Goal: Transaction & Acquisition: Purchase product/service

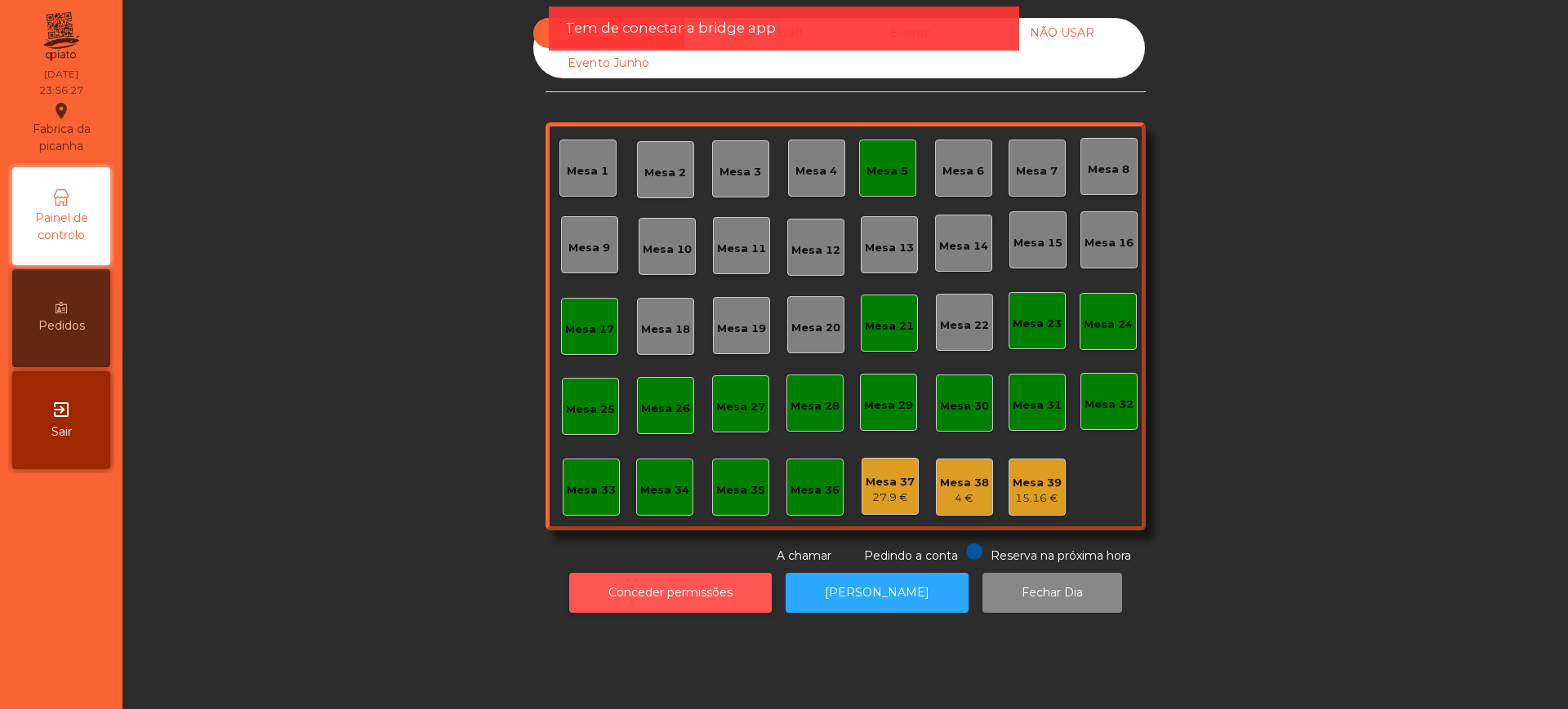
click at [689, 585] on button "Conceder permissões" at bounding box center [670, 592] width 203 height 40
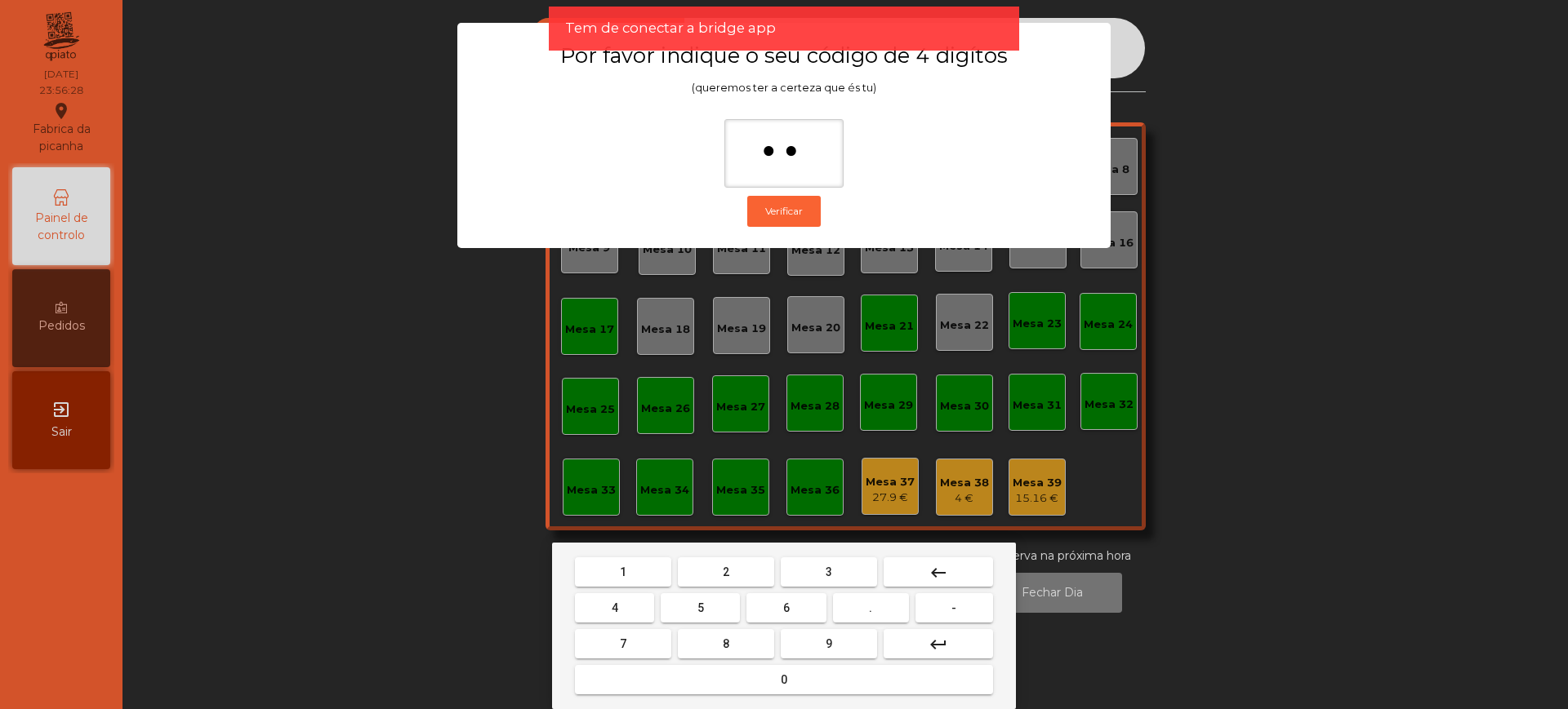
type input "***"
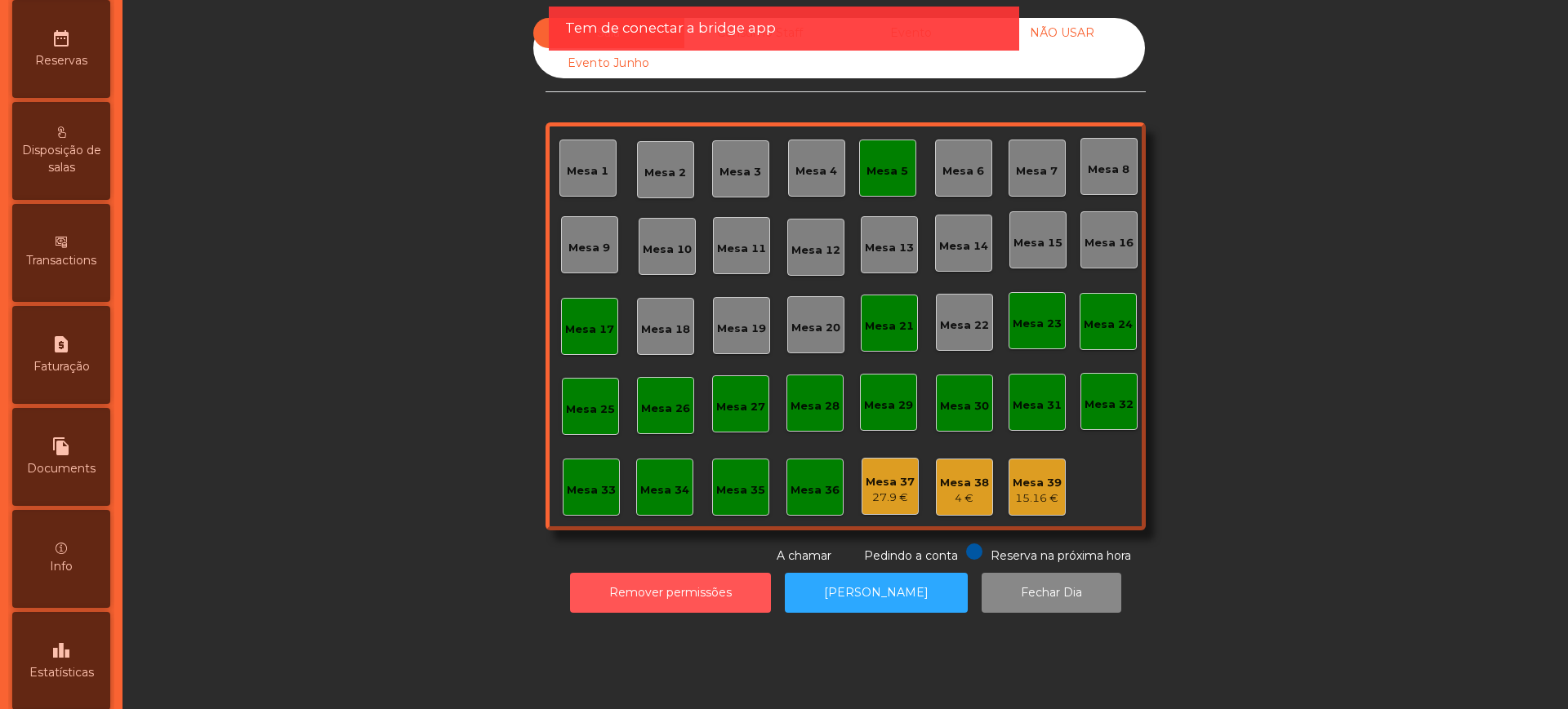
scroll to position [690, 0]
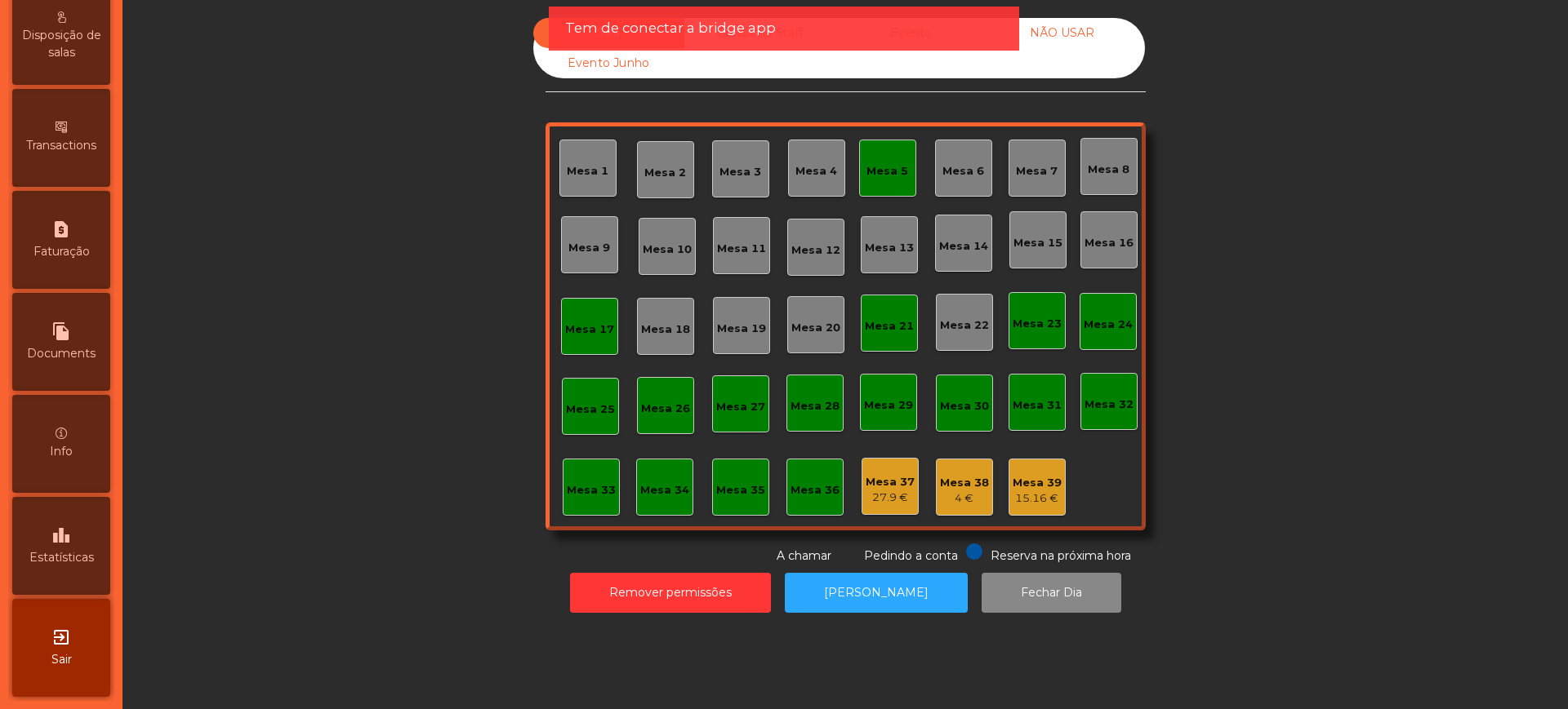
drag, startPoint x: 87, startPoint y: 532, endPoint x: 98, endPoint y: 428, distance: 104.6
click at [87, 532] on div "leaderboard Estatísticas" at bounding box center [61, 546] width 98 height 98
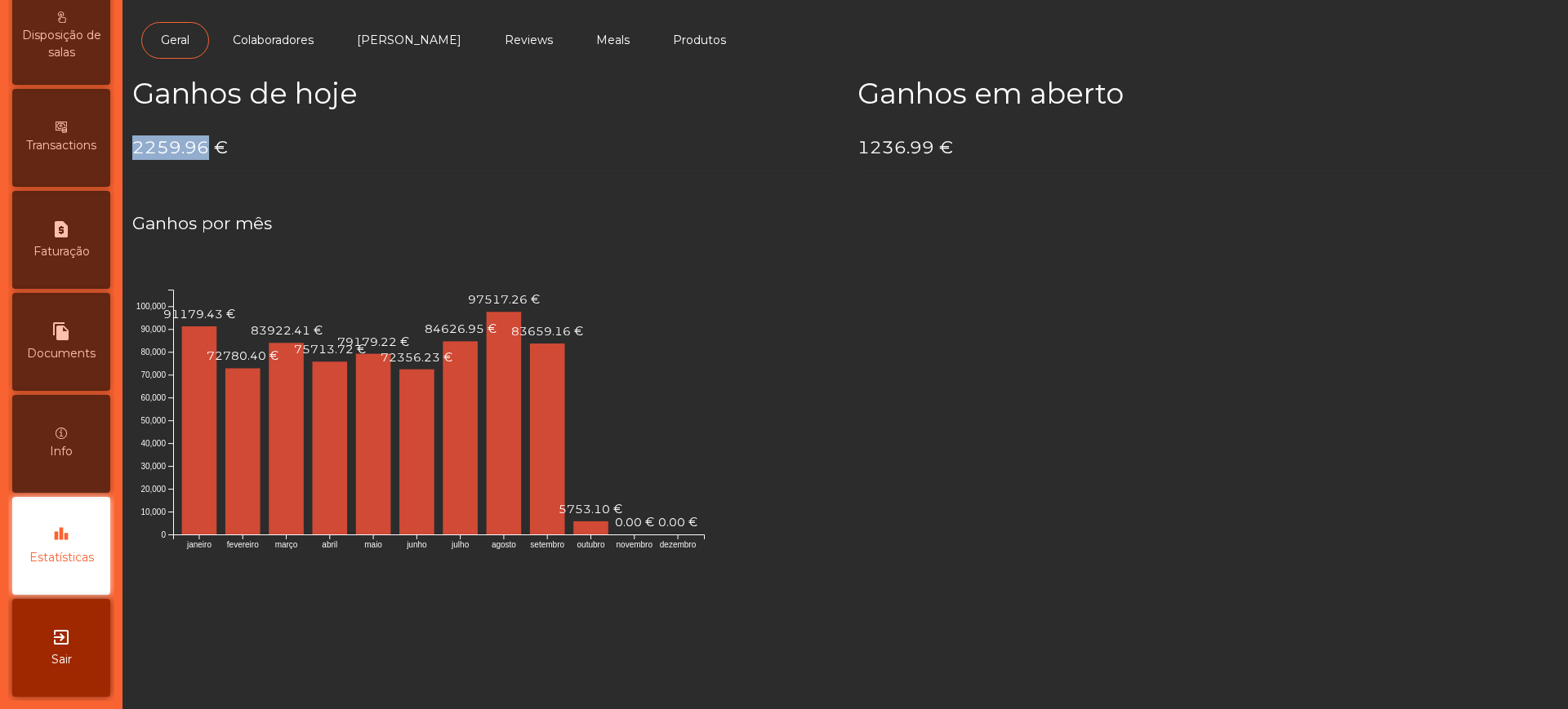
drag, startPoint x: 137, startPoint y: 146, endPoint x: 207, endPoint y: 148, distance: 70.0
click at [208, 149] on h4 "2259.96 €" at bounding box center [483, 148] width 701 height 24
copy h4 "2259.96"
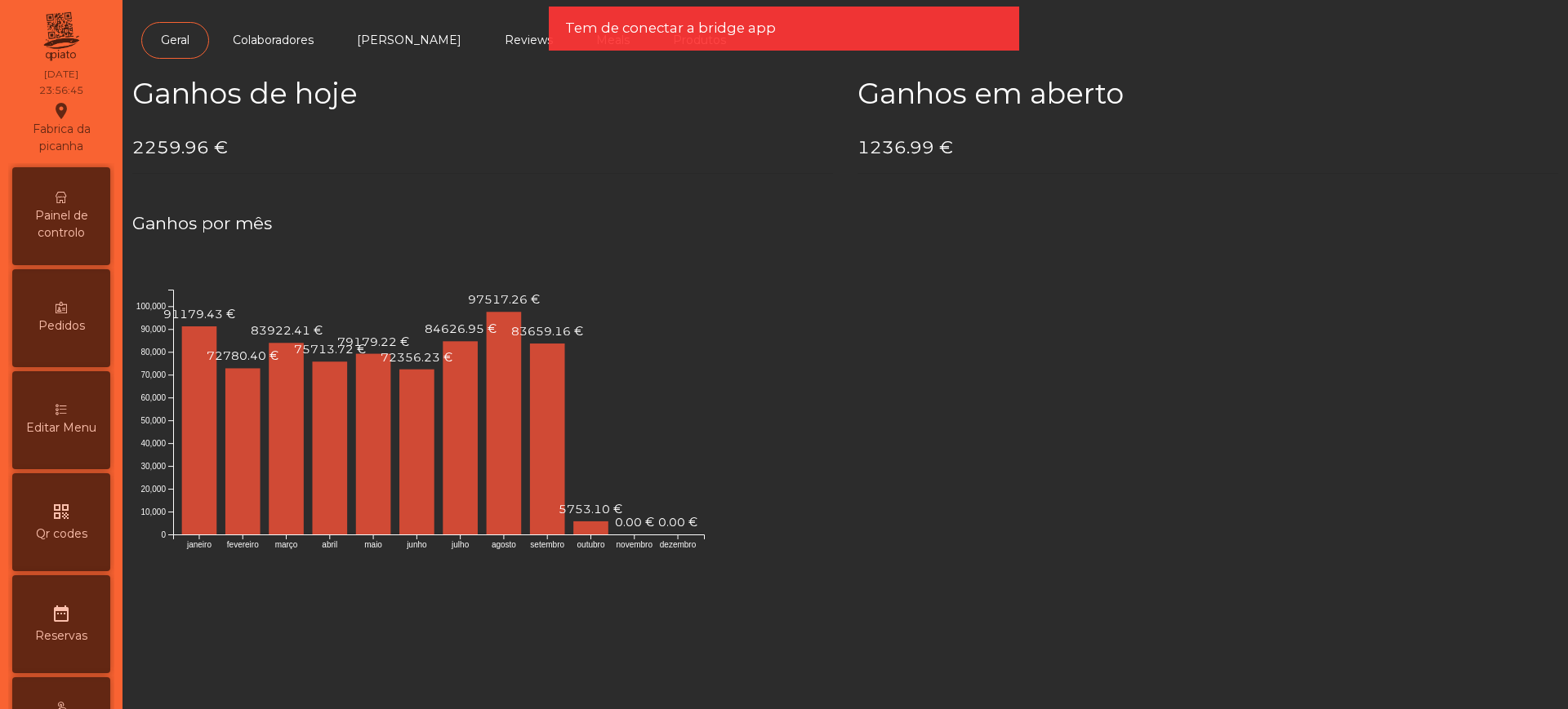
click at [49, 170] on div "Painel de controlo" at bounding box center [61, 216] width 98 height 98
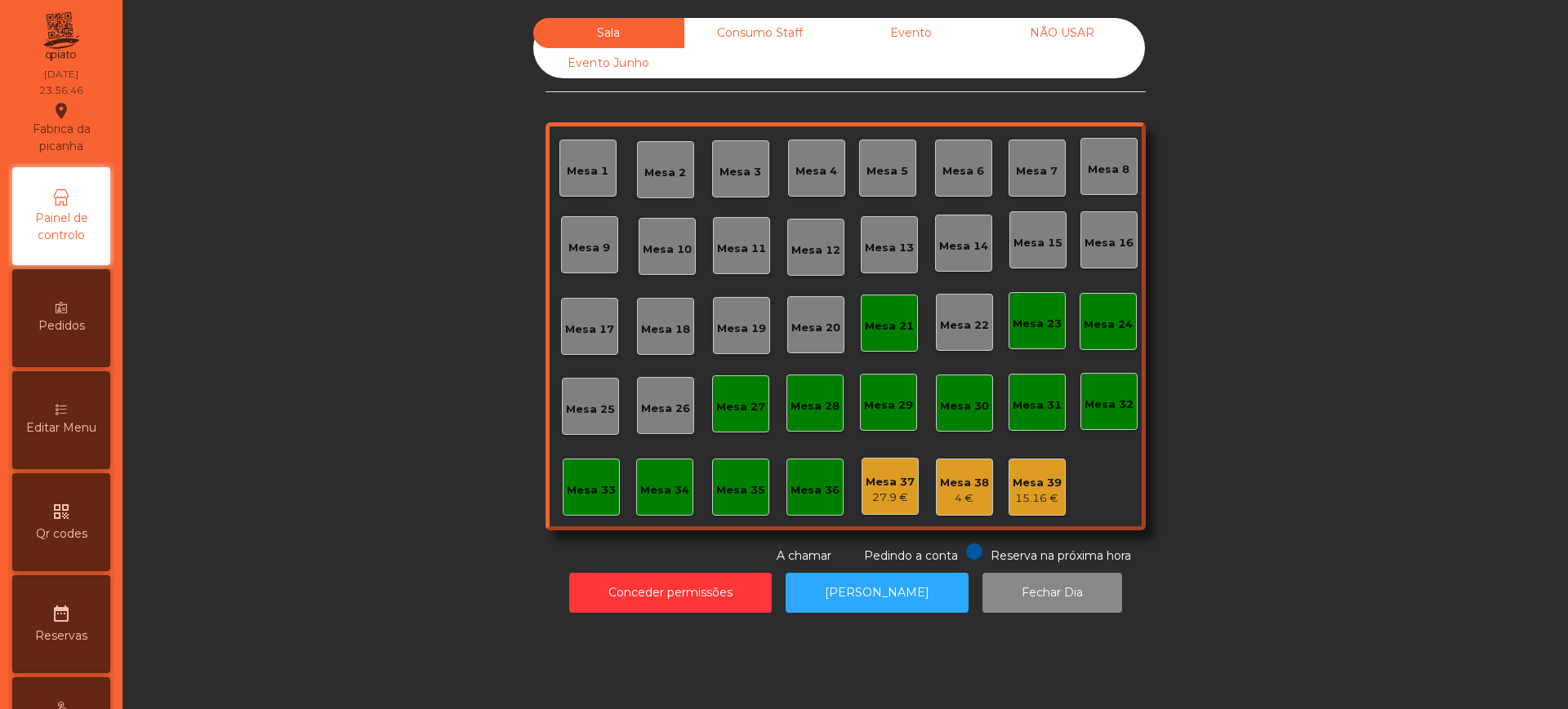
click at [908, 35] on div "Evento" at bounding box center [911, 33] width 151 height 30
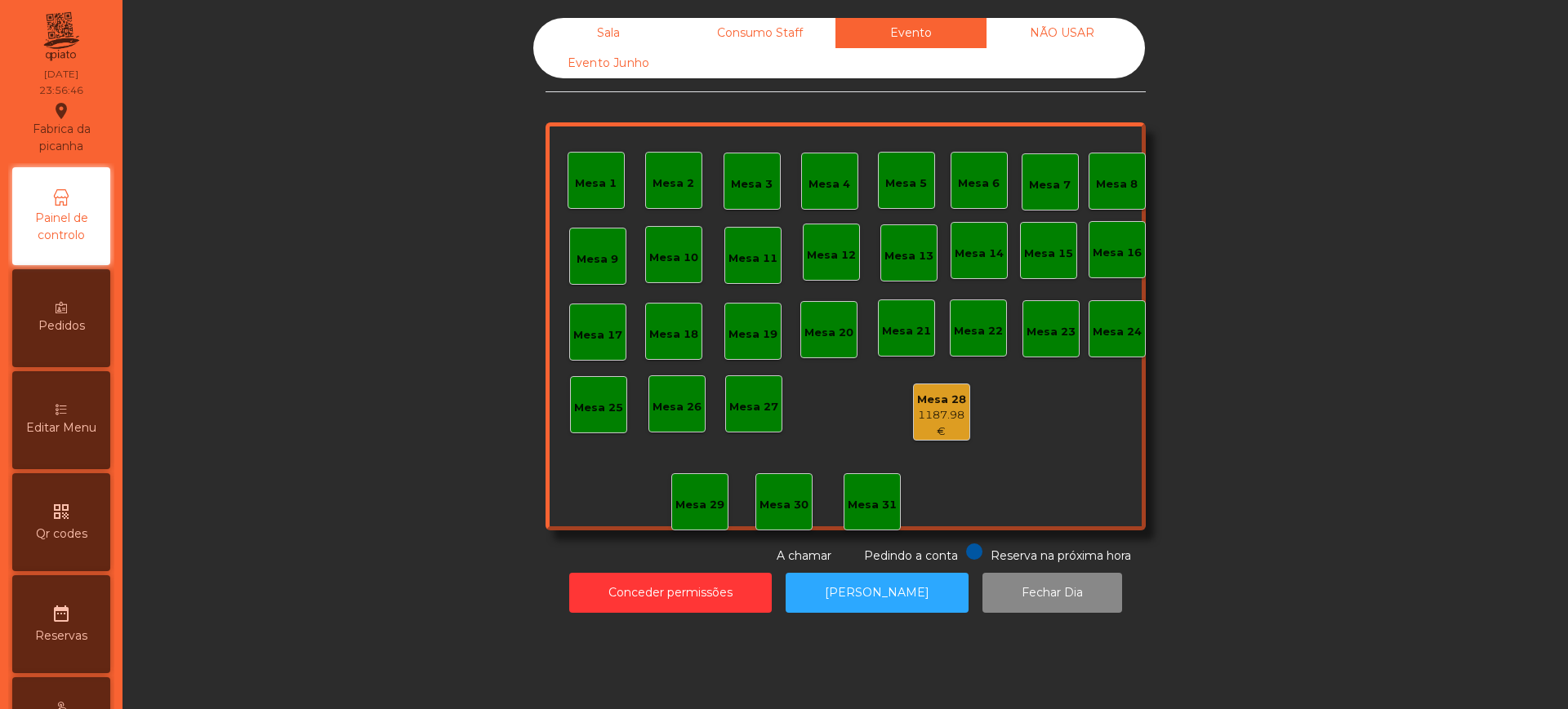
click at [934, 417] on div "1187.98 €" at bounding box center [941, 423] width 55 height 32
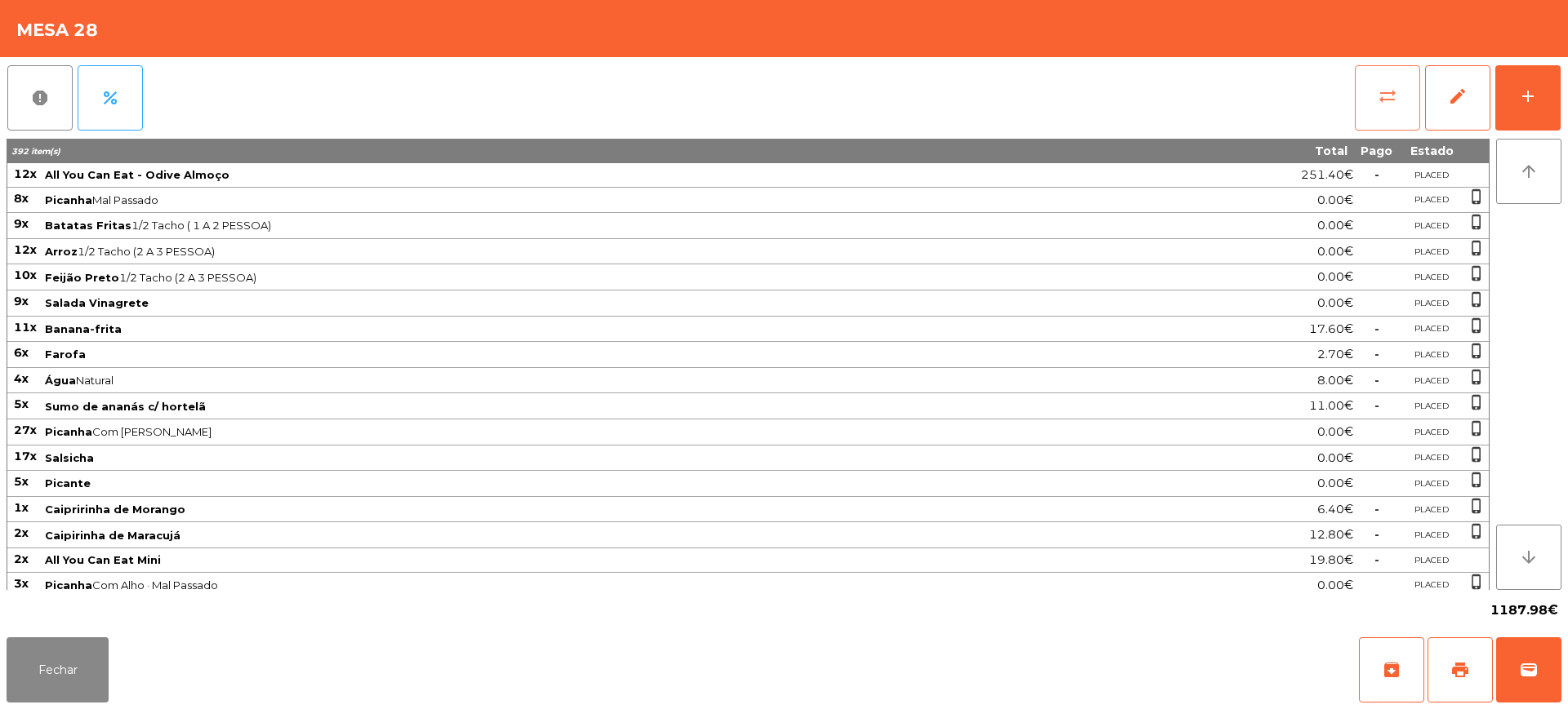
click at [1357, 89] on button "sync_alt" at bounding box center [1388, 98] width 65 height 65
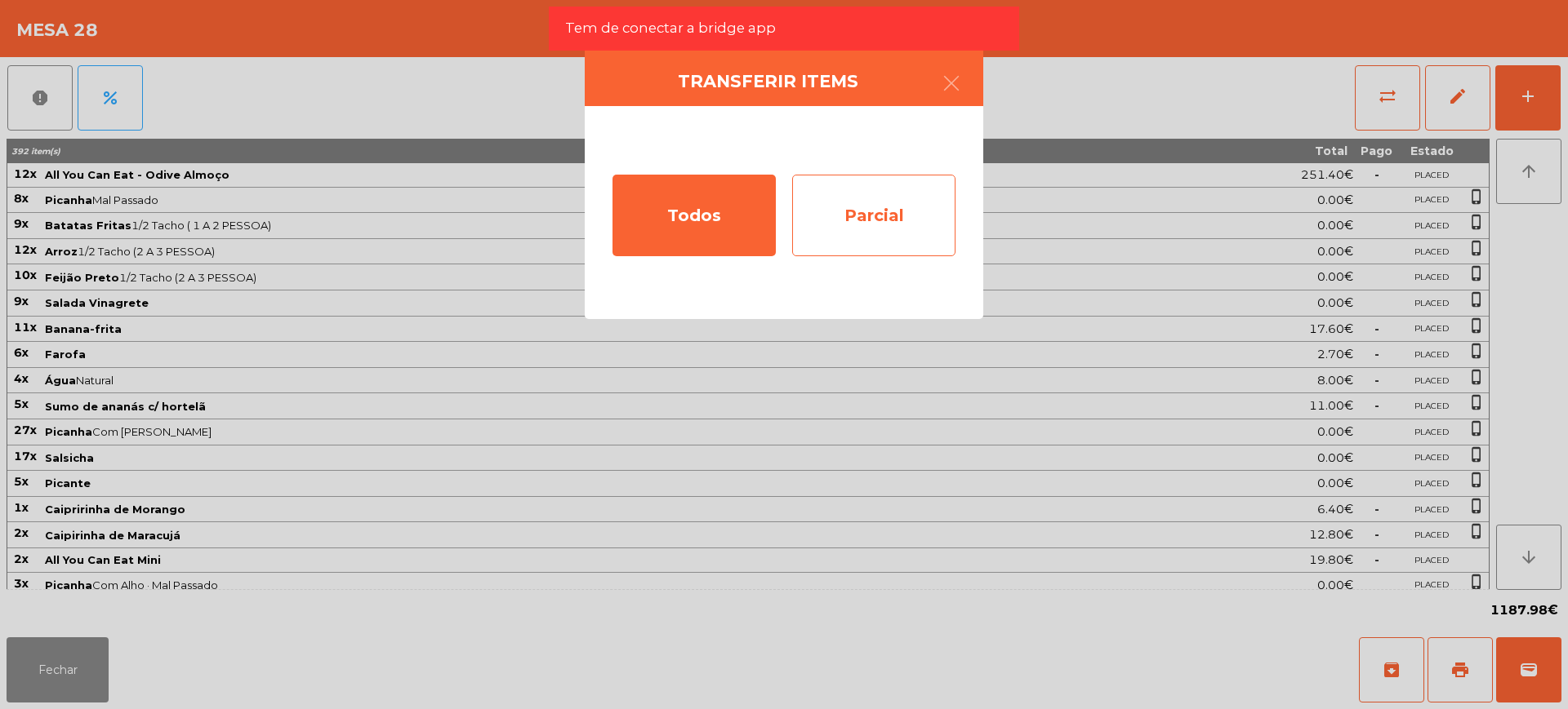
click at [919, 230] on div "Parcial" at bounding box center [874, 215] width 164 height 81
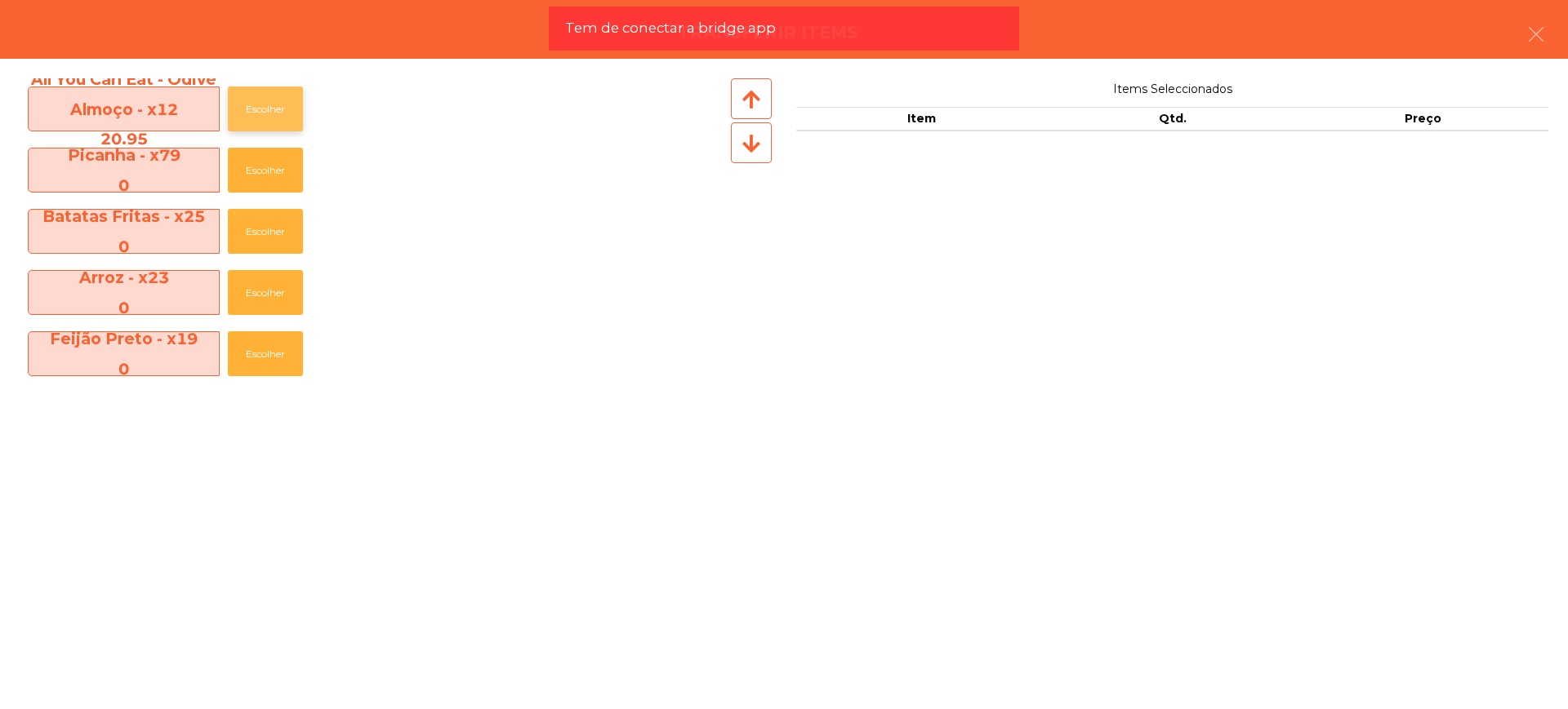
click at [261, 109] on button "Escolher" at bounding box center [265, 109] width 75 height 45
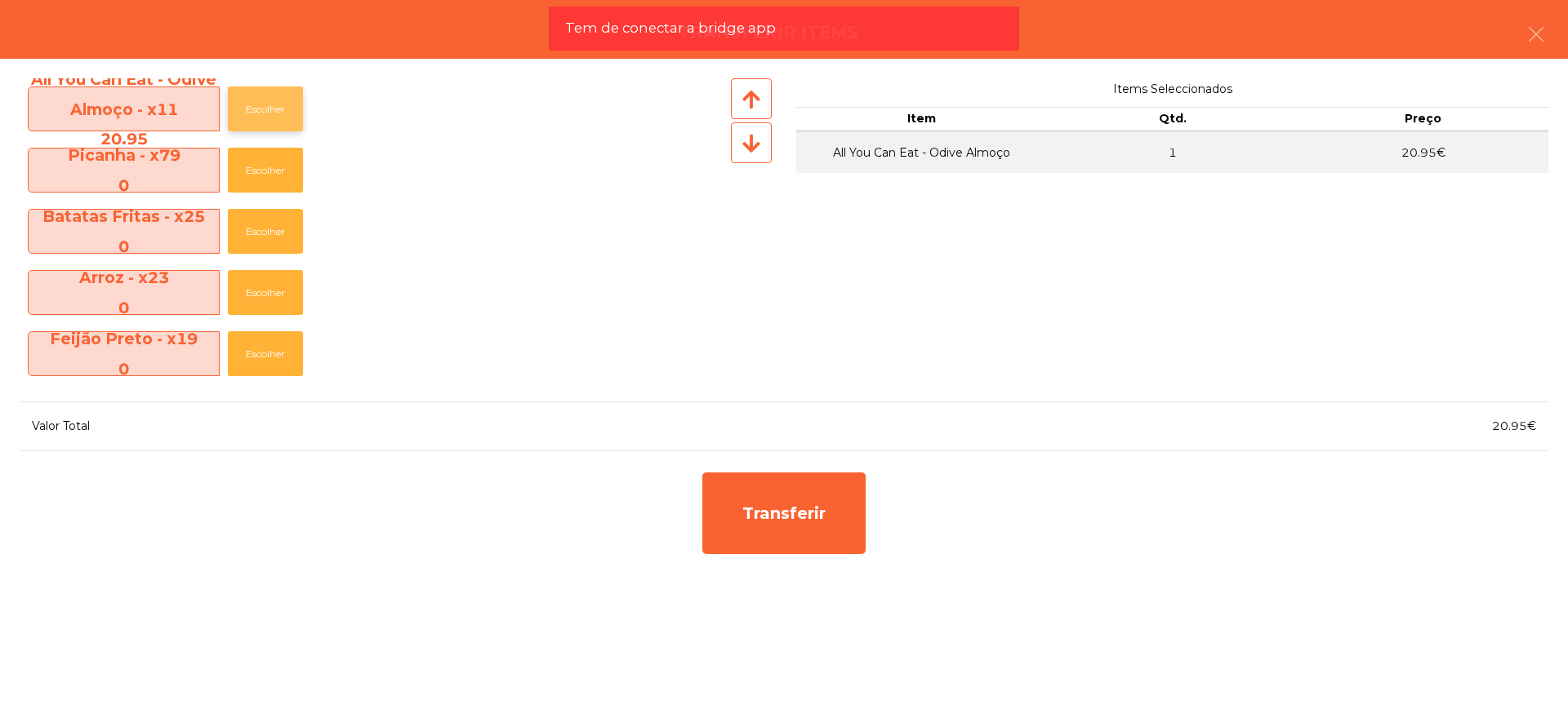
click at [261, 109] on button "Escolher" at bounding box center [265, 109] width 75 height 45
click at [262, 109] on button "Escolher" at bounding box center [265, 109] width 75 height 45
click at [264, 109] on button "Escolher" at bounding box center [265, 109] width 75 height 45
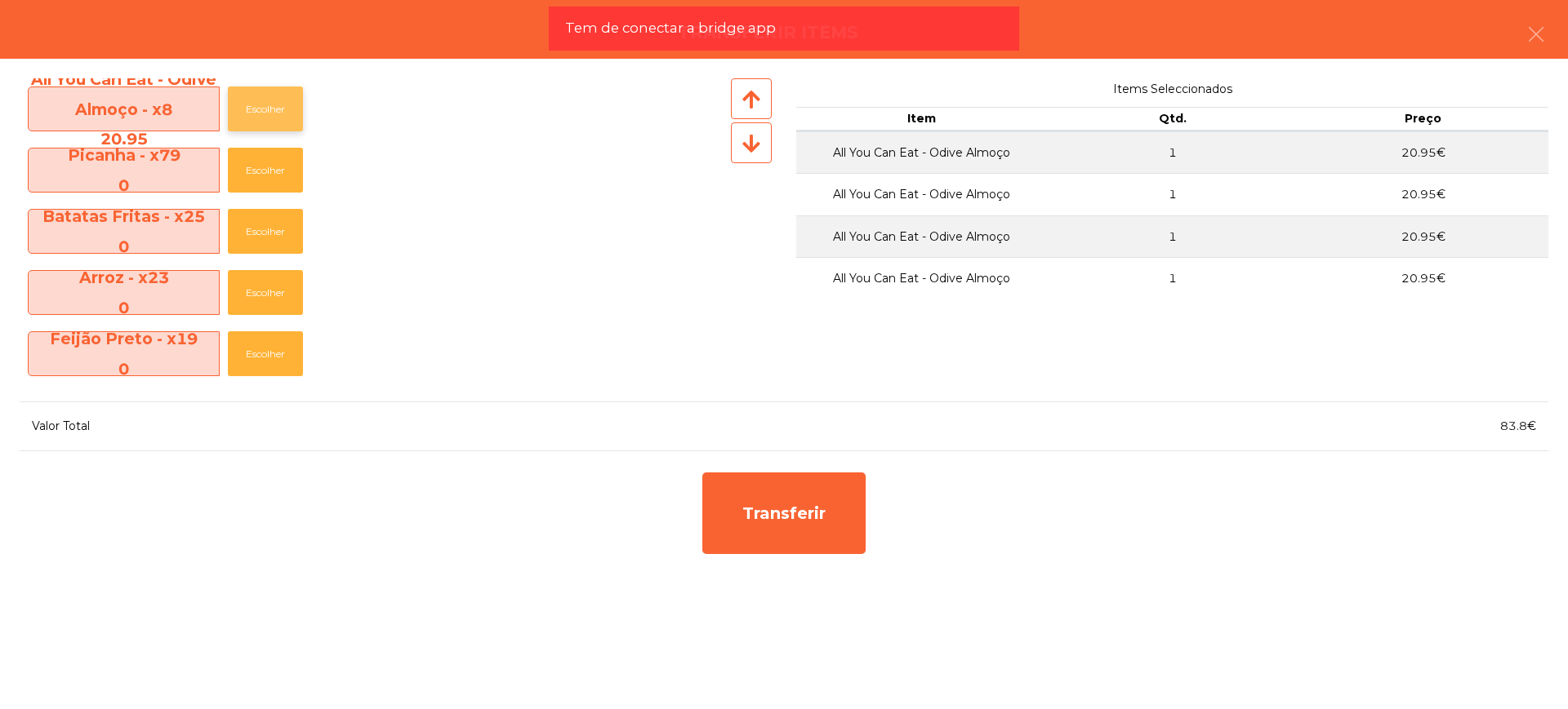
click at [264, 109] on button "Escolher" at bounding box center [265, 109] width 75 height 45
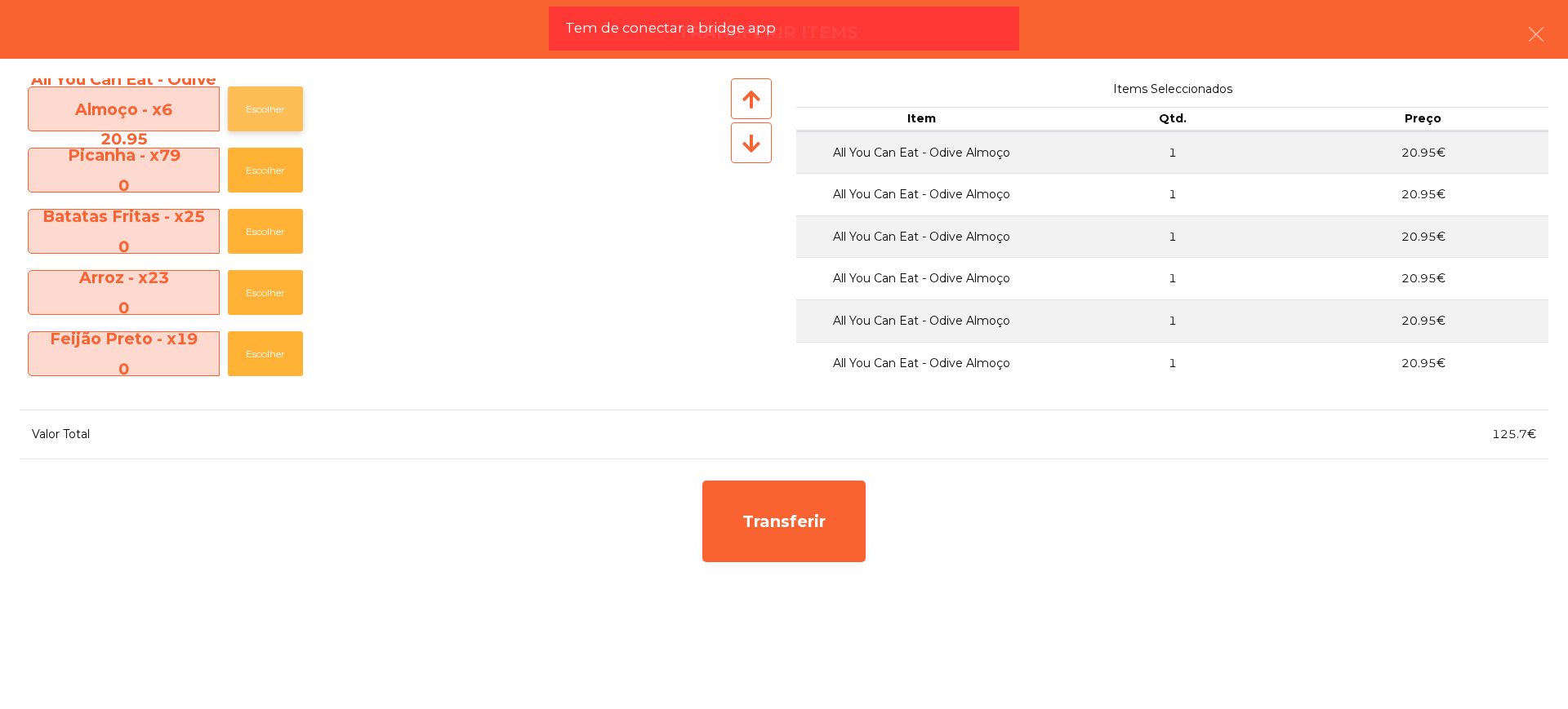
click at [264, 109] on button "Escolher" at bounding box center [265, 109] width 75 height 45
click at [265, 109] on button "Escolher" at bounding box center [265, 109] width 75 height 45
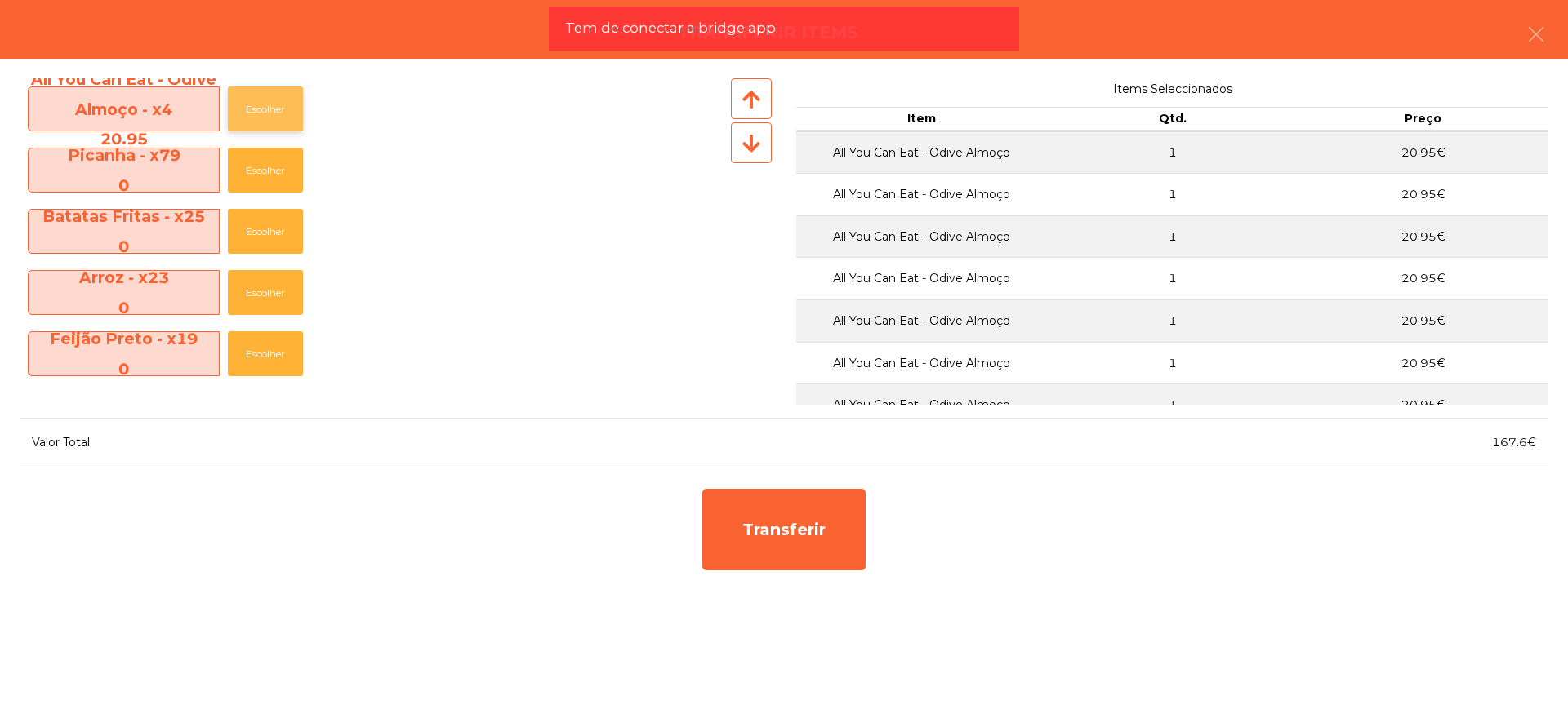
click at [275, 108] on button "Escolher" at bounding box center [265, 109] width 75 height 45
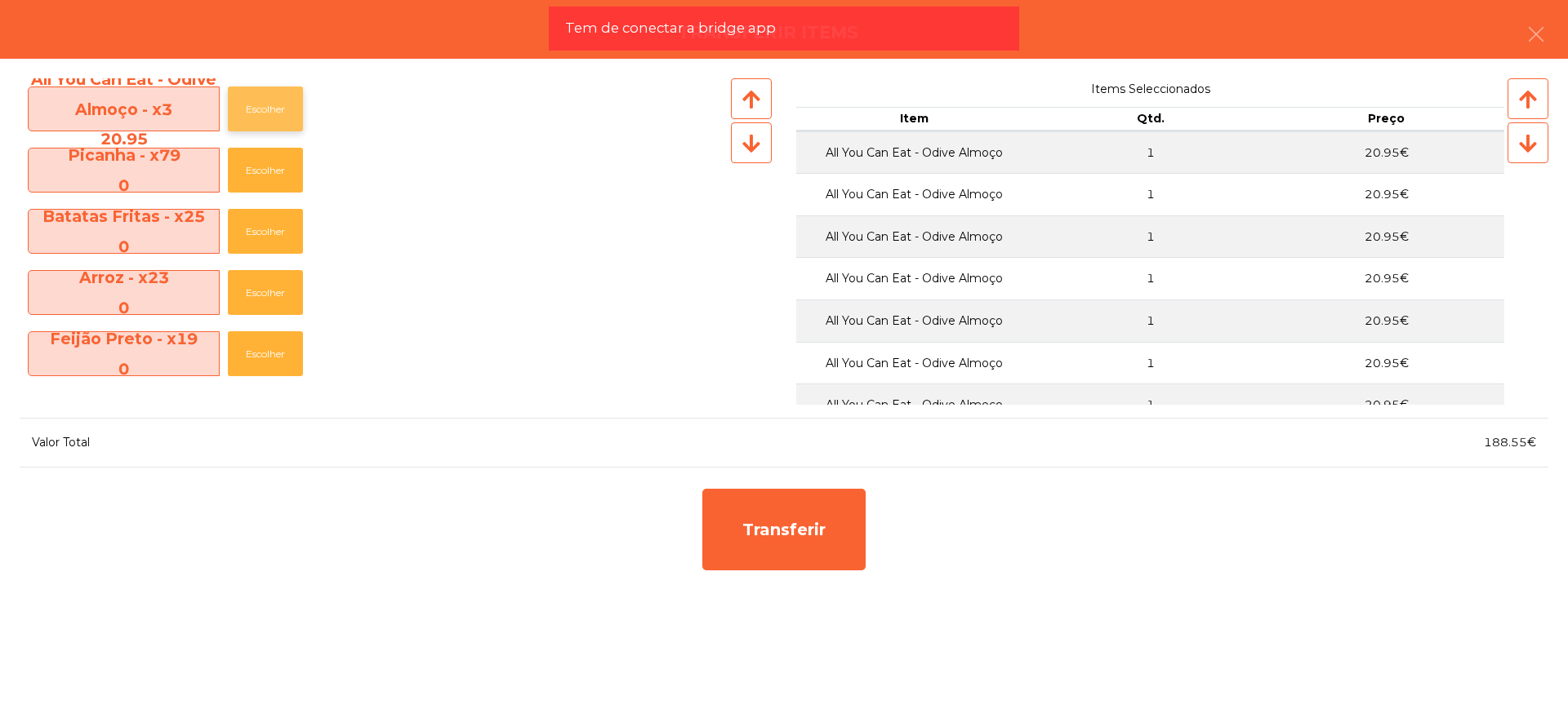
click at [275, 108] on button "Escolher" at bounding box center [265, 109] width 75 height 45
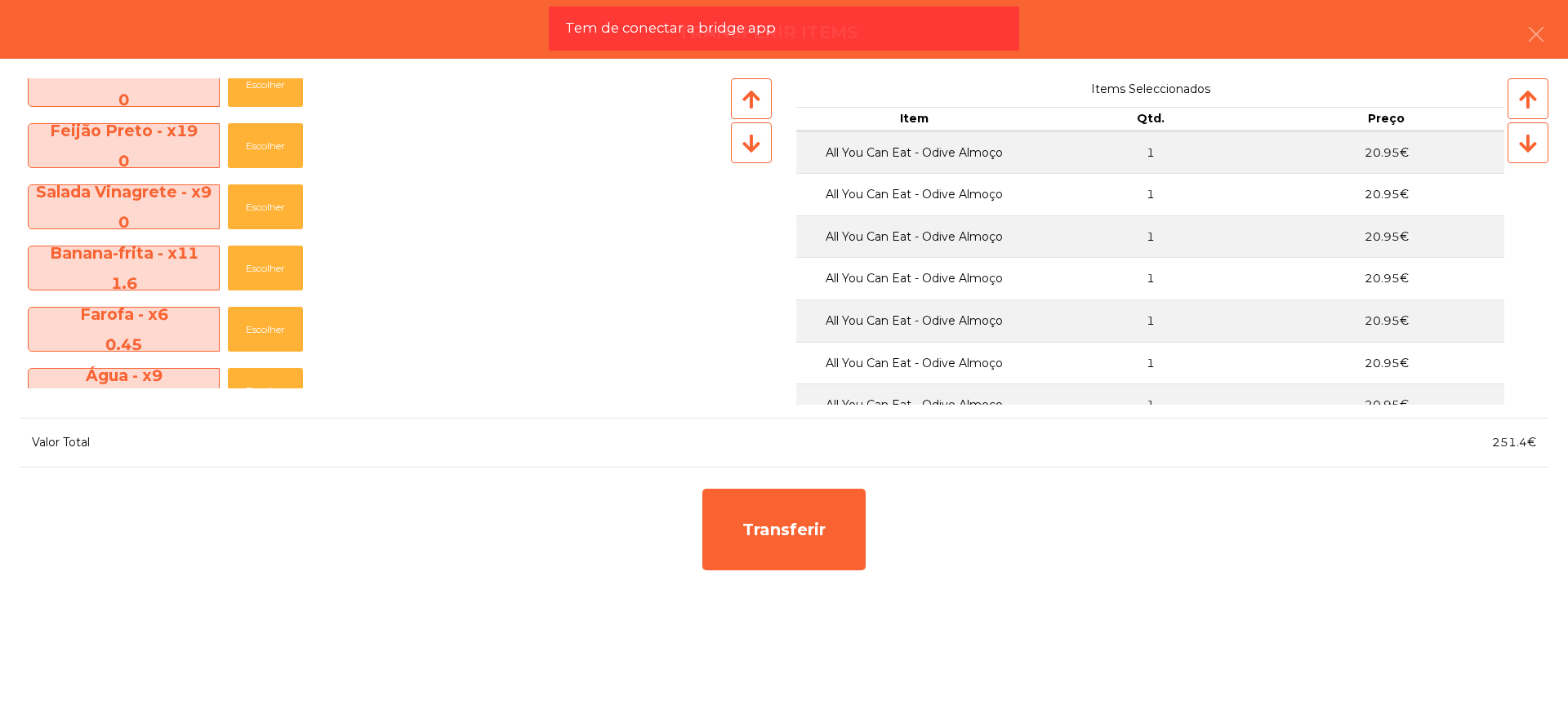
scroll to position [408, 0]
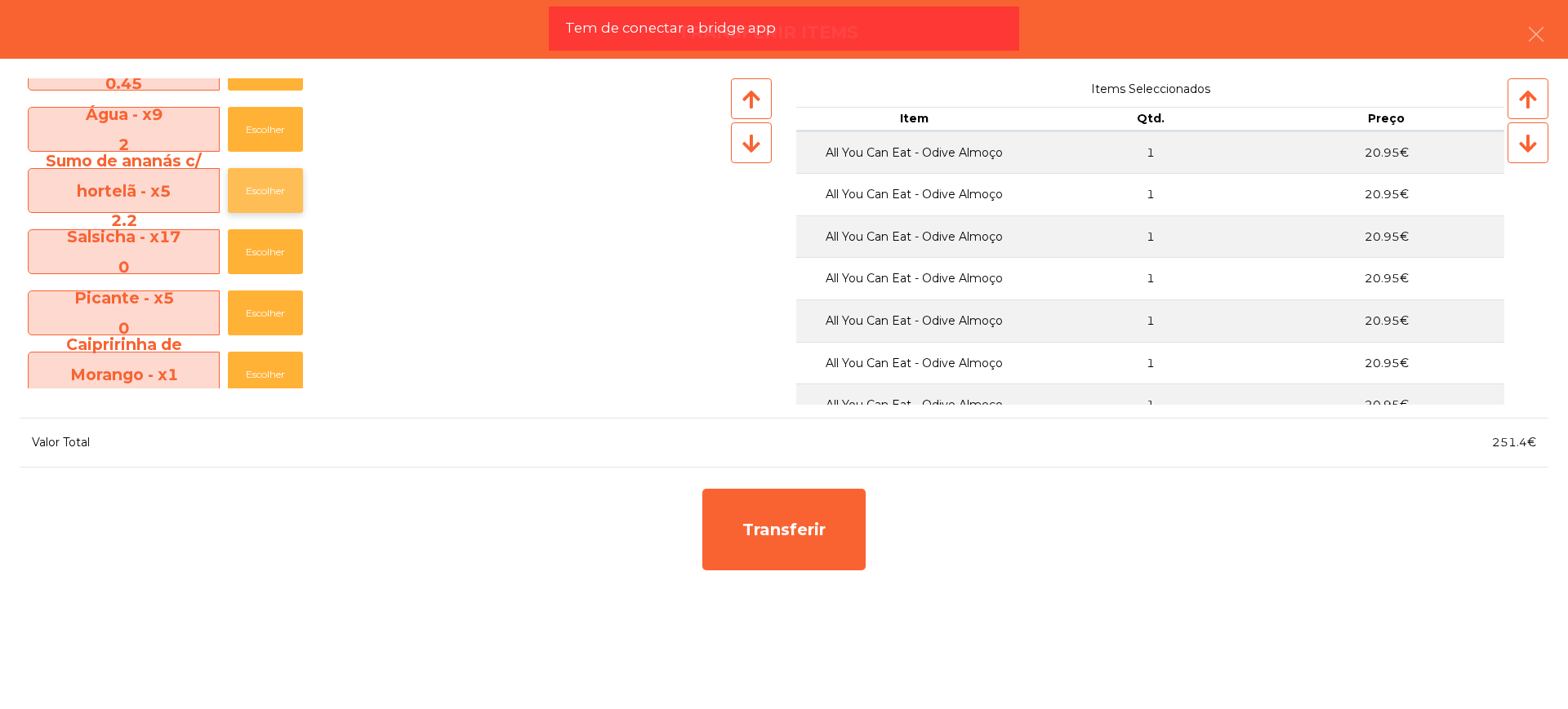
click at [249, 201] on button "Escolher" at bounding box center [265, 191] width 75 height 45
click at [251, 199] on button "Escolher" at bounding box center [265, 191] width 75 height 45
click at [255, 196] on button "Escolher" at bounding box center [265, 191] width 75 height 45
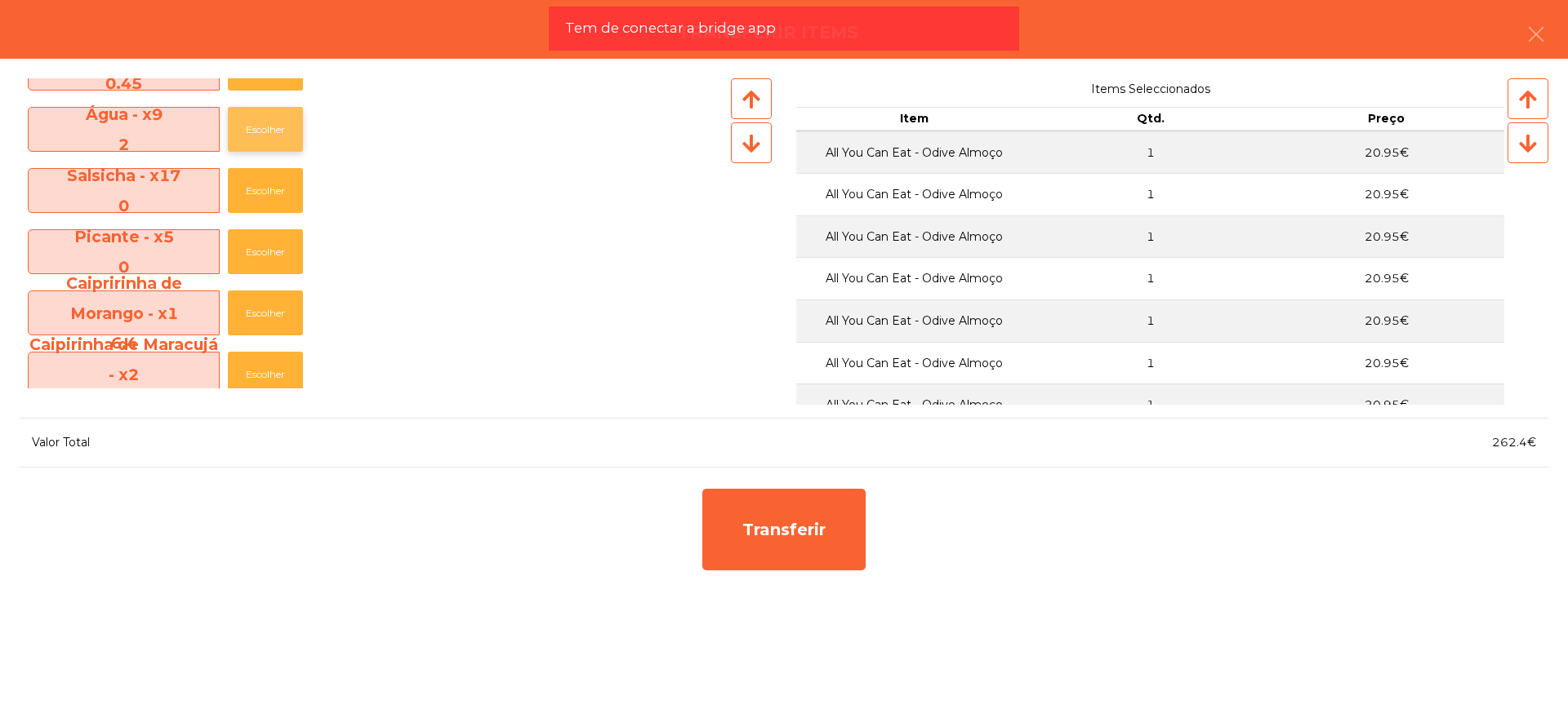
click at [264, 110] on button "Escolher" at bounding box center [265, 129] width 75 height 45
click at [268, 116] on button "Escolher" at bounding box center [265, 129] width 75 height 45
click at [270, 120] on button "Escolher" at bounding box center [265, 129] width 75 height 45
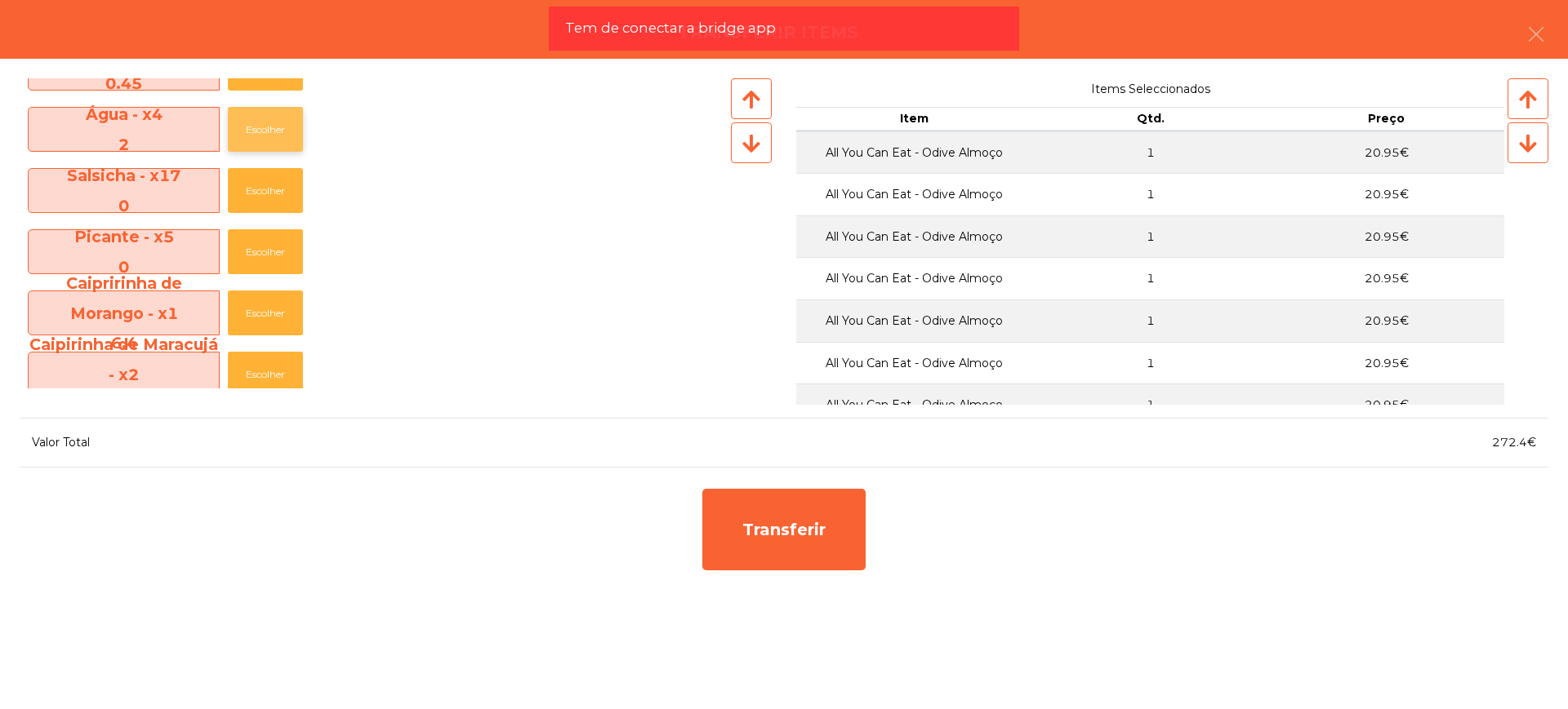
click at [270, 120] on button "Escolher" at bounding box center [265, 129] width 75 height 45
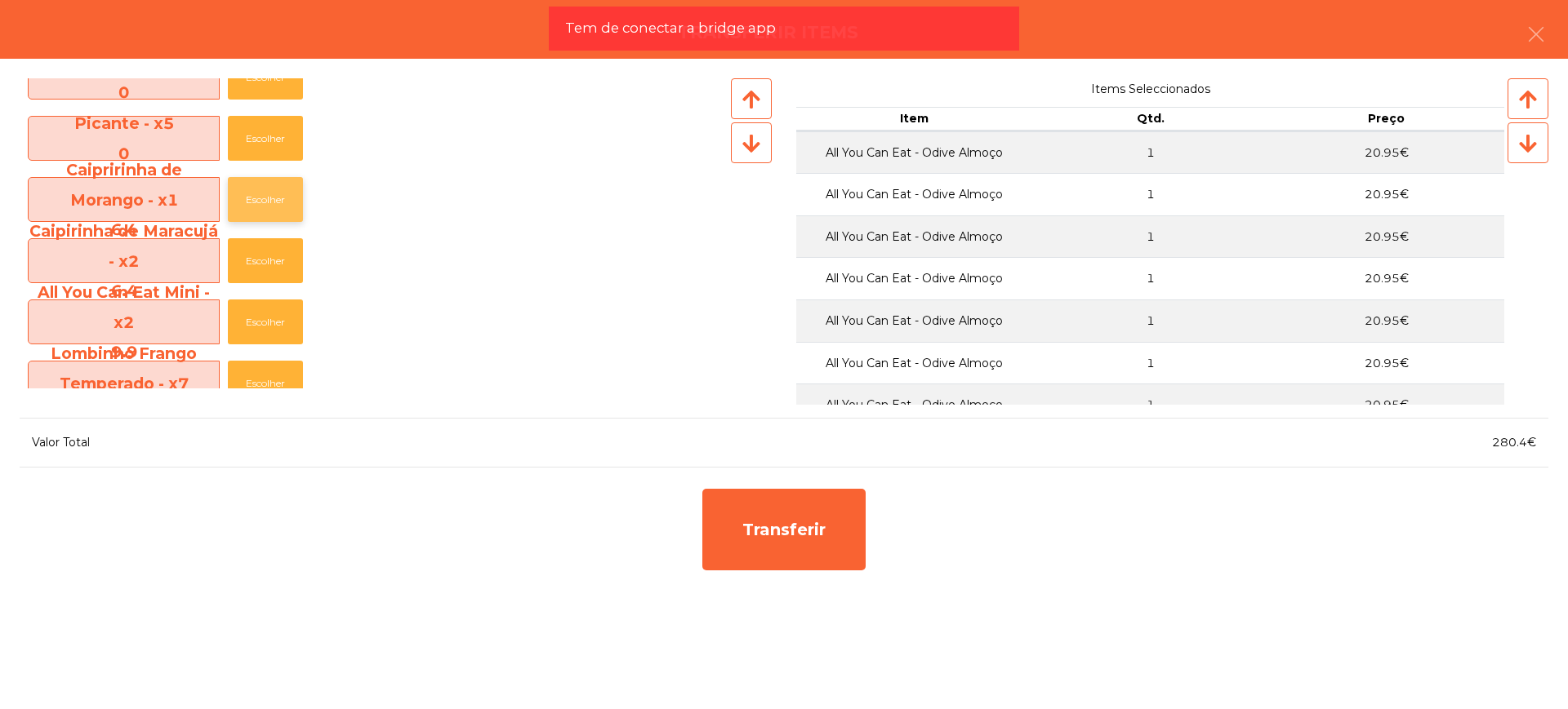
scroll to position [510, 0]
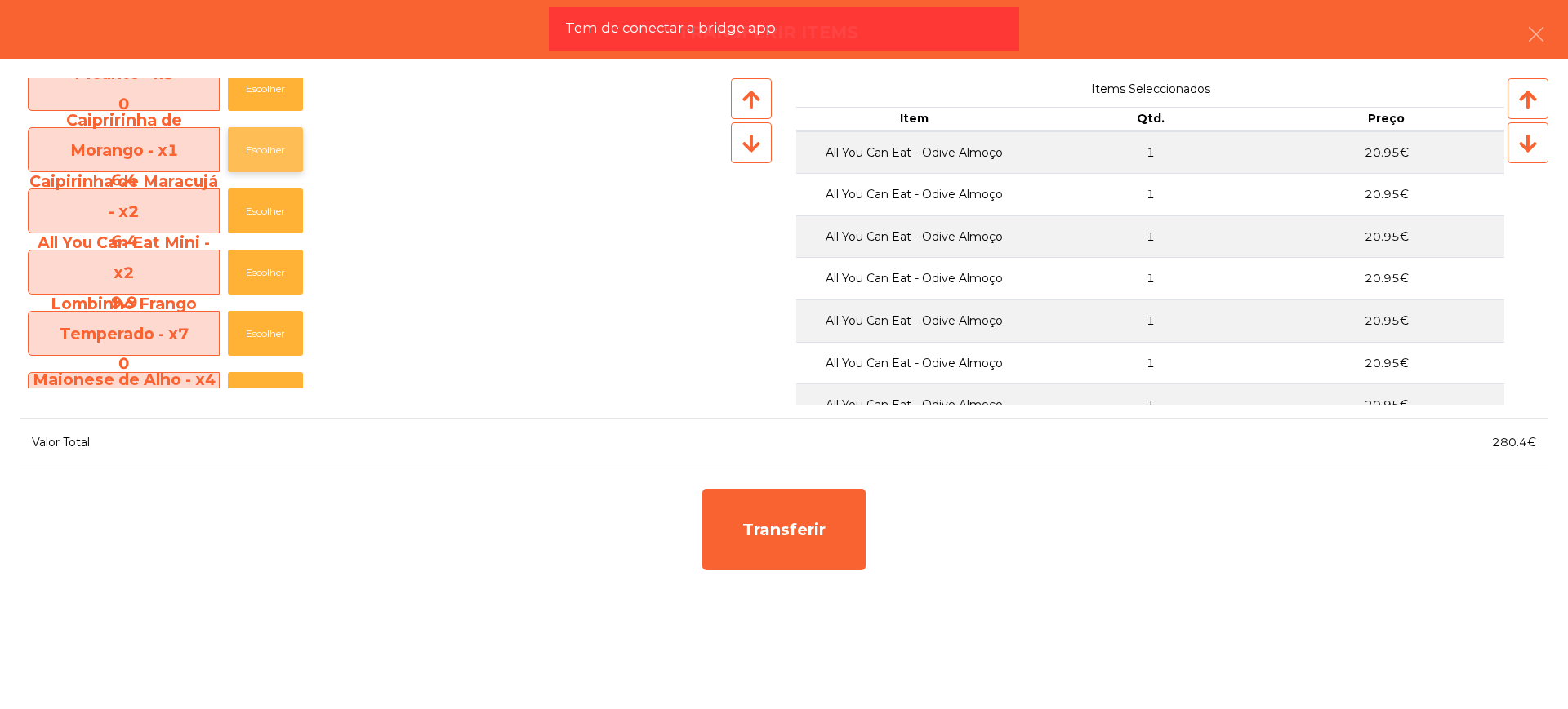
click at [269, 139] on button "Escolher" at bounding box center [265, 149] width 75 height 45
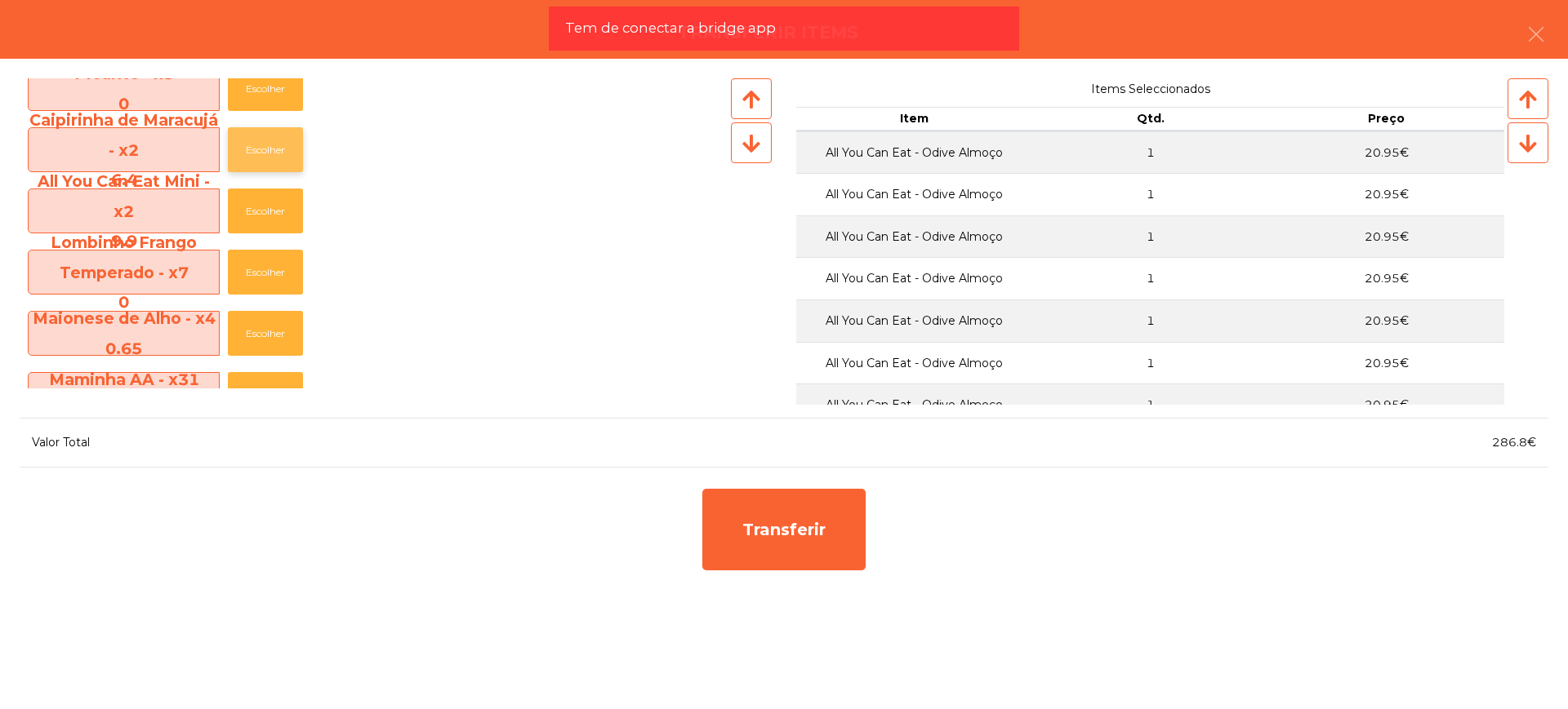
click at [258, 156] on button "Escolher" at bounding box center [265, 149] width 75 height 45
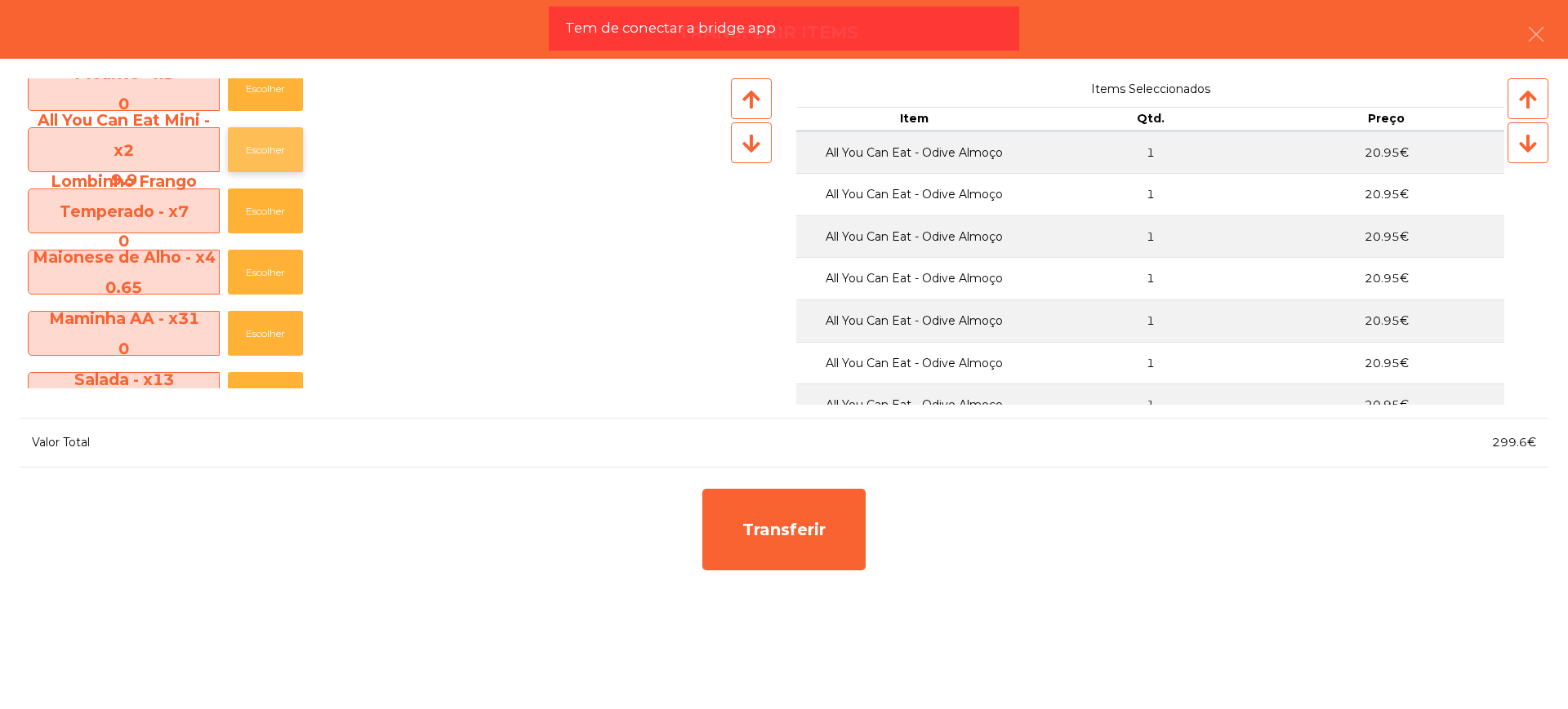
click at [263, 146] on button "Escolher" at bounding box center [265, 149] width 75 height 45
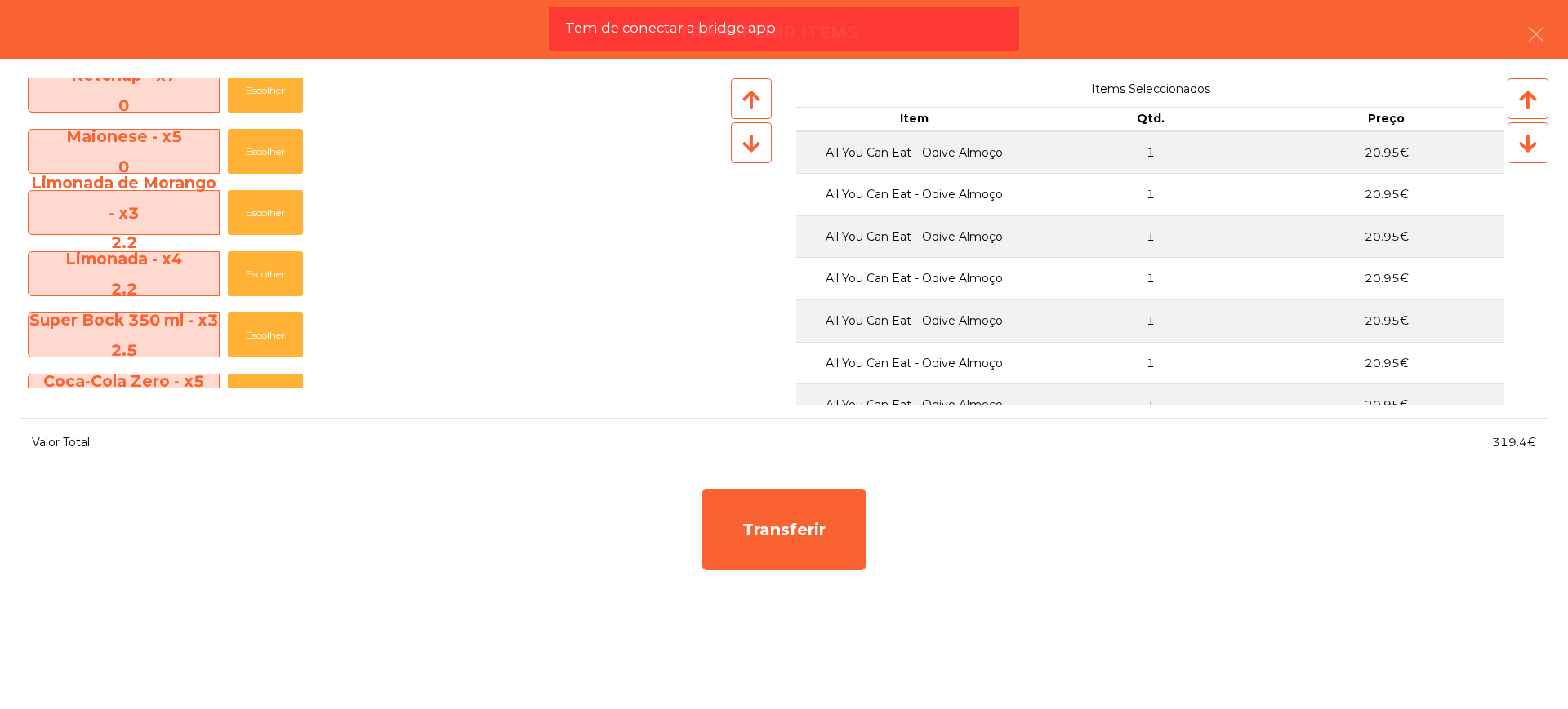
scroll to position [816, 0]
click at [249, 274] on button "Escolher" at bounding box center [265, 272] width 75 height 45
click at [252, 274] on button "Escolher" at bounding box center [265, 272] width 75 height 45
click at [254, 274] on button "Escolher" at bounding box center [265, 272] width 75 height 45
click at [255, 269] on button "Escolher" at bounding box center [265, 272] width 75 height 45
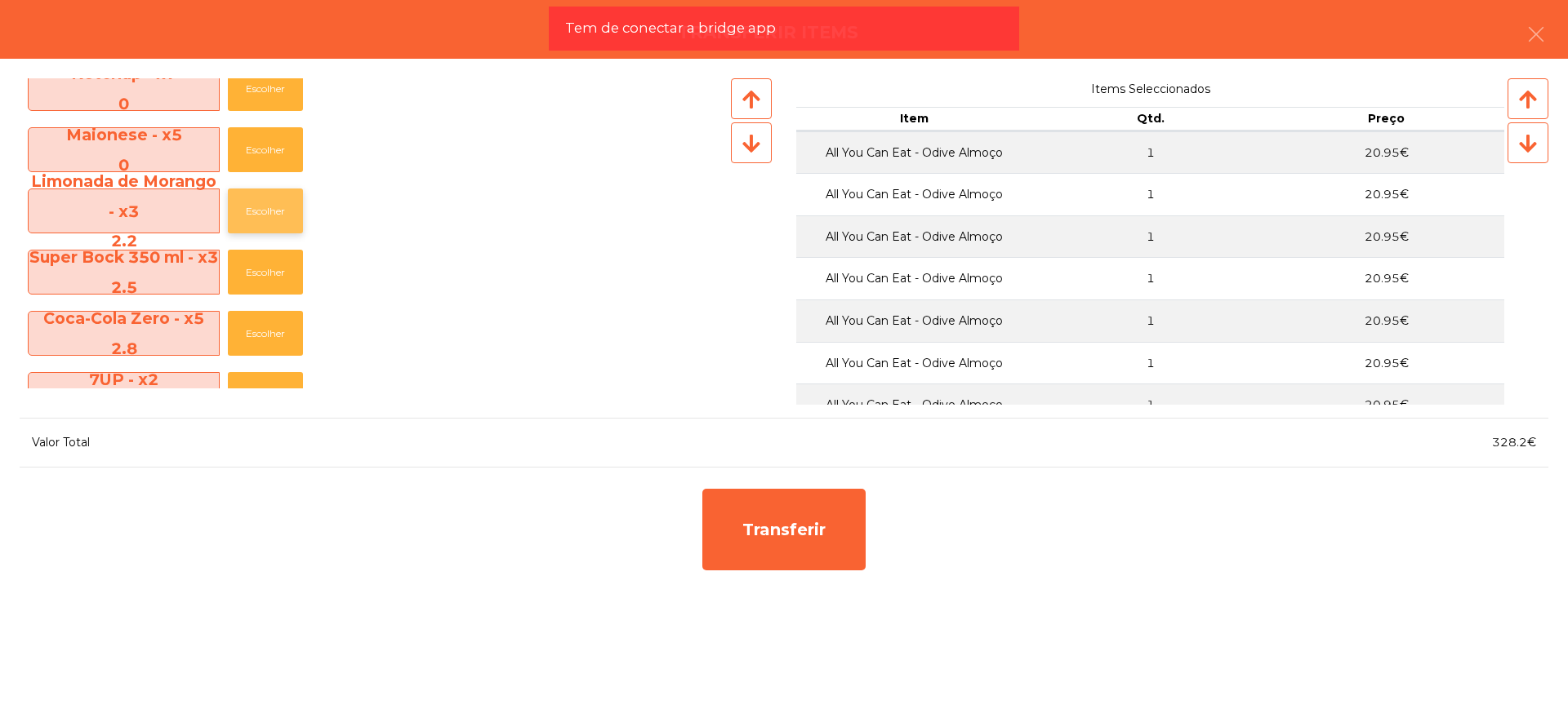
click at [263, 205] on button "Escolher" at bounding box center [265, 211] width 75 height 45
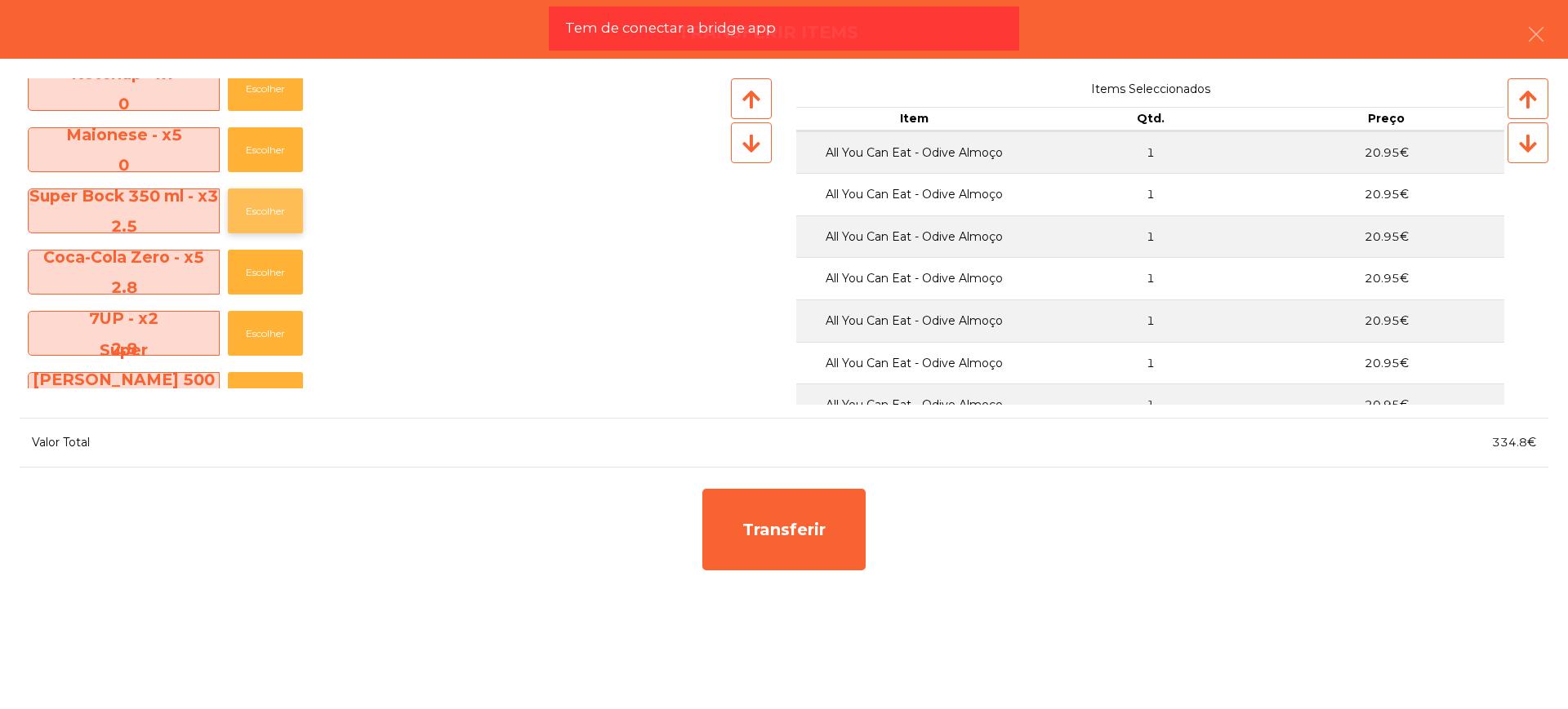
click at [263, 206] on button "Escolher" at bounding box center [265, 211] width 75 height 45
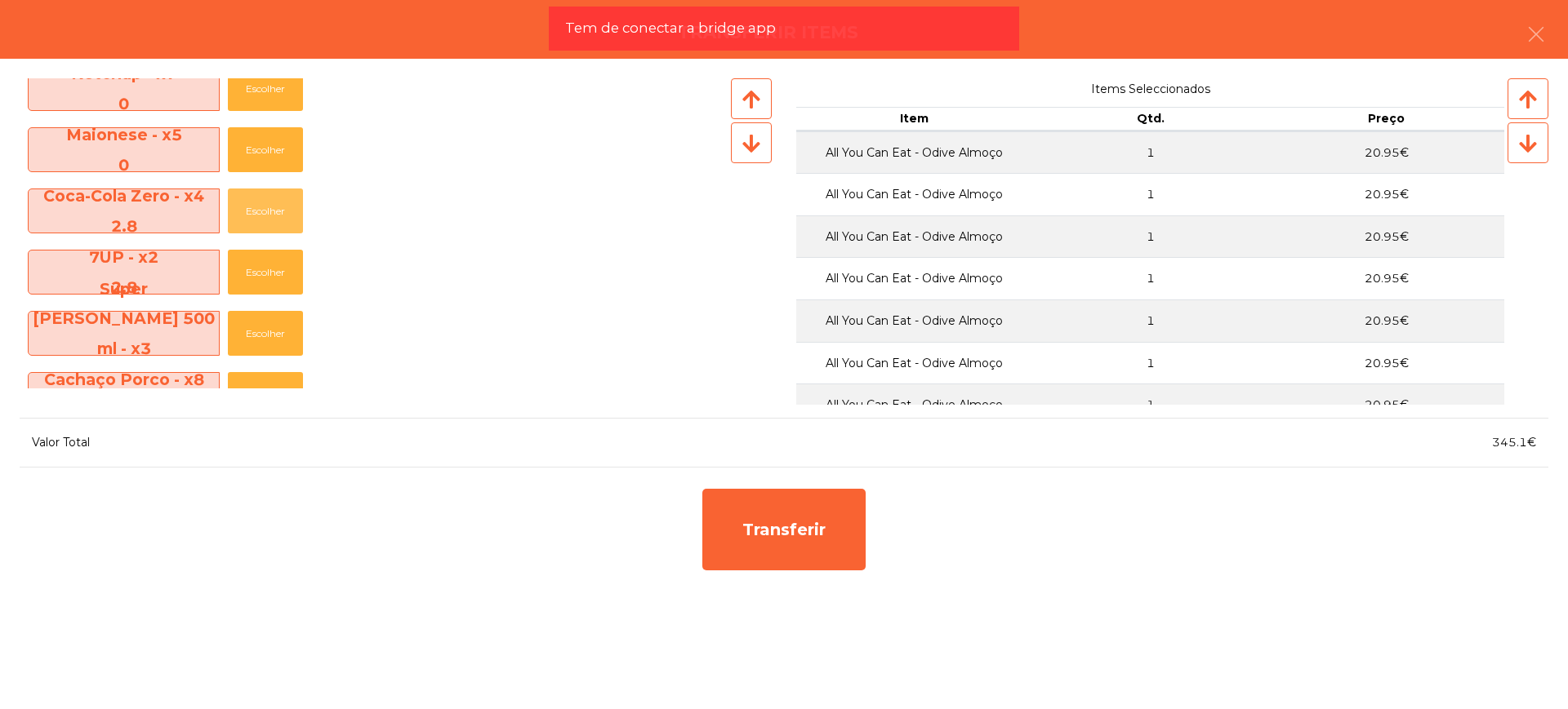
click at [263, 206] on button "Escolher" at bounding box center [265, 211] width 75 height 45
click at [250, 259] on button "Escolher" at bounding box center [265, 272] width 75 height 45
click at [261, 214] on button "Escolher" at bounding box center [265, 211] width 75 height 45
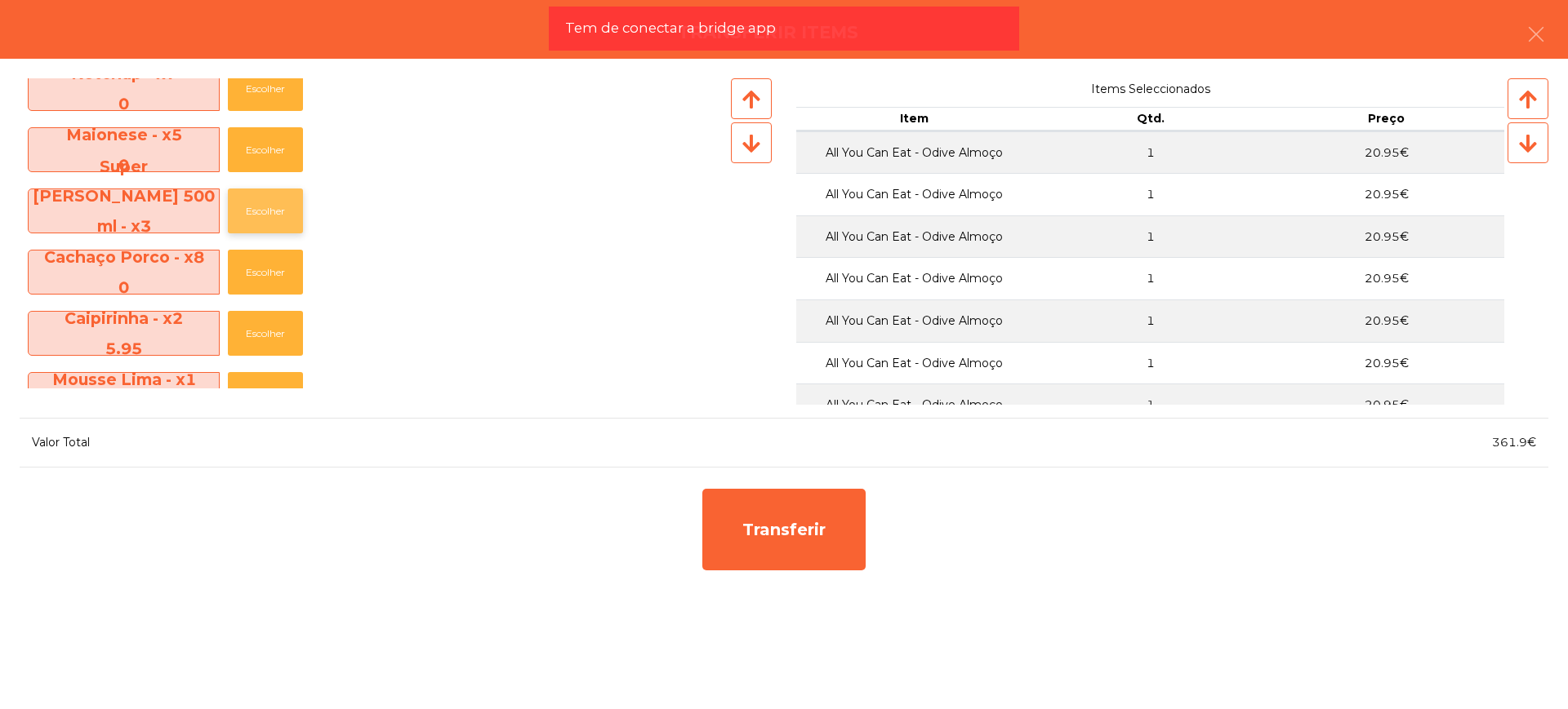
click at [260, 210] on button "Escolher" at bounding box center [265, 211] width 75 height 45
click at [260, 209] on button "Escolher" at bounding box center [265, 211] width 75 height 45
click at [257, 210] on button "Escolher" at bounding box center [265, 211] width 75 height 45
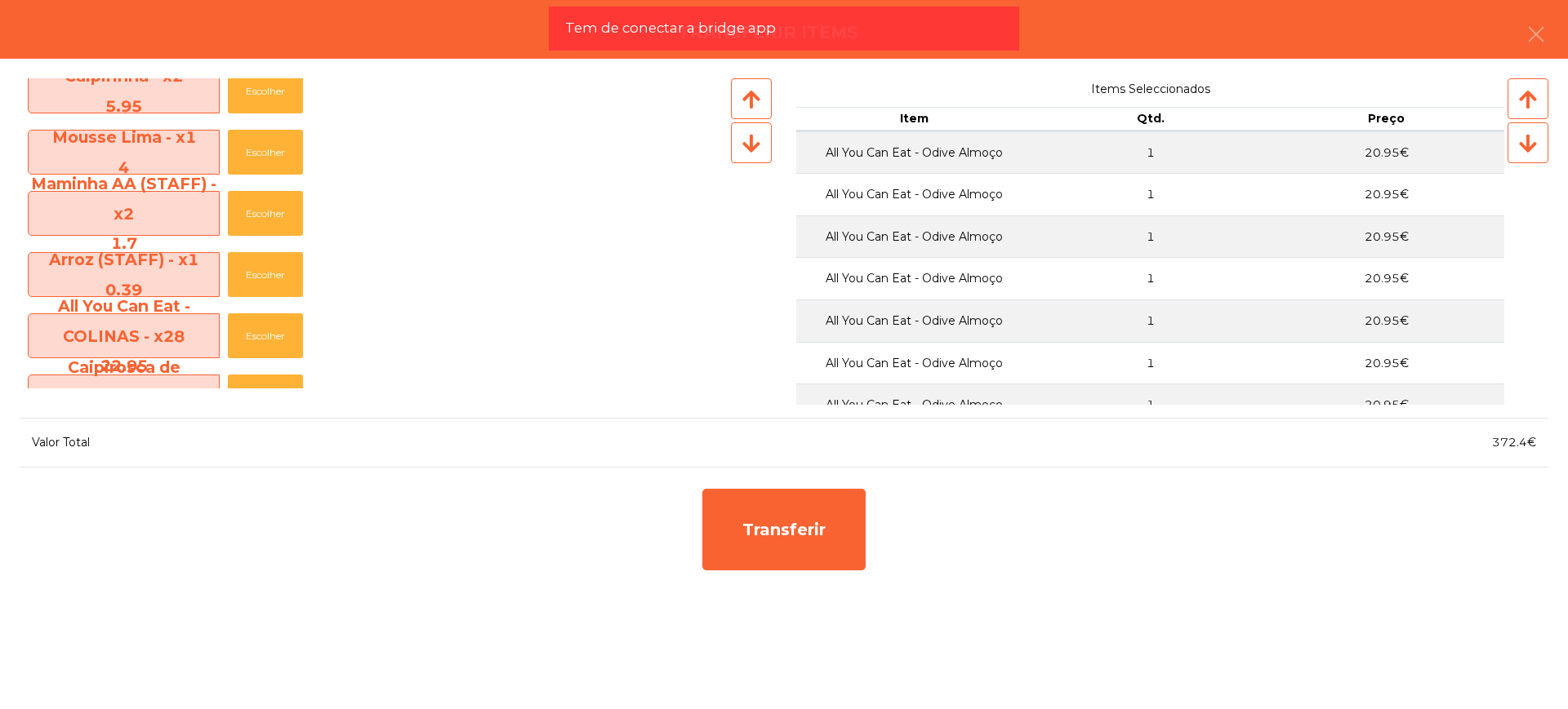
scroll to position [1020, 0]
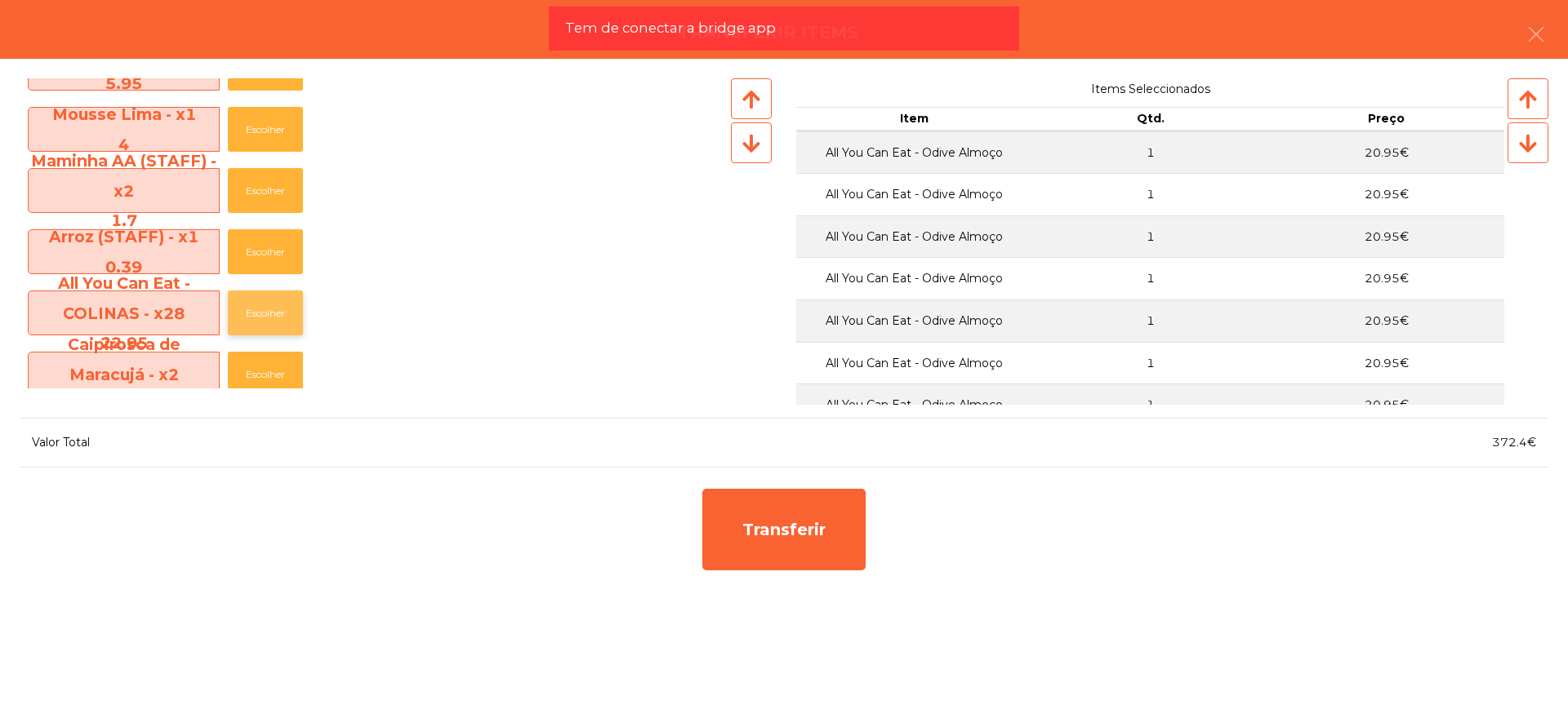
click at [266, 307] on button "Escolher" at bounding box center [265, 313] width 75 height 45
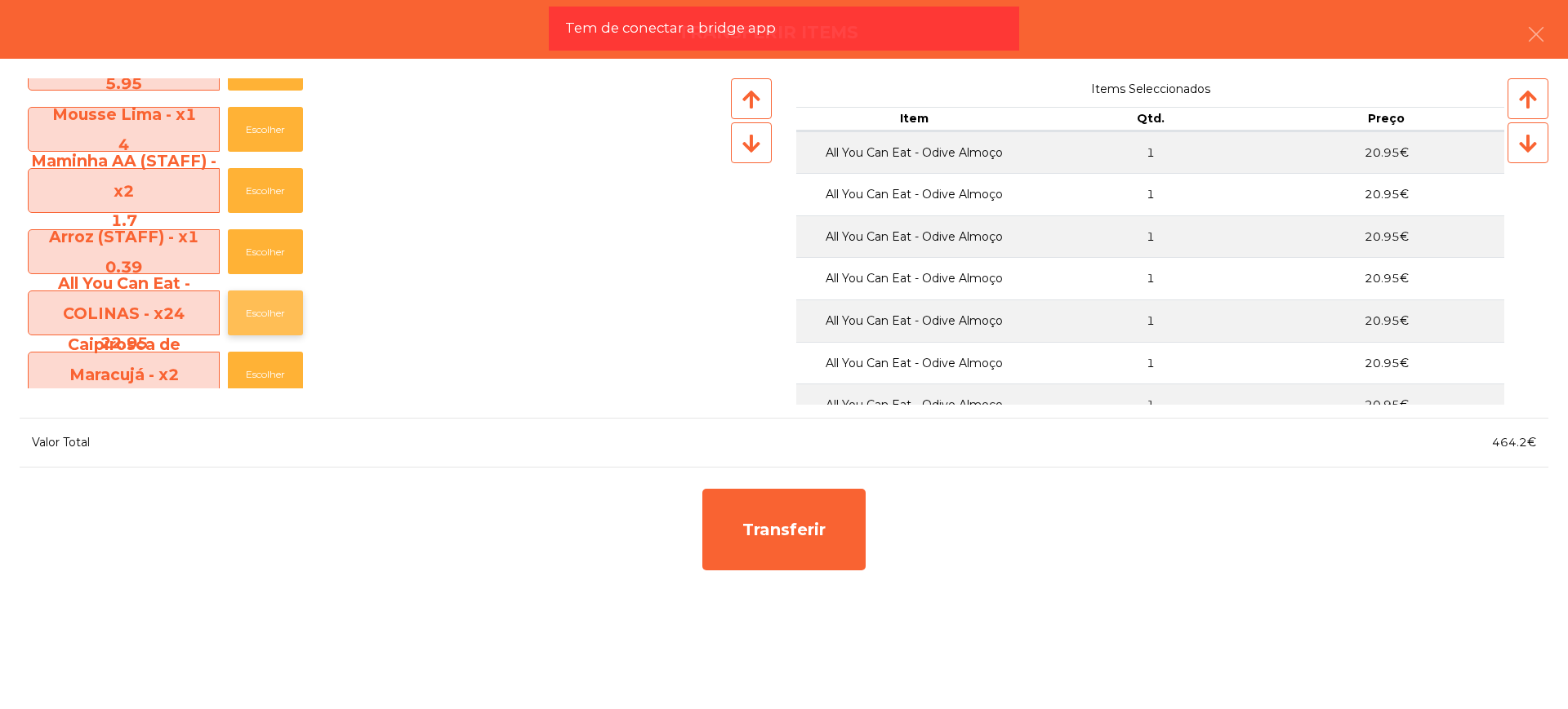
click at [266, 307] on button "Escolher" at bounding box center [265, 313] width 75 height 45
click at [267, 307] on button "Escolher" at bounding box center [265, 313] width 75 height 45
click at [268, 307] on button "Escolher" at bounding box center [265, 313] width 75 height 45
click at [270, 307] on button "Escolher" at bounding box center [265, 313] width 75 height 45
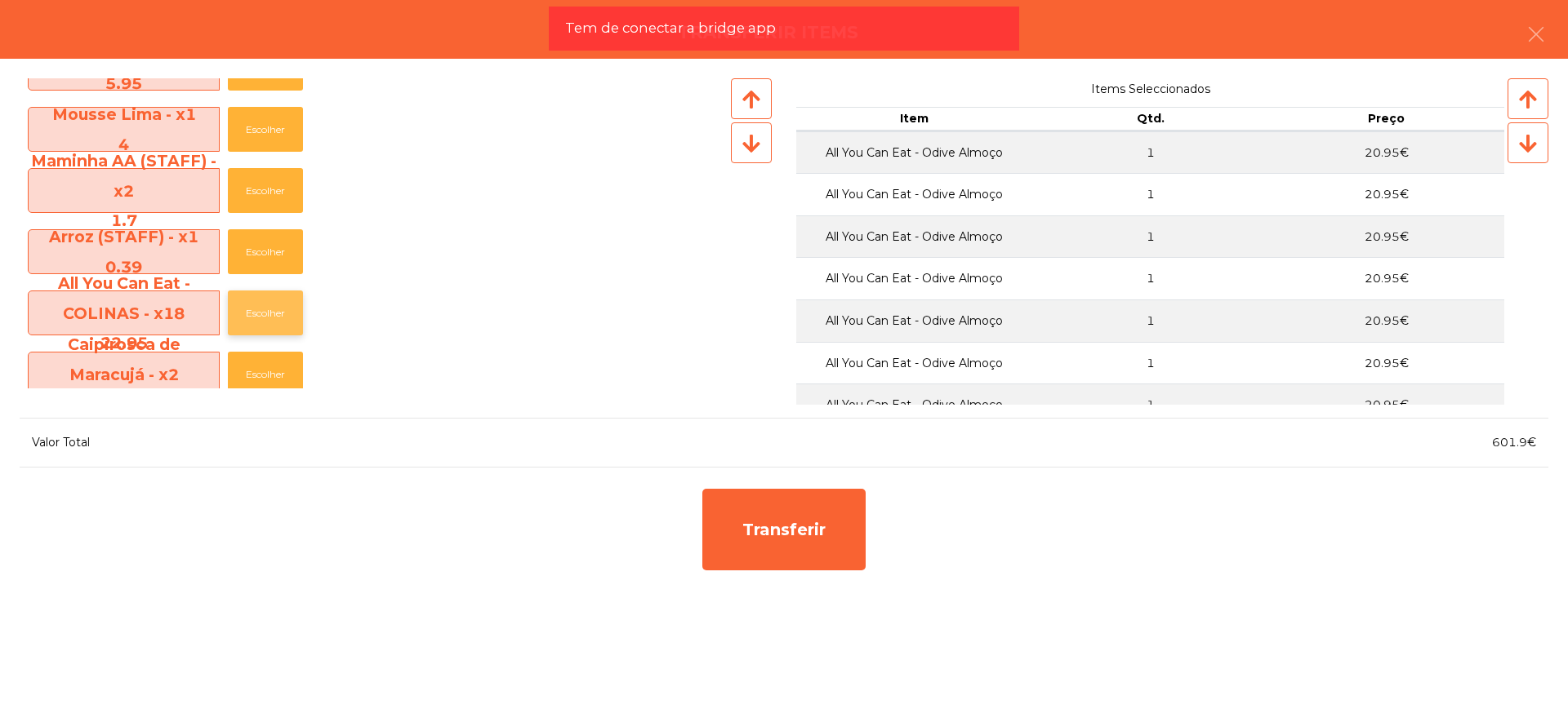
click at [270, 307] on button "Escolher" at bounding box center [265, 313] width 75 height 45
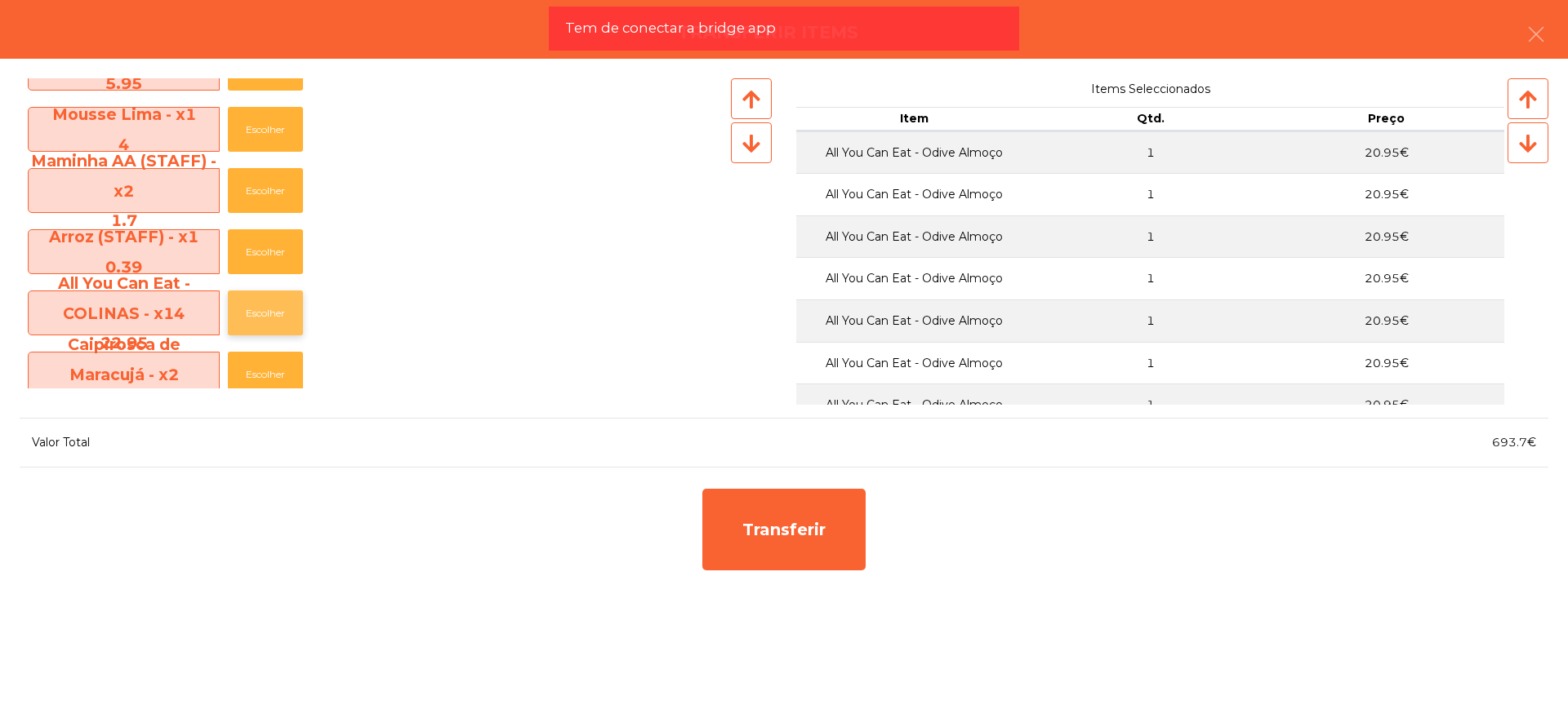
click at [270, 307] on button "Escolher" at bounding box center [265, 313] width 75 height 45
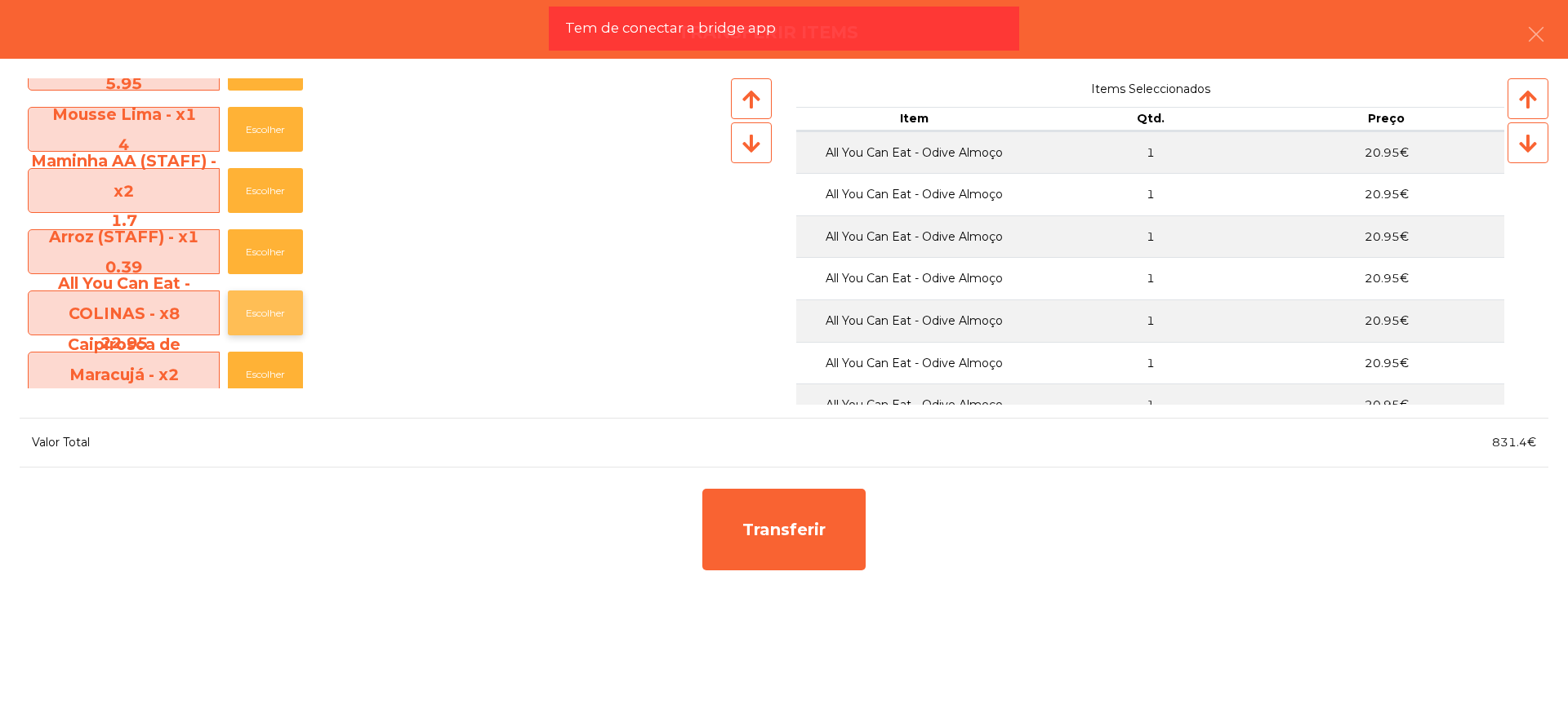
click at [270, 307] on button "Escolher" at bounding box center [265, 313] width 75 height 45
click at [271, 307] on button "Escolher" at bounding box center [265, 313] width 75 height 45
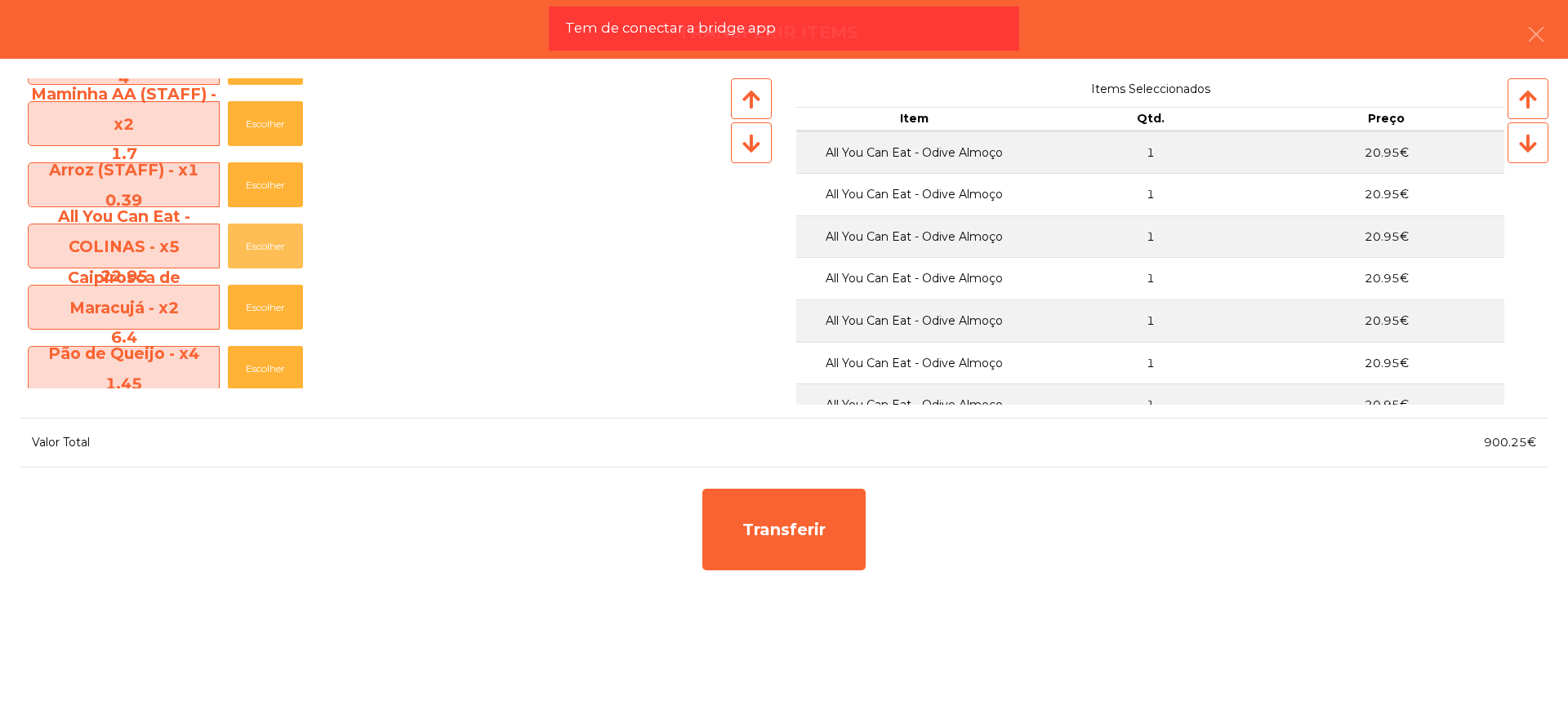
scroll to position [1122, 0]
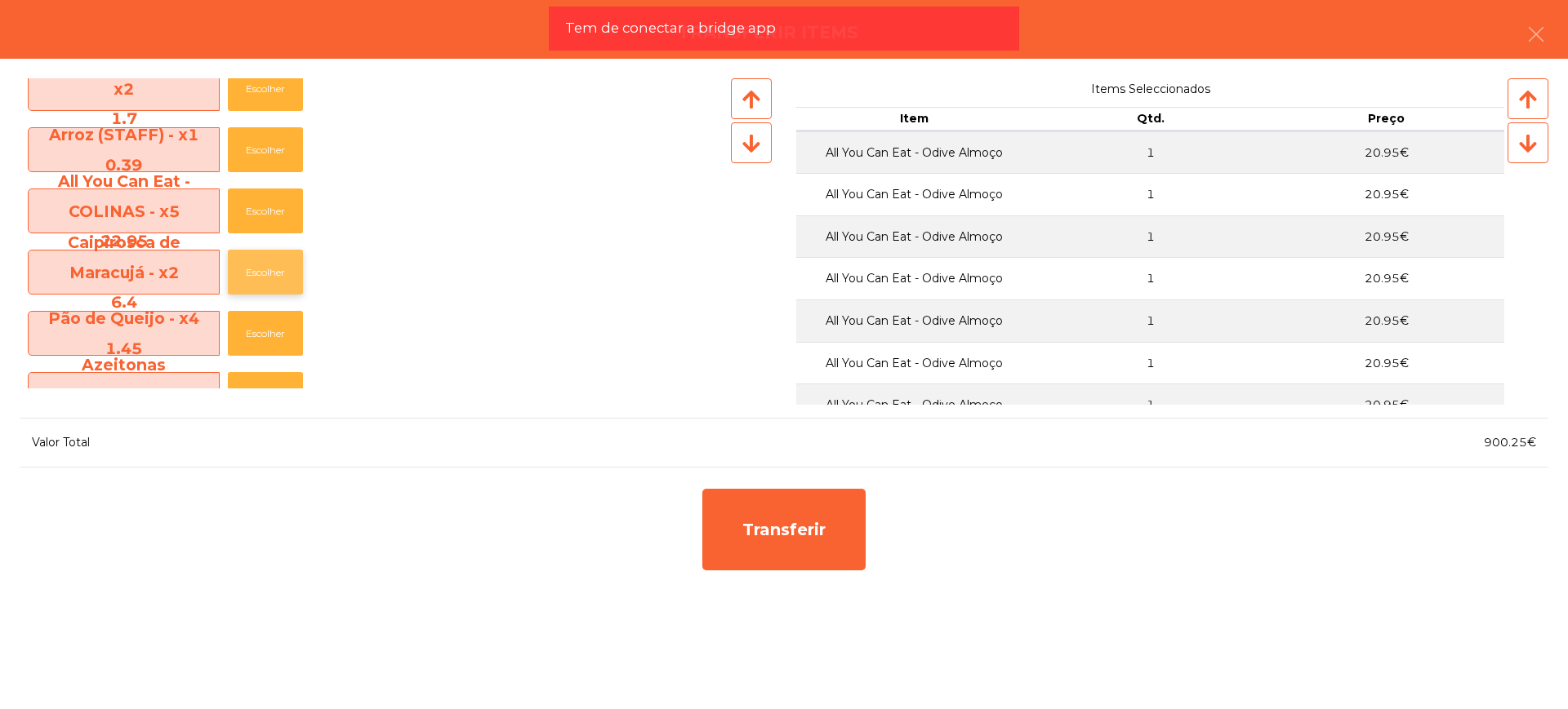
click at [251, 278] on button "Escolher" at bounding box center [265, 272] width 75 height 45
drag, startPoint x: 1475, startPoint y: 443, endPoint x: 1524, endPoint y: 440, distance: 49.1
click at [1524, 440] on div "906.65€" at bounding box center [1166, 443] width 764 height 22
copy span "906.65"
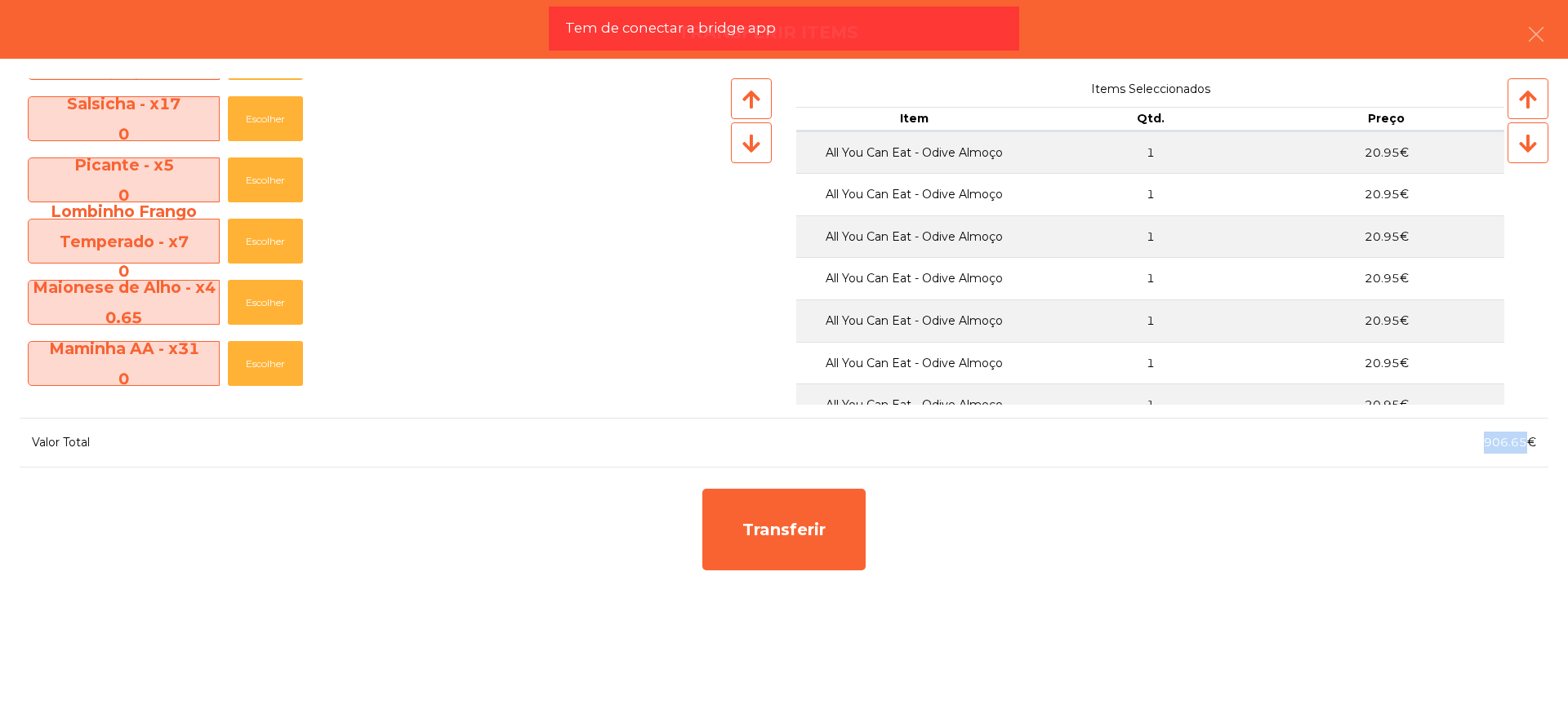
scroll to position [408, 0]
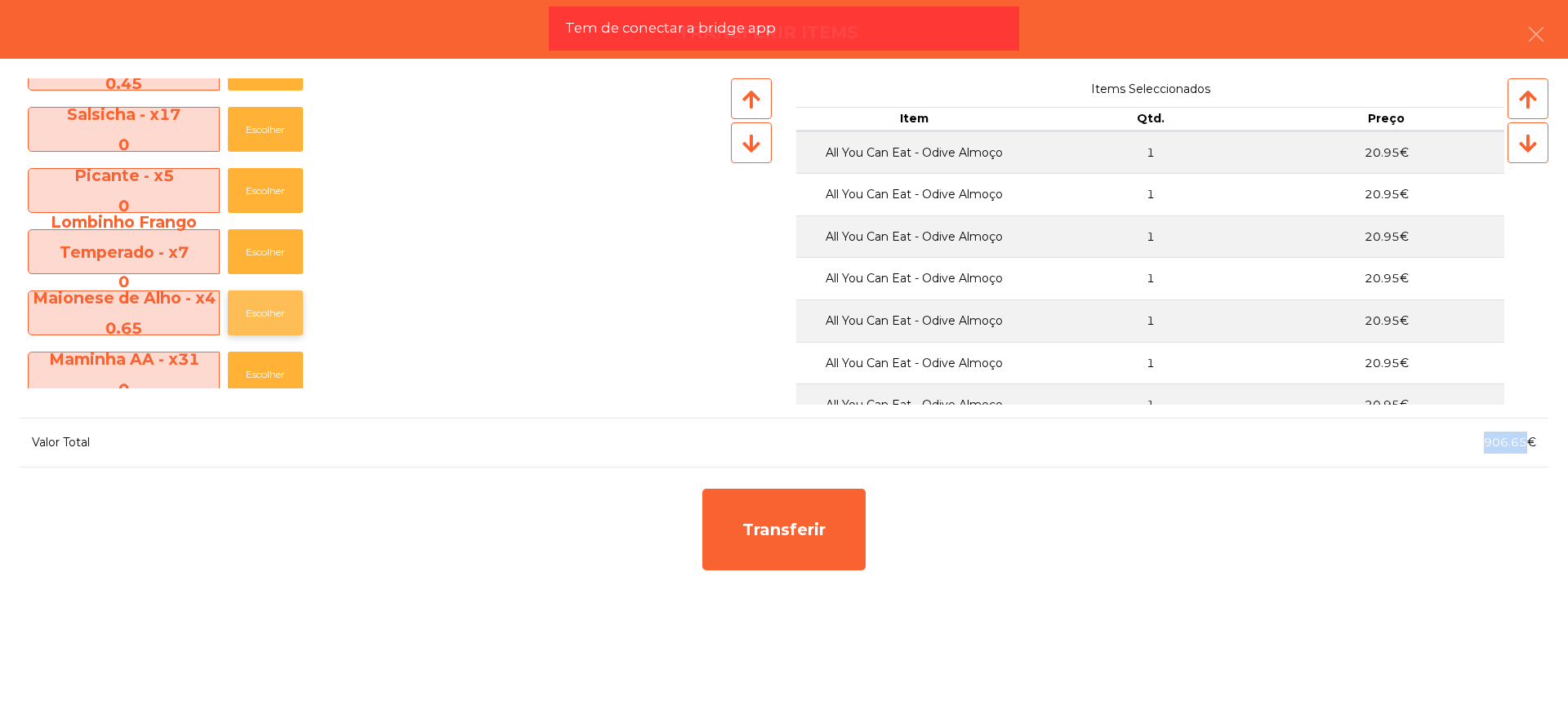
click at [278, 316] on button "Escolher" at bounding box center [265, 313] width 75 height 45
drag, startPoint x: 1496, startPoint y: 440, endPoint x: 1530, endPoint y: 445, distance: 34.4
click at [1530, 445] on div "907.3€" at bounding box center [1166, 443] width 764 height 22
copy span "907.3"
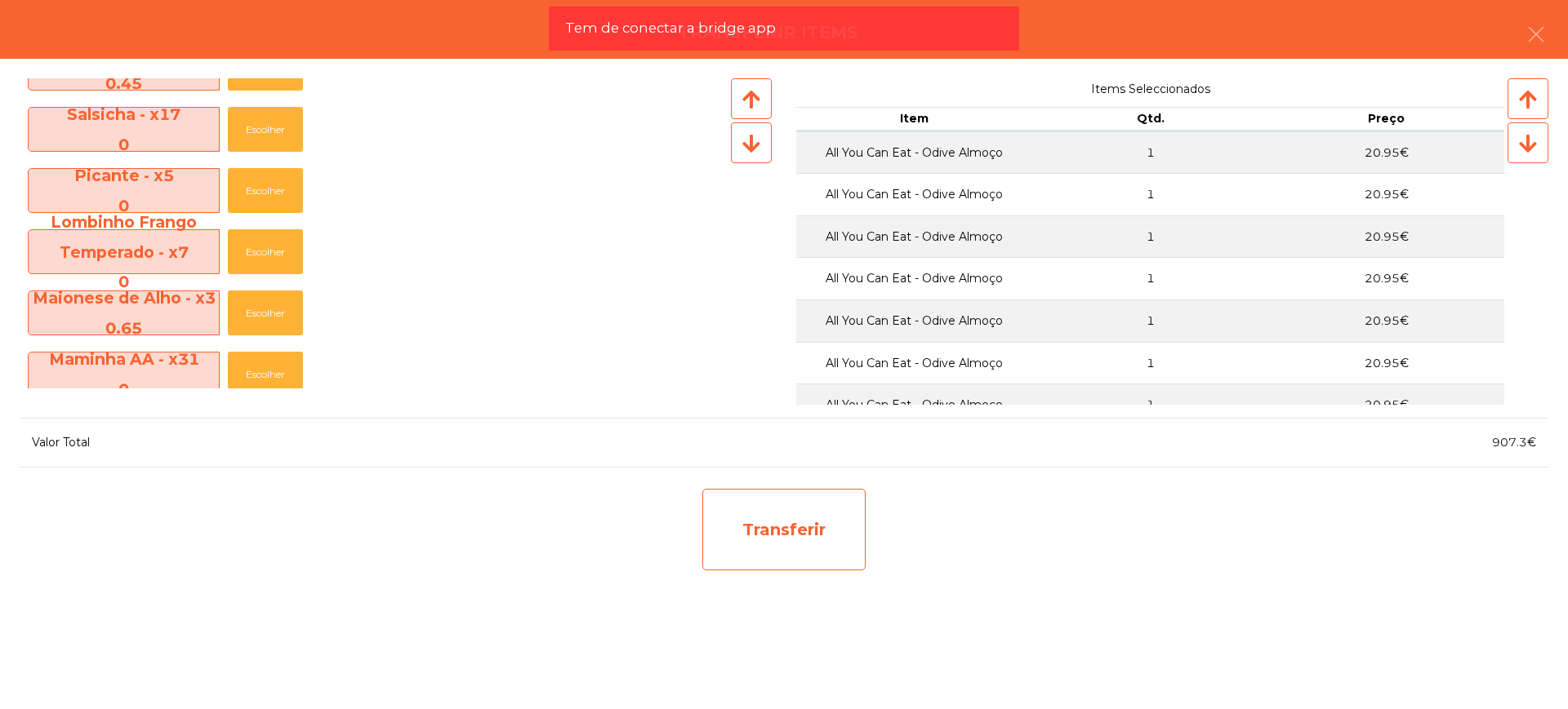
click at [794, 525] on div "Transferir" at bounding box center [783, 529] width 164 height 81
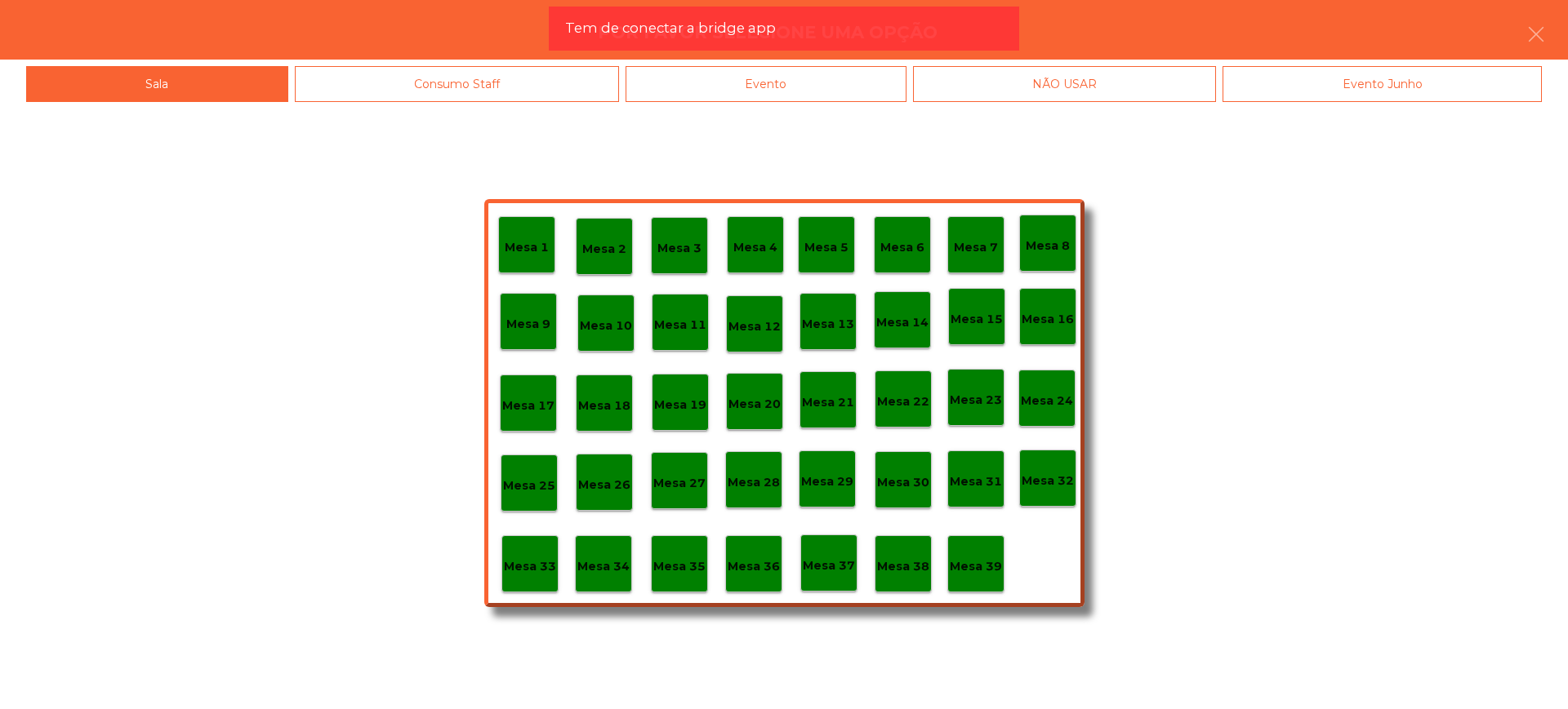
click at [748, 483] on p "Mesa 28" at bounding box center [754, 483] width 52 height 19
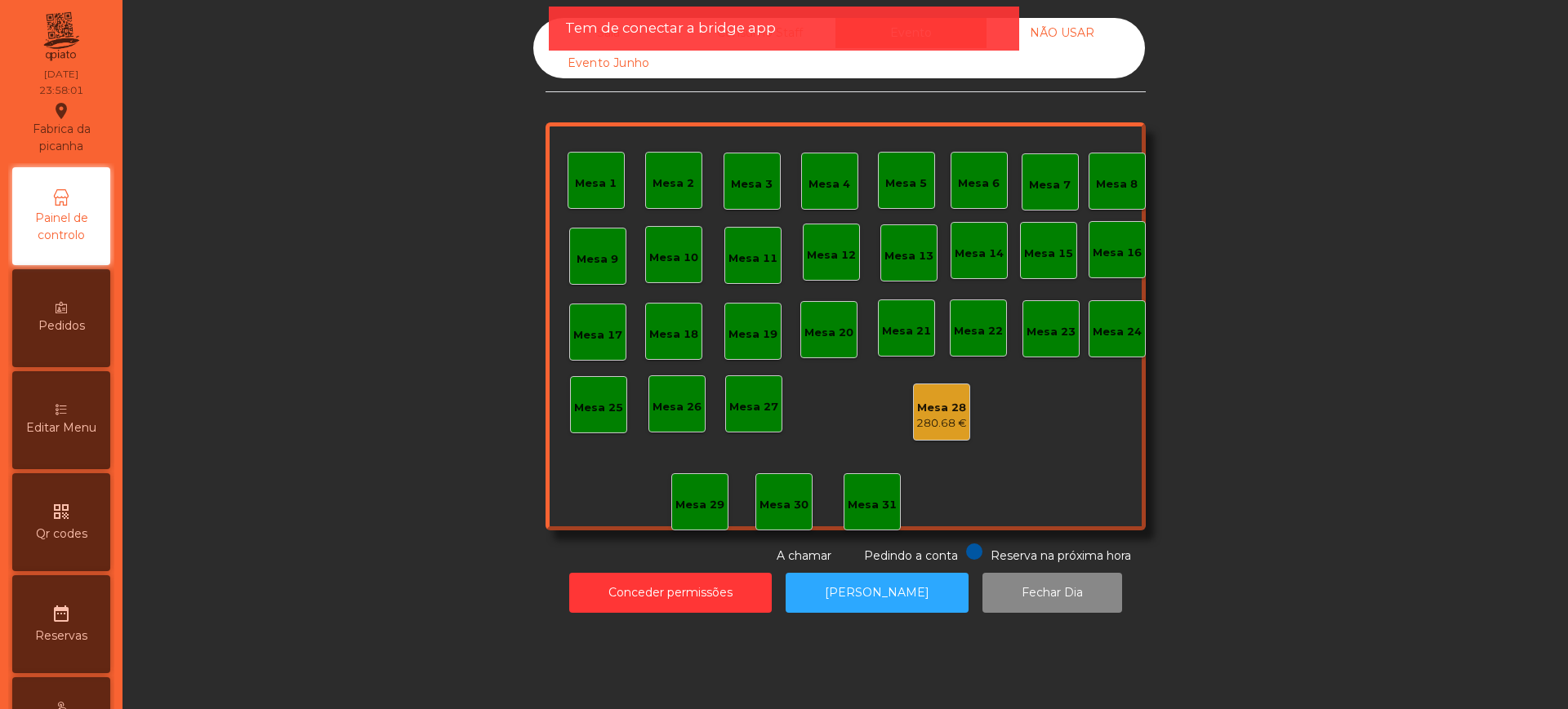
click at [1004, 62] on app-alert "Tem de conectar a bridge app" at bounding box center [783, 35] width 470 height 57
click at [961, 30] on div "Tem de conectar a bridge app" at bounding box center [784, 28] width 437 height 21
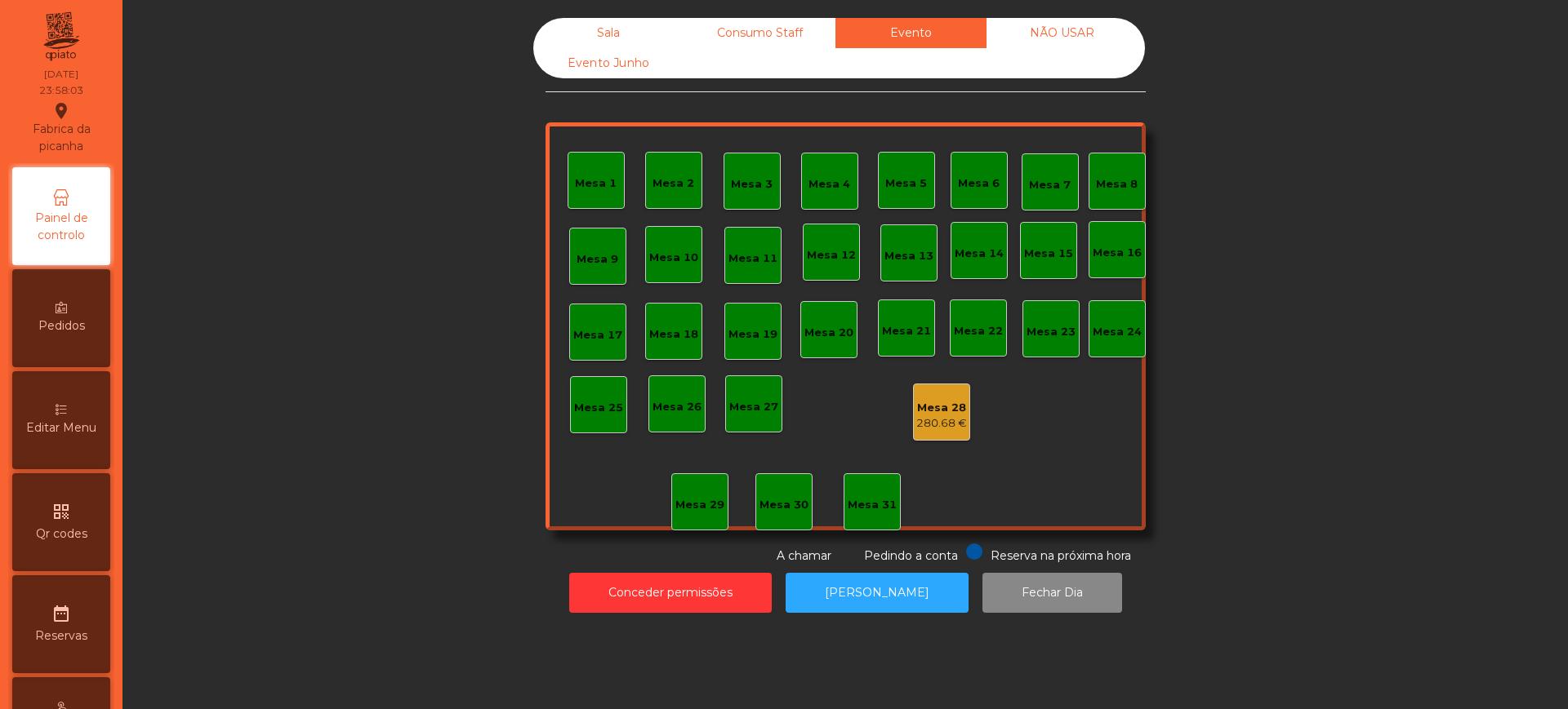
click at [939, 421] on div "280.68 €" at bounding box center [941, 423] width 50 height 16
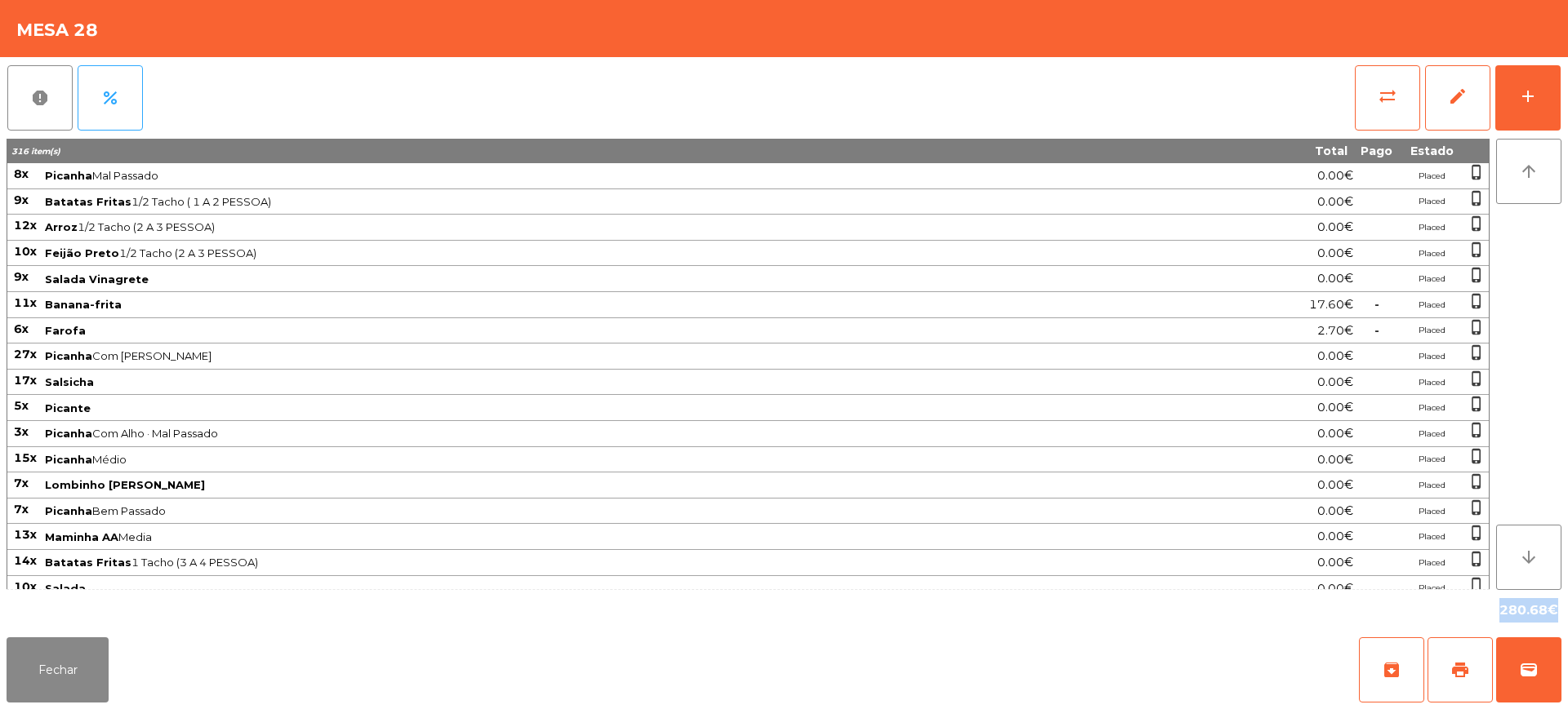
drag, startPoint x: 1490, startPoint y: 619, endPoint x: 1547, endPoint y: 611, distance: 57.6
click at [1547, 611] on div "280.68€" at bounding box center [784, 611] width 1555 height 41
copy div "280.68"
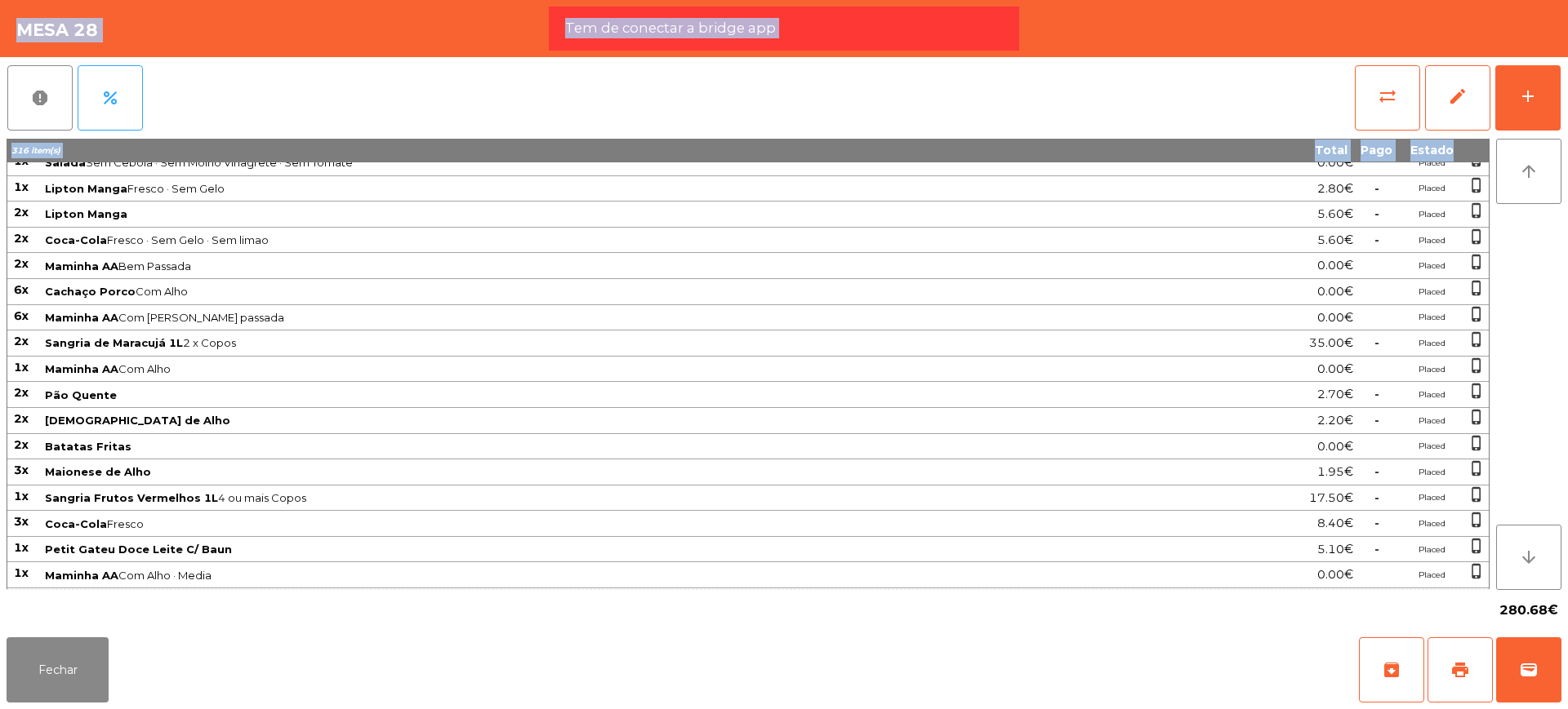
scroll to position [1210, 0]
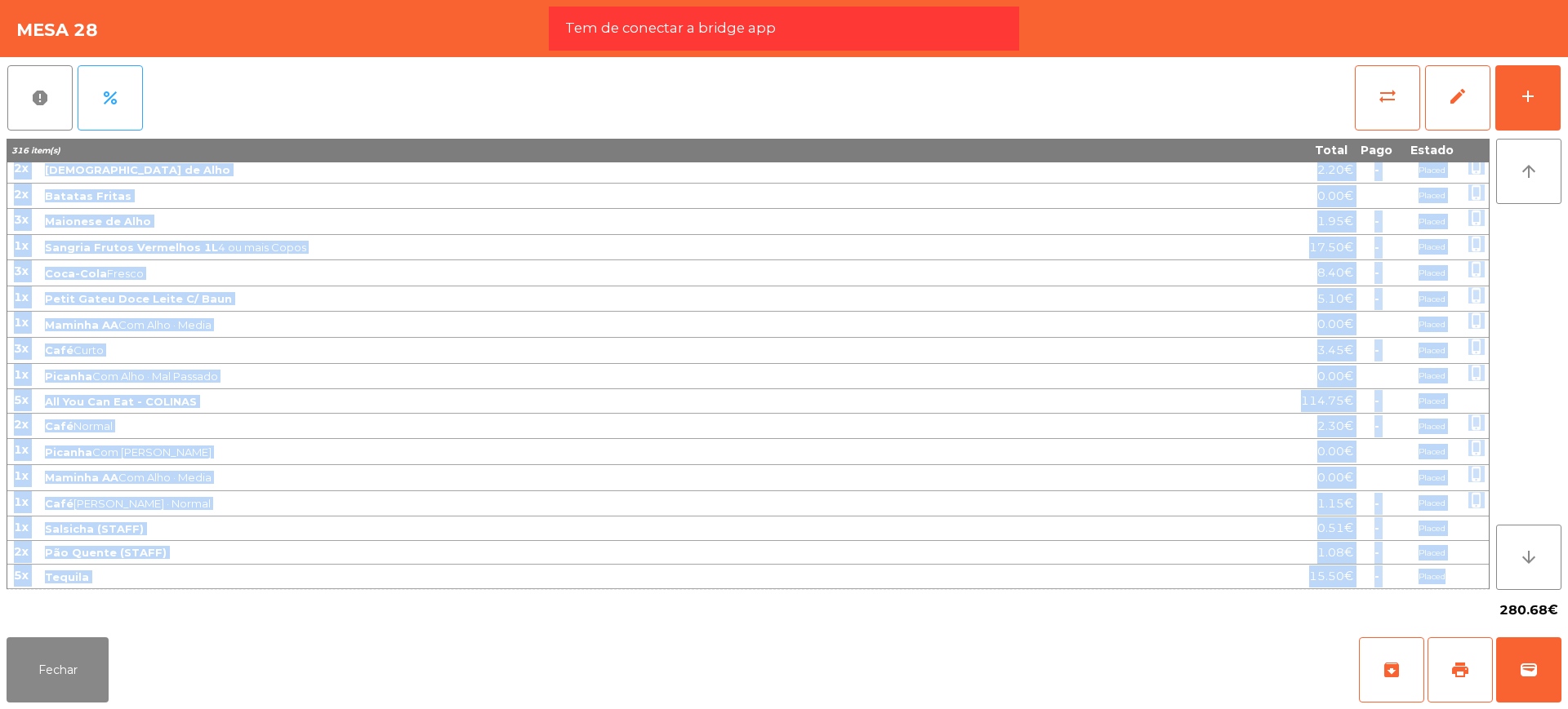
drag, startPoint x: 14, startPoint y: 171, endPoint x: 1470, endPoint y: 578, distance: 1511.8
copy tbody "5l Ipsumdo Sit Ametcon 3.40€ Adipis elits_doeius 0t Incidid Utlabo 8/7 Etdol ( …"
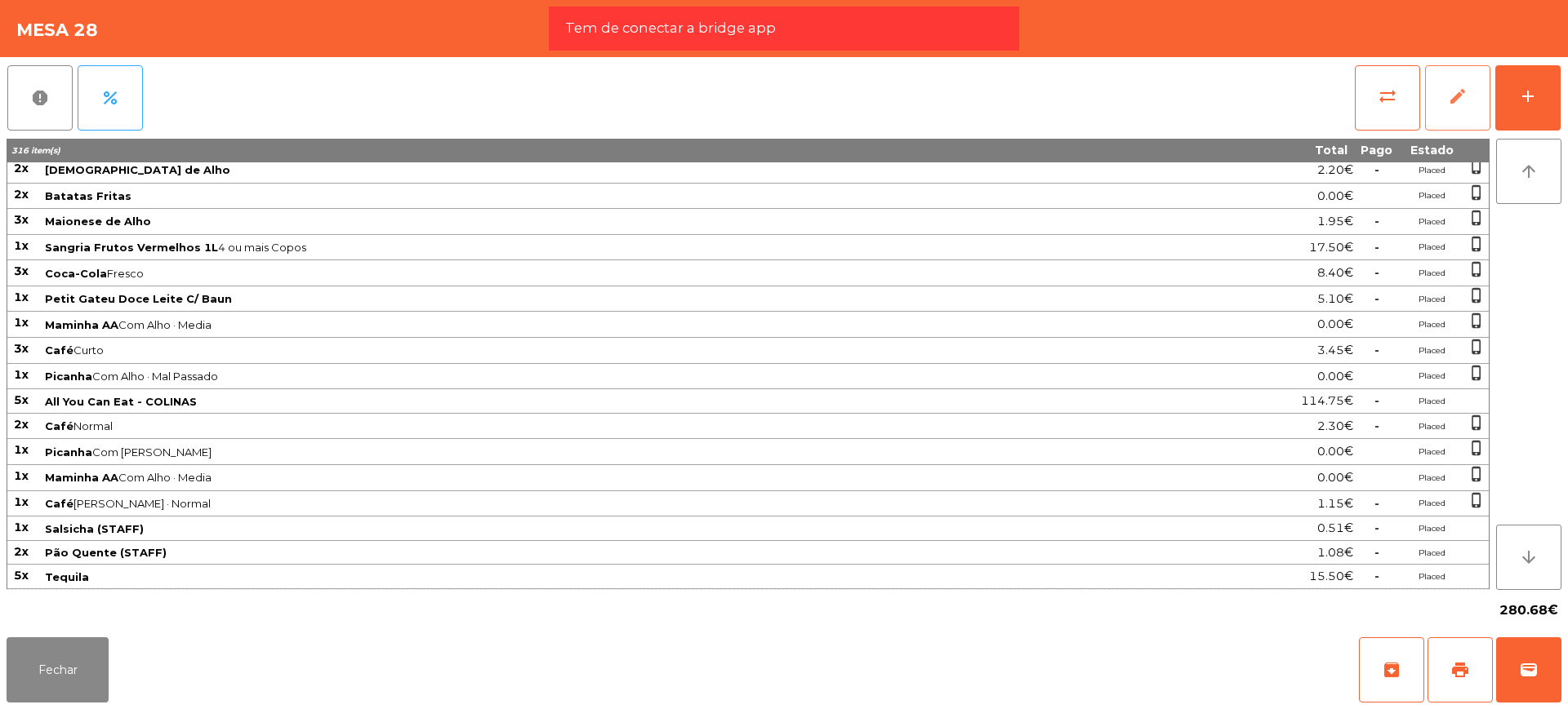
click at [1458, 96] on span "edit" at bounding box center [1457, 96] width 20 height 20
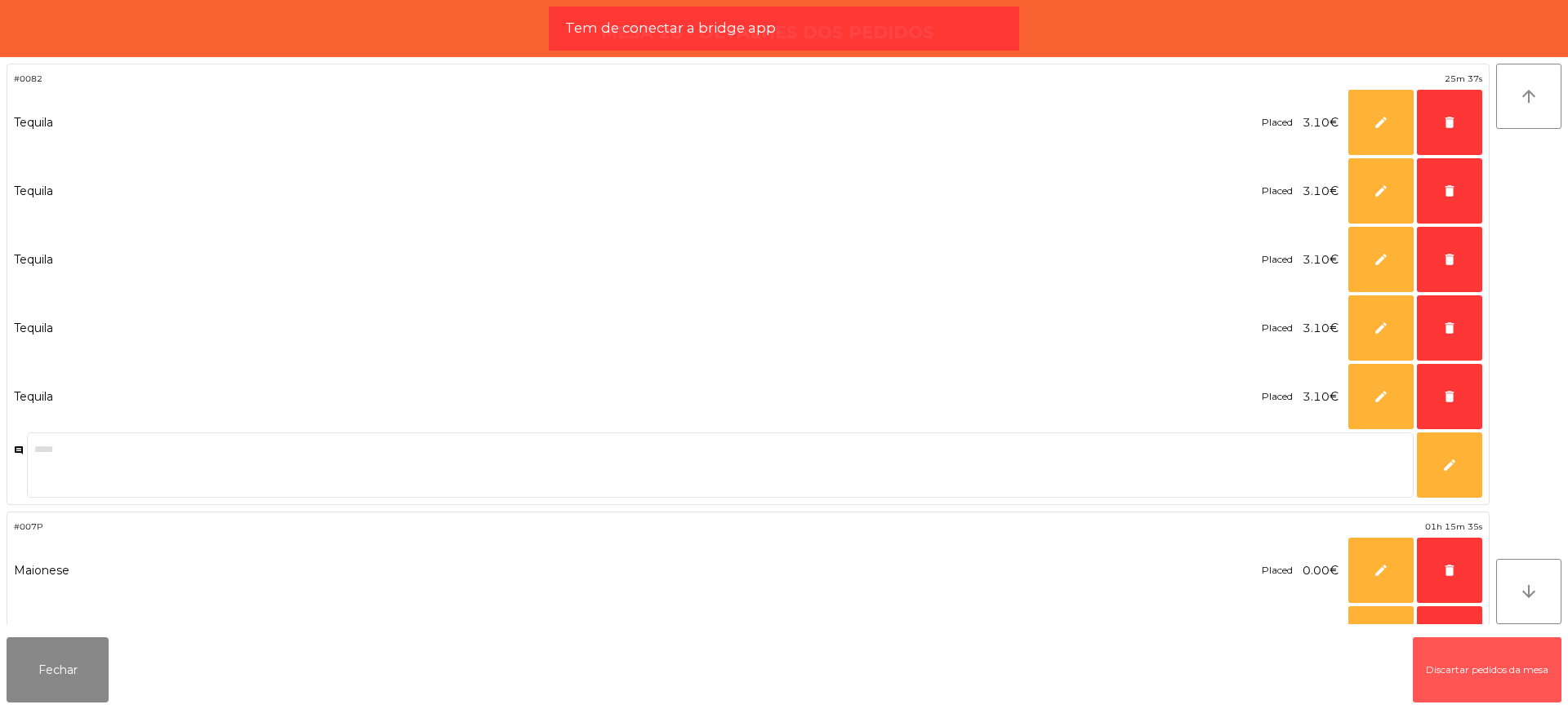
click at [1514, 665] on button "Discartar pedidos da mesa" at bounding box center [1487, 670] width 149 height 65
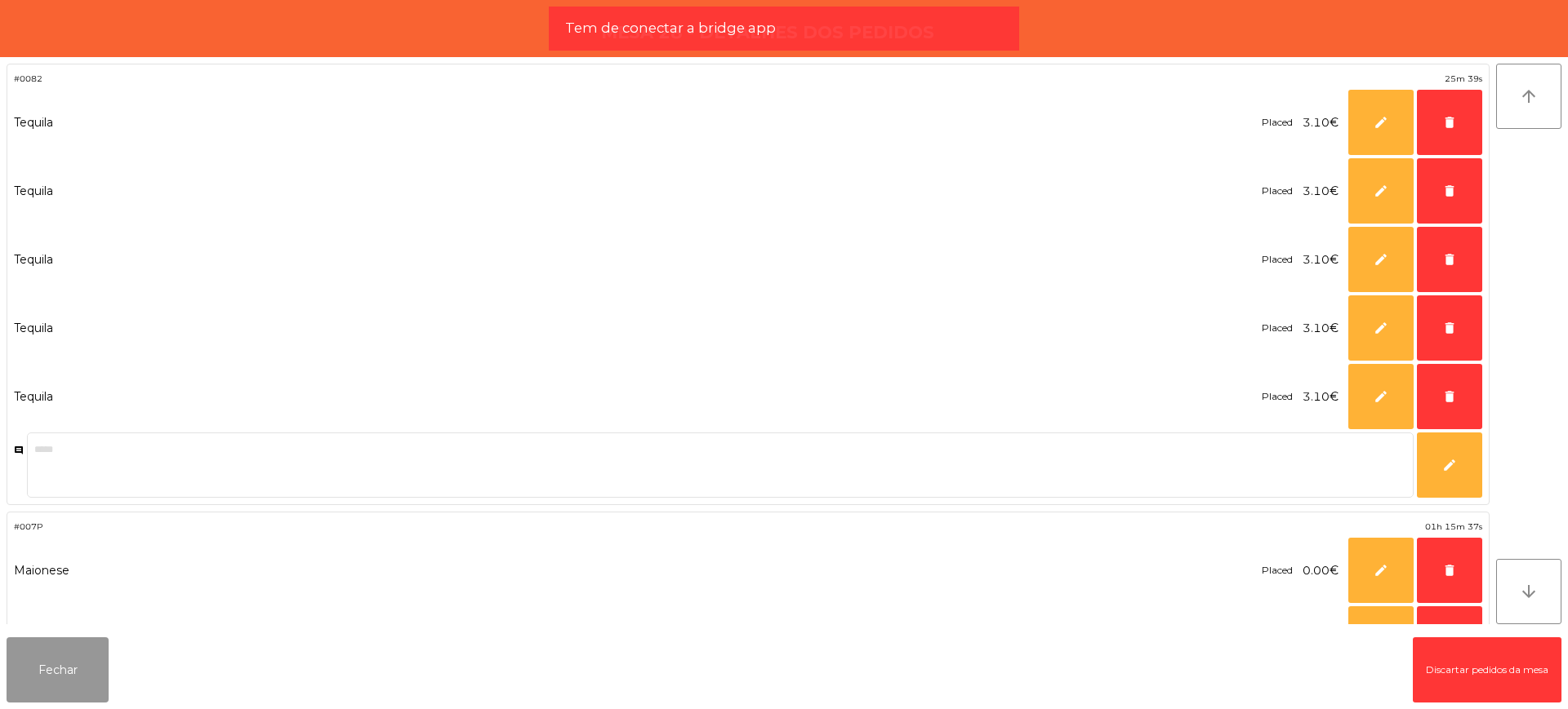
click at [26, 672] on button "Fechar" at bounding box center [57, 670] width 102 height 65
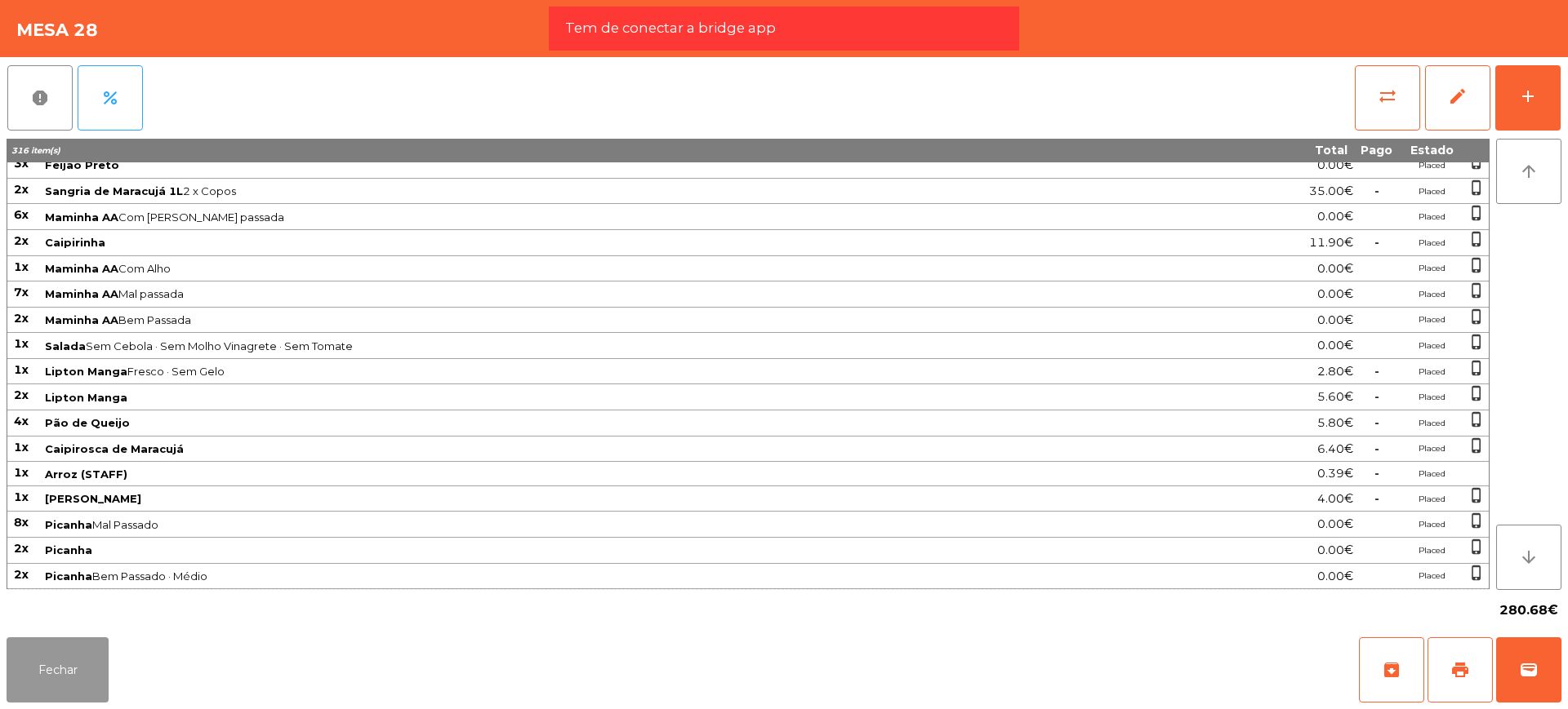
click at [54, 663] on button "Fechar" at bounding box center [57, 670] width 102 height 65
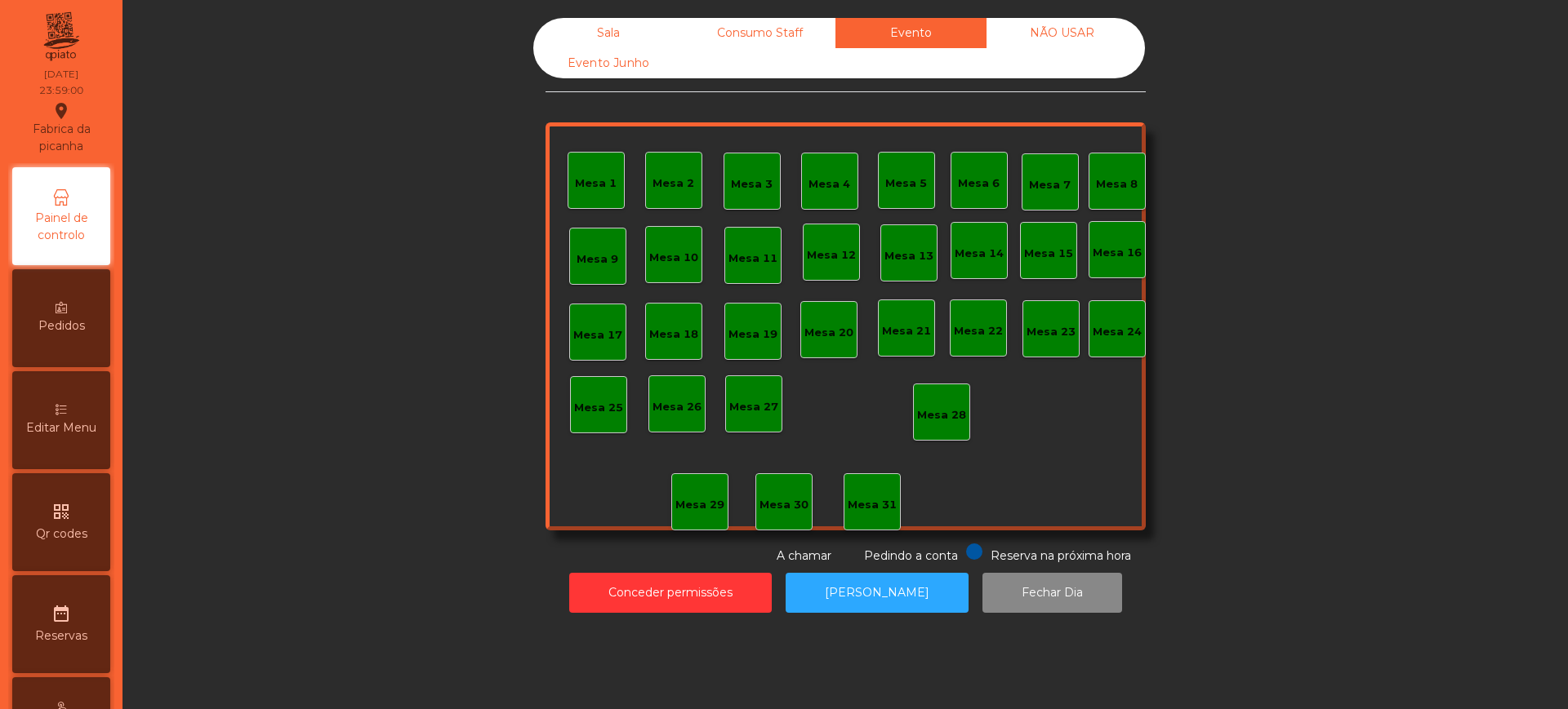
click at [613, 37] on div "Sala" at bounding box center [609, 33] width 151 height 30
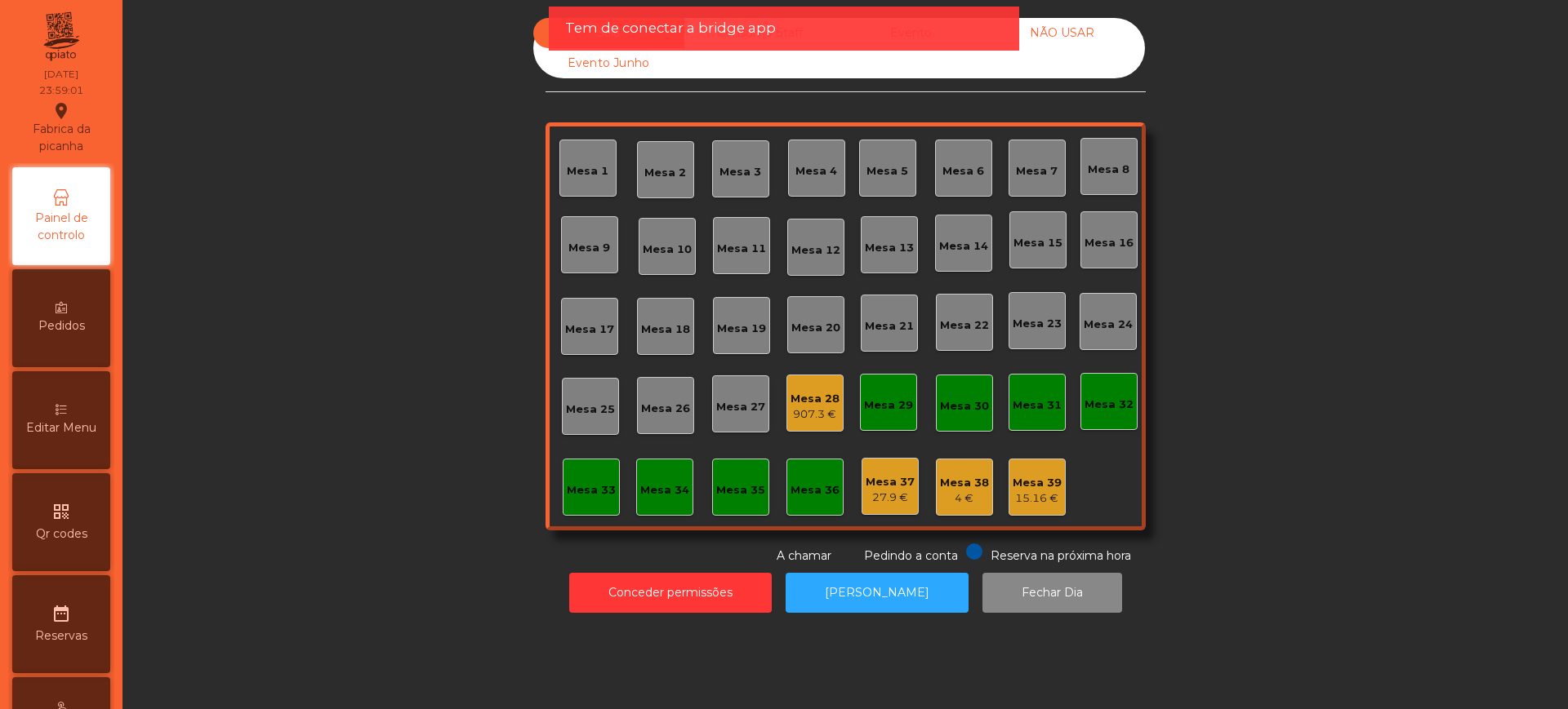
click at [824, 415] on div "907.3 €" at bounding box center [815, 414] width 49 height 16
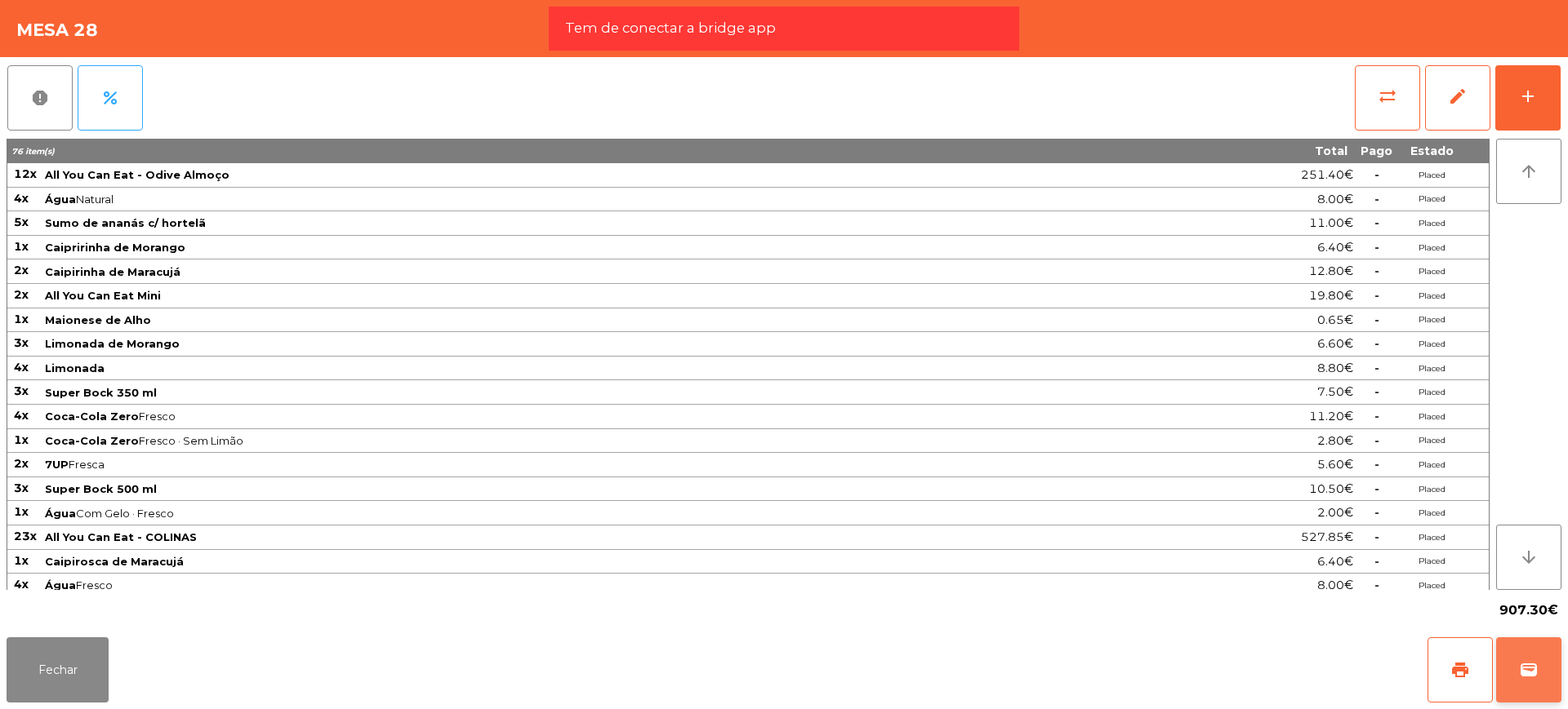
click at [1524, 666] on span "wallet" at bounding box center [1528, 670] width 20 height 20
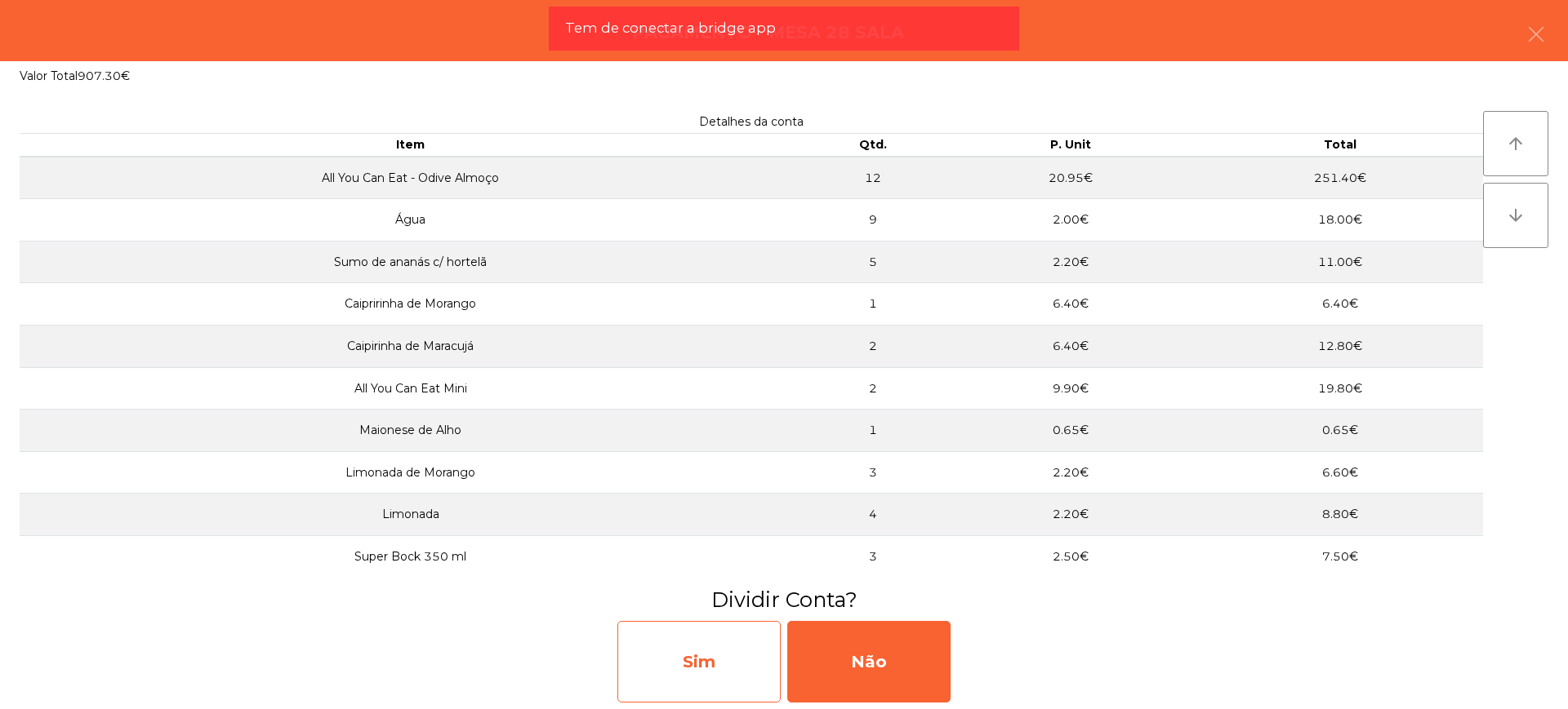
click at [690, 650] on div "Sim" at bounding box center [699, 661] width 164 height 81
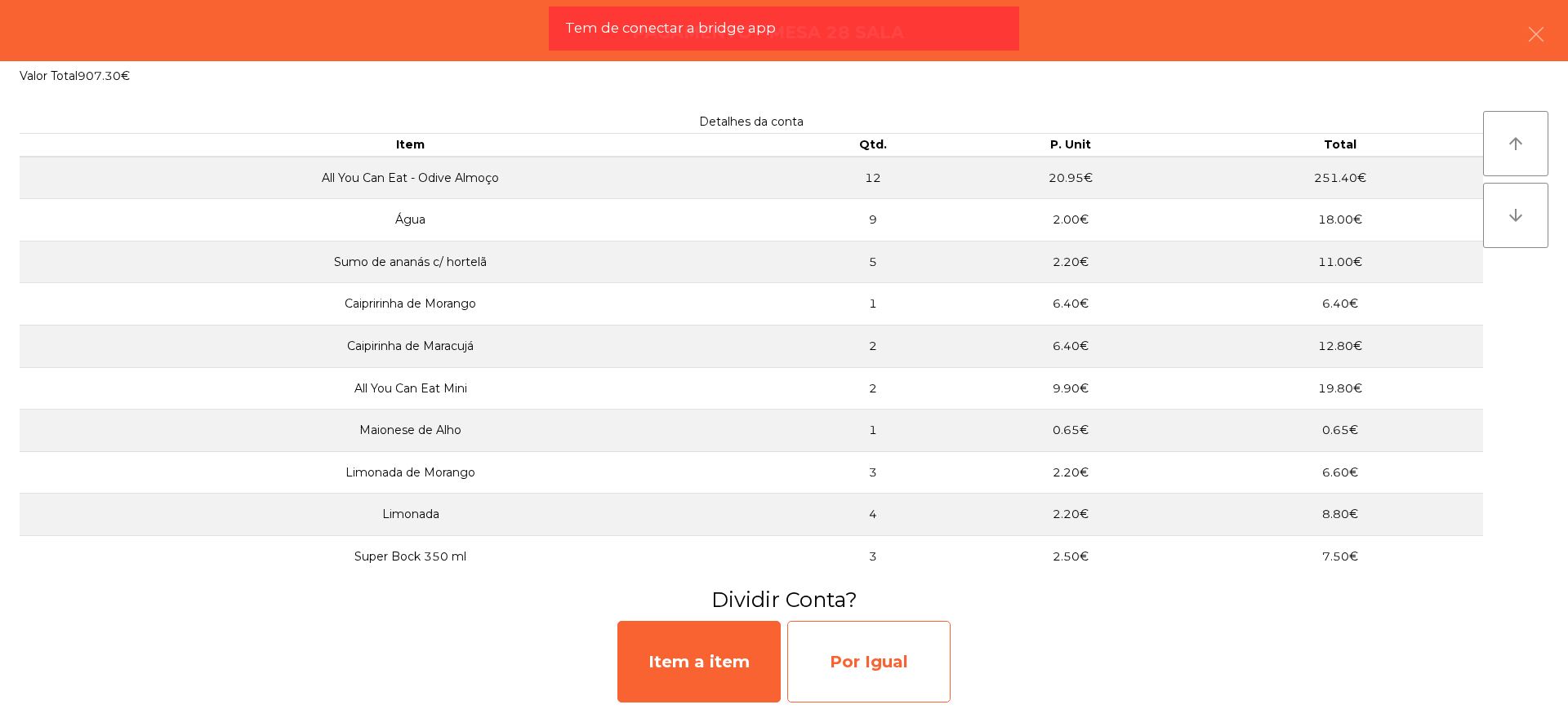
click at [889, 651] on div "Por Igual" at bounding box center [868, 661] width 164 height 81
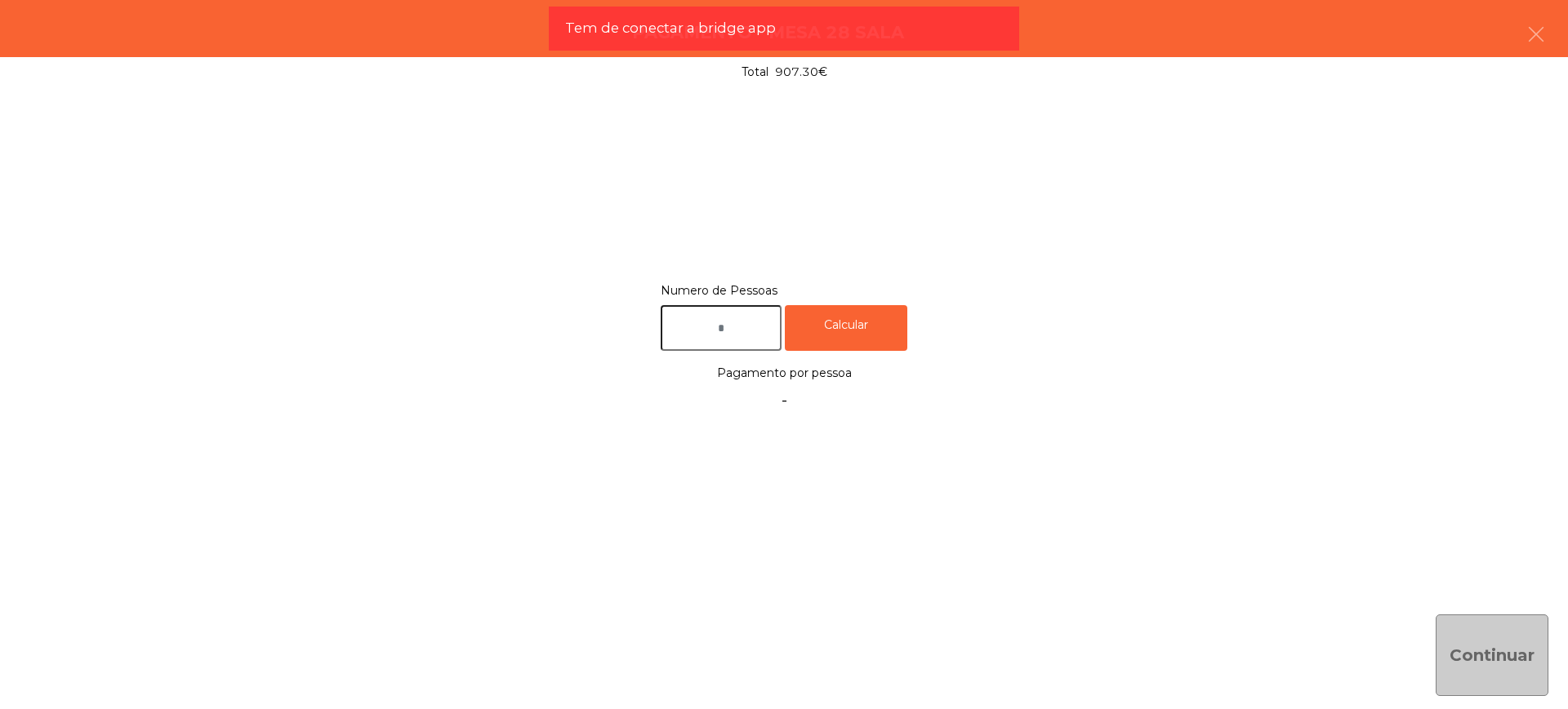
click at [722, 319] on input "text" at bounding box center [720, 329] width 121 height 47
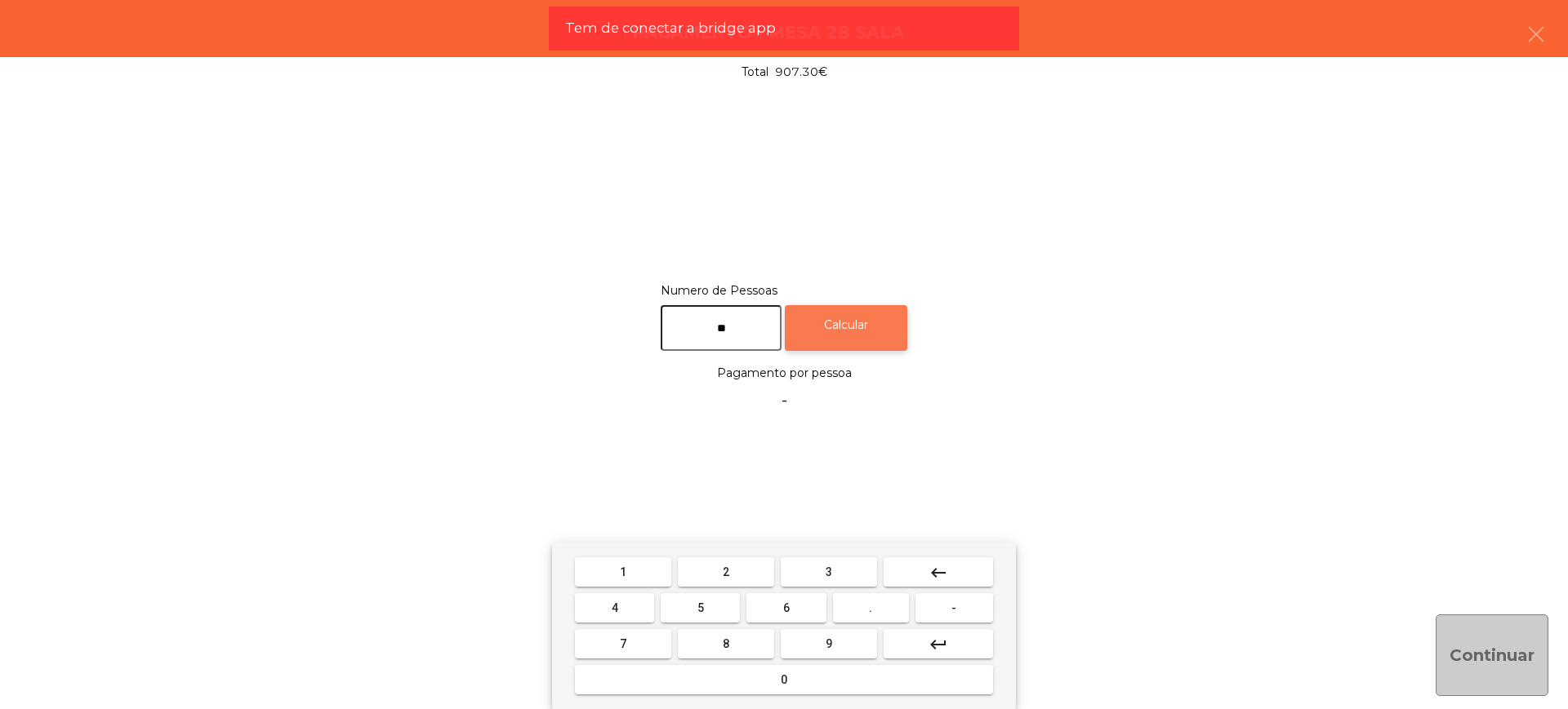
type input "**"
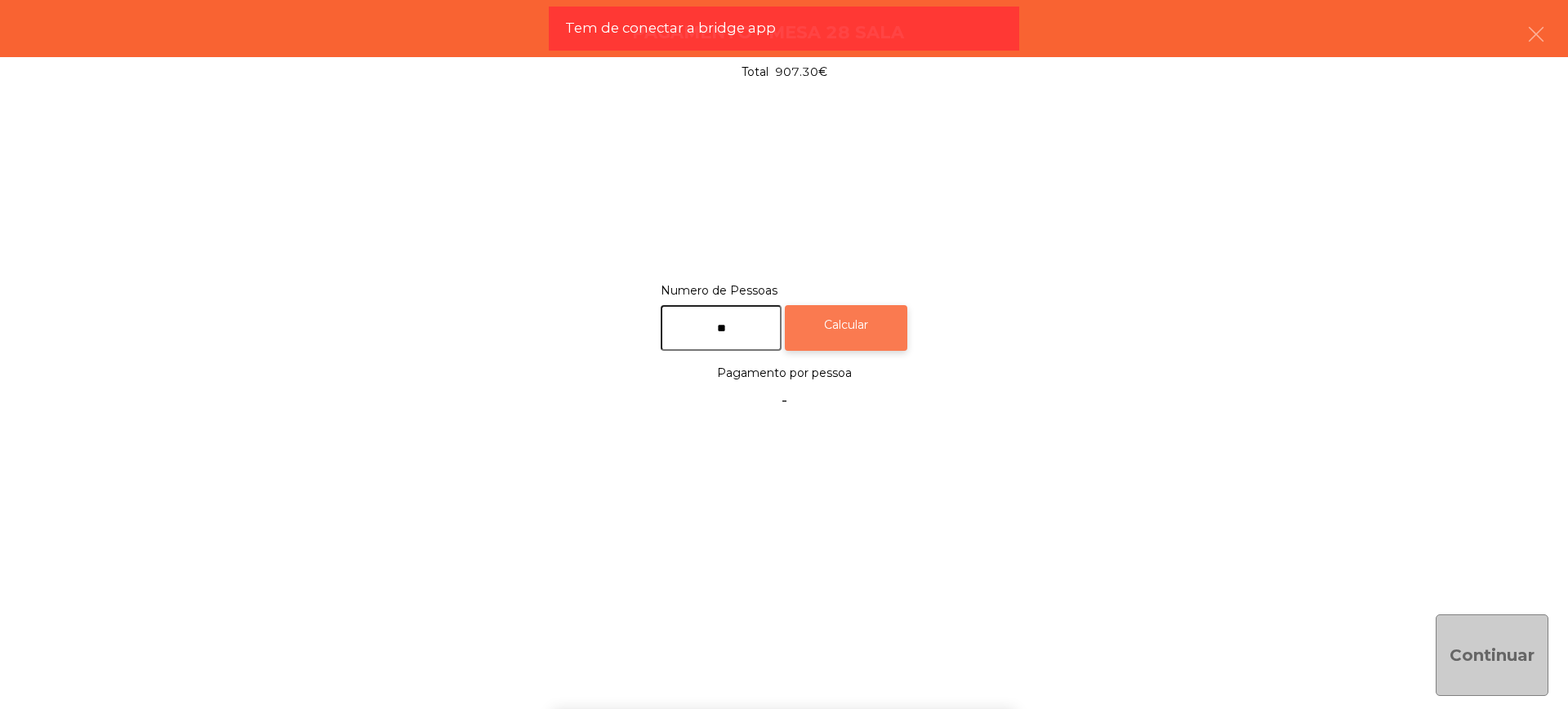
click at [849, 345] on div "Calcular" at bounding box center [846, 329] width 122 height 47
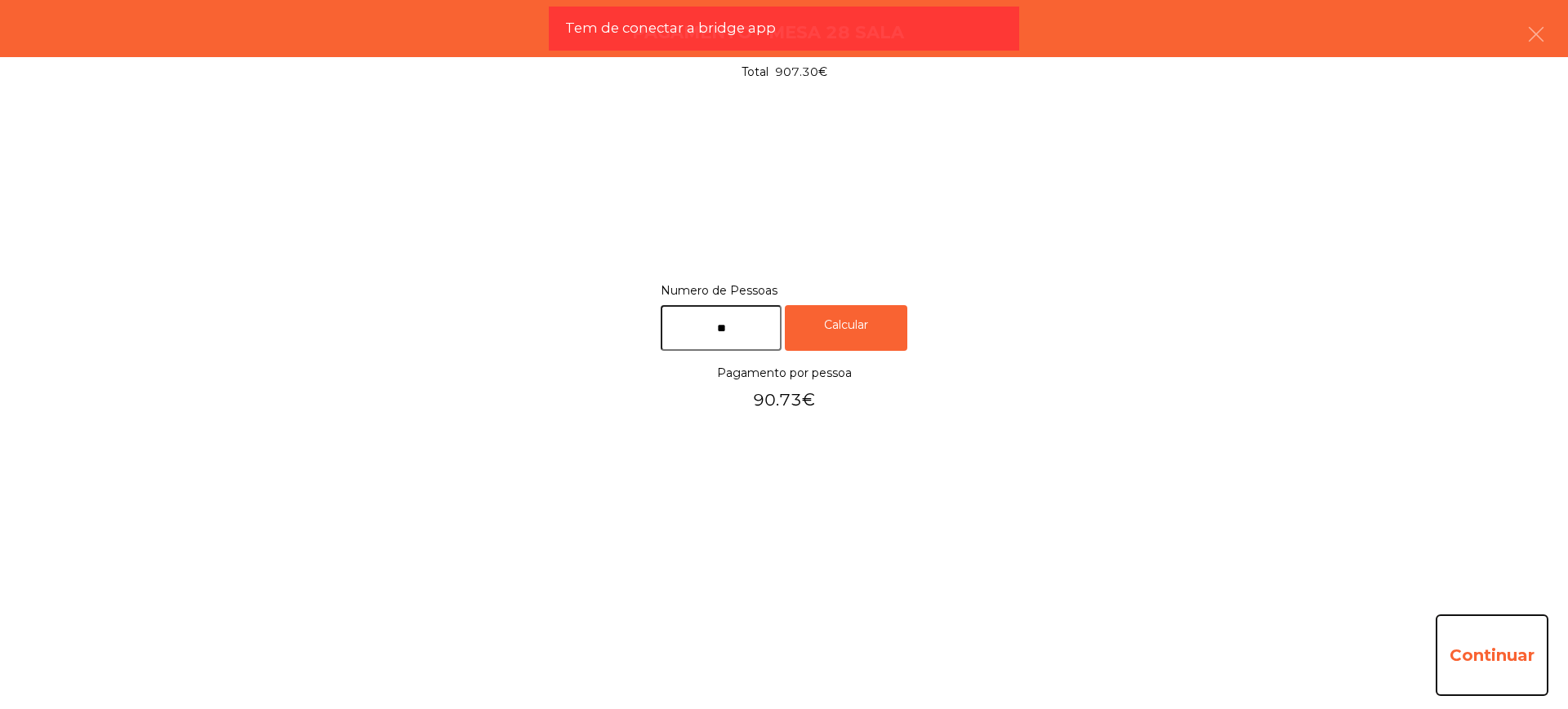
click at [1485, 657] on button "Continuar" at bounding box center [1491, 655] width 113 height 81
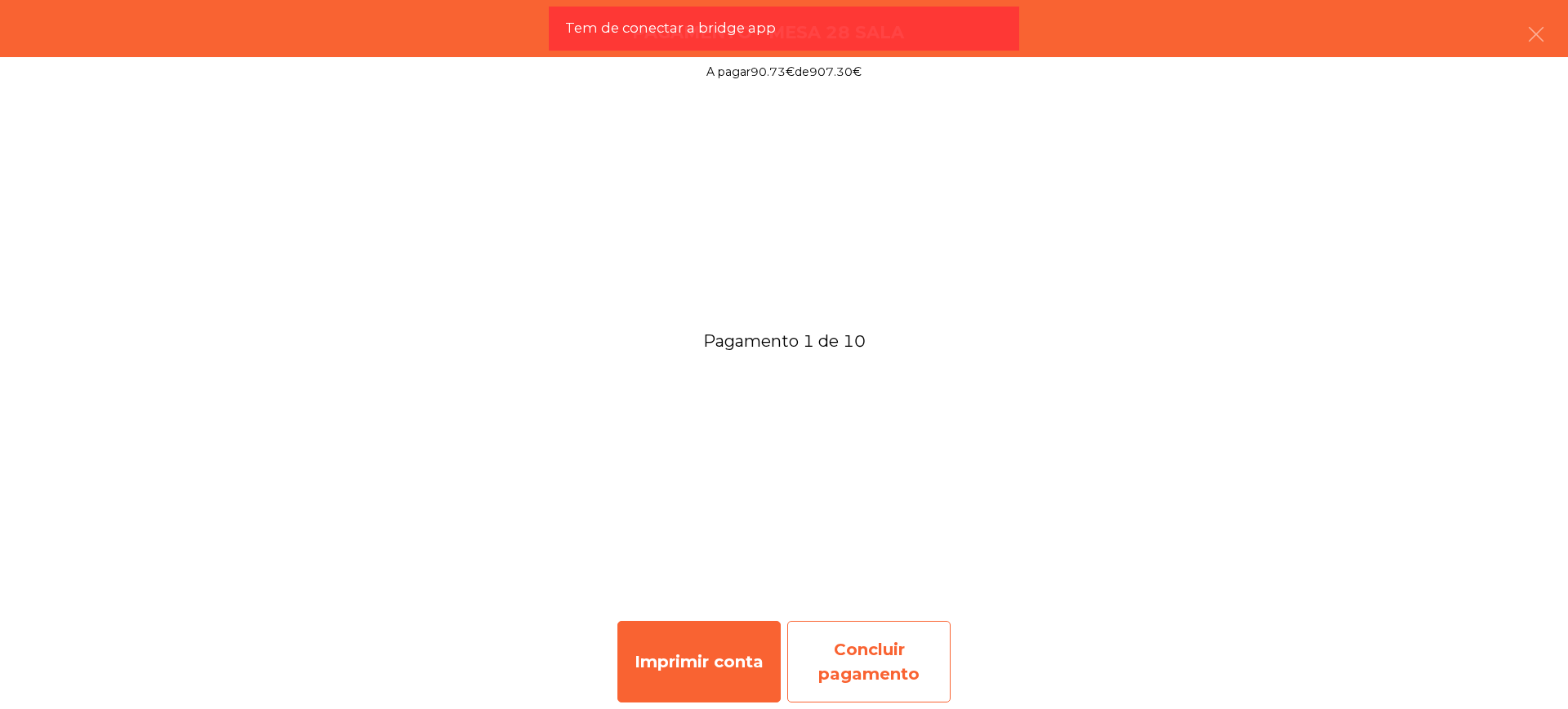
click at [848, 662] on div "Concluir pagamento" at bounding box center [868, 661] width 164 height 81
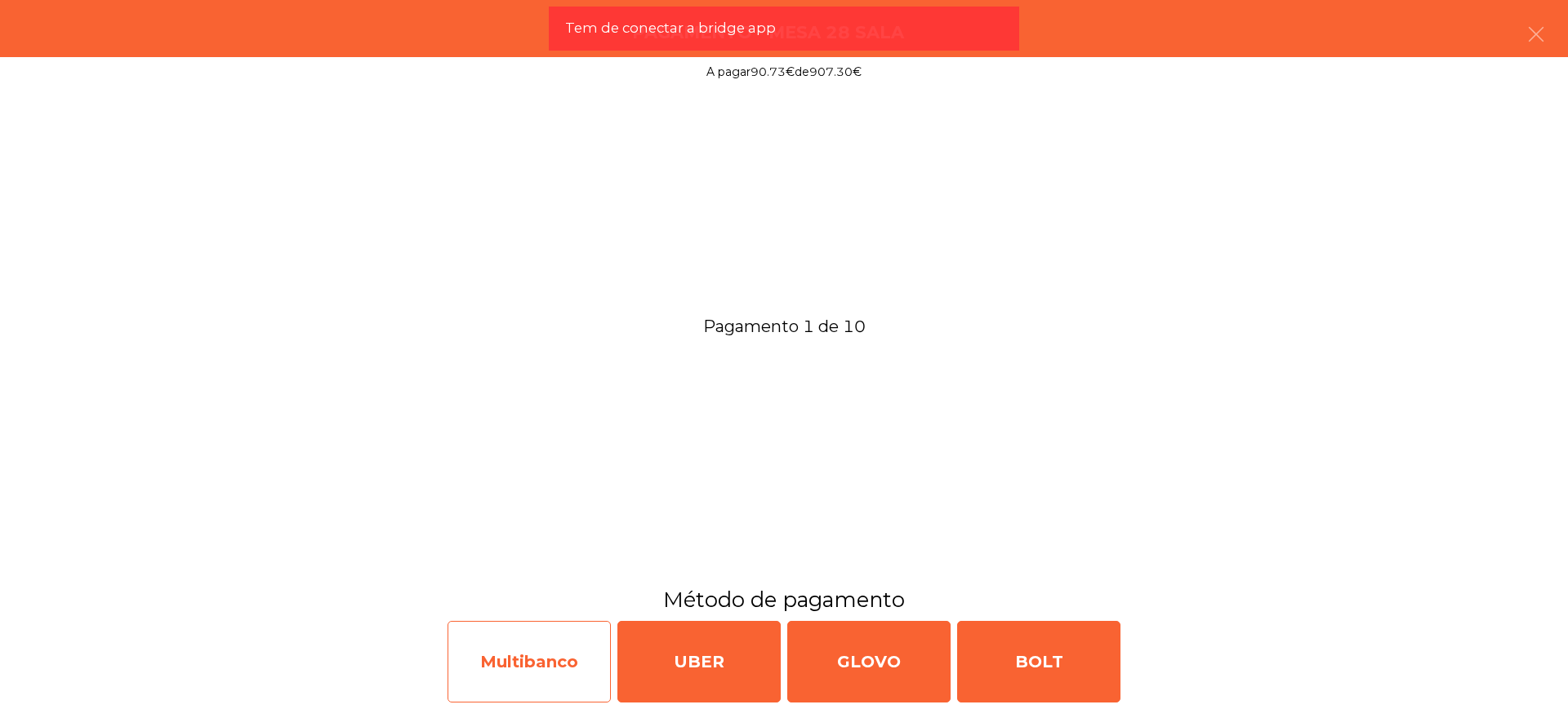
click at [510, 655] on div "Multibanco" at bounding box center [529, 661] width 164 height 81
select select "**"
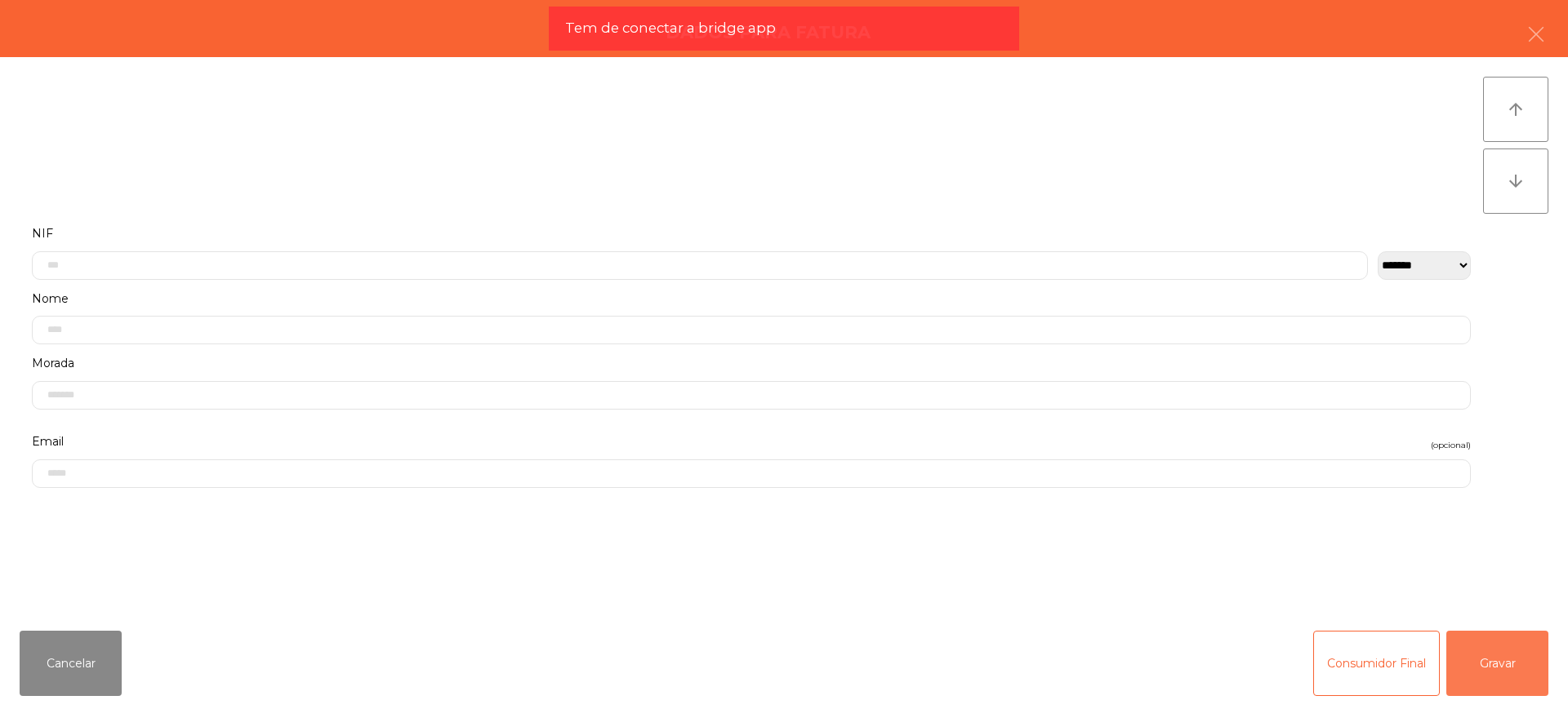
drag, startPoint x: 1479, startPoint y: 659, endPoint x: 1276, endPoint y: 645, distance: 203.5
click at [1477, 659] on button "Gravar" at bounding box center [1496, 663] width 102 height 65
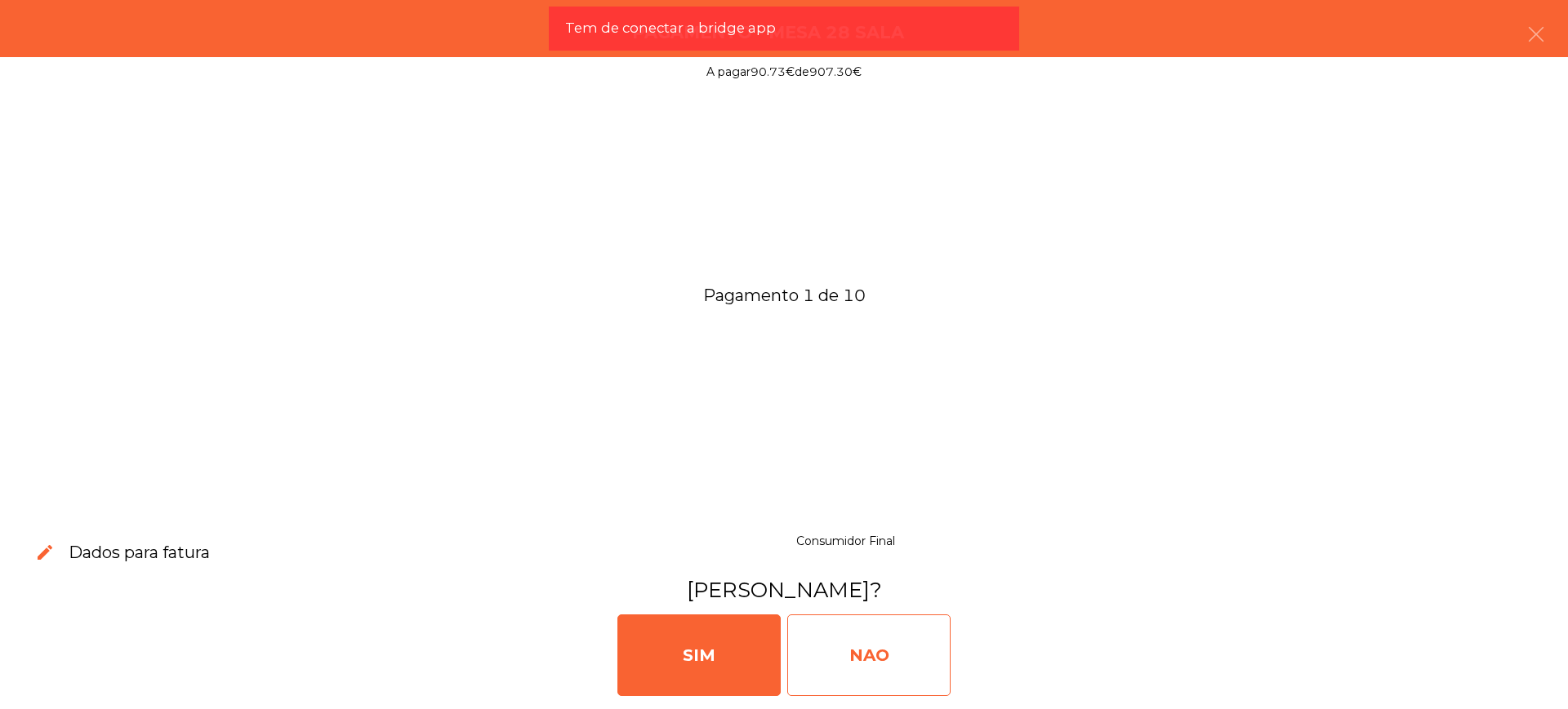
click at [865, 670] on div "NAO" at bounding box center [868, 655] width 164 height 81
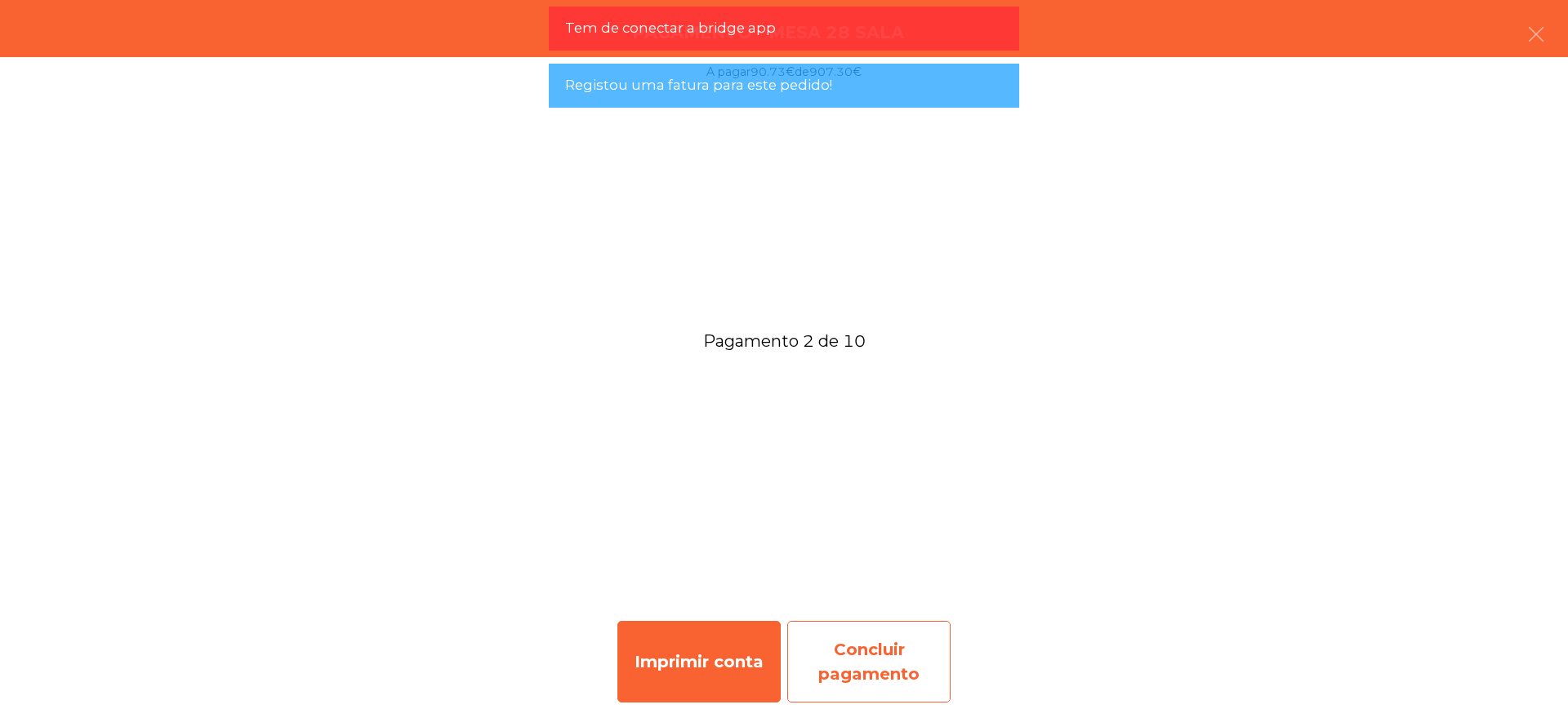
click at [878, 645] on div "Concluir pagamento" at bounding box center [868, 661] width 164 height 81
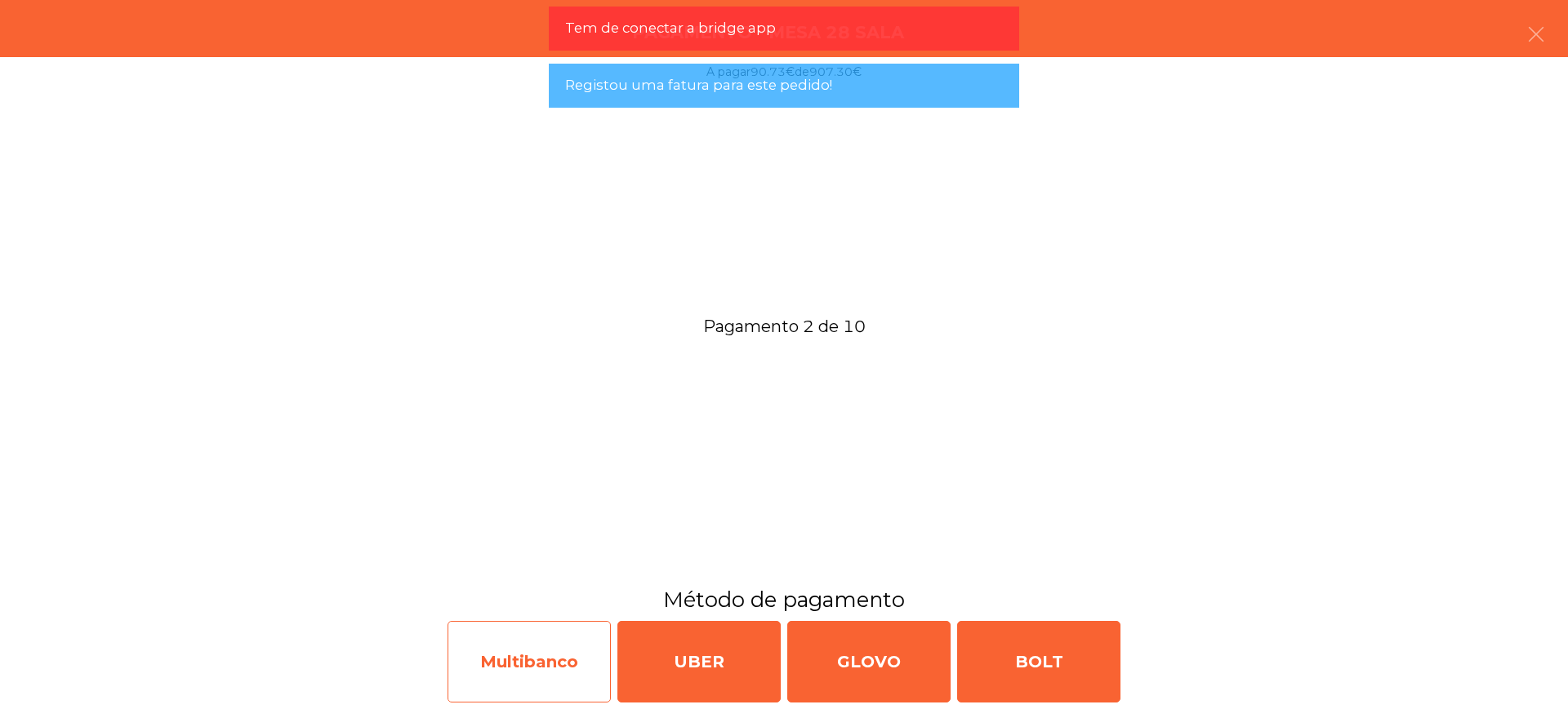
click at [592, 651] on div "Multibanco" at bounding box center [529, 661] width 164 height 81
select select "**"
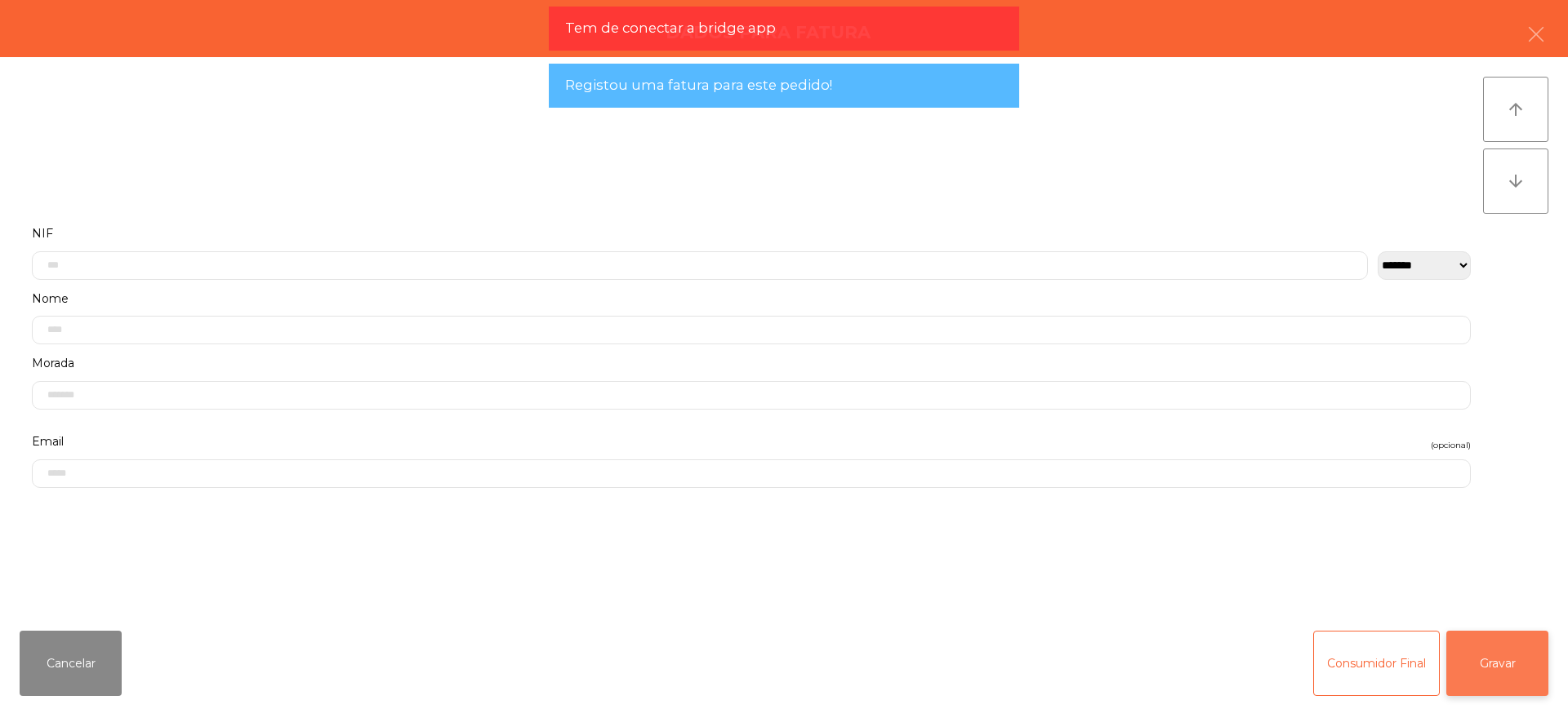
click at [1489, 642] on button "Gravar" at bounding box center [1496, 663] width 102 height 65
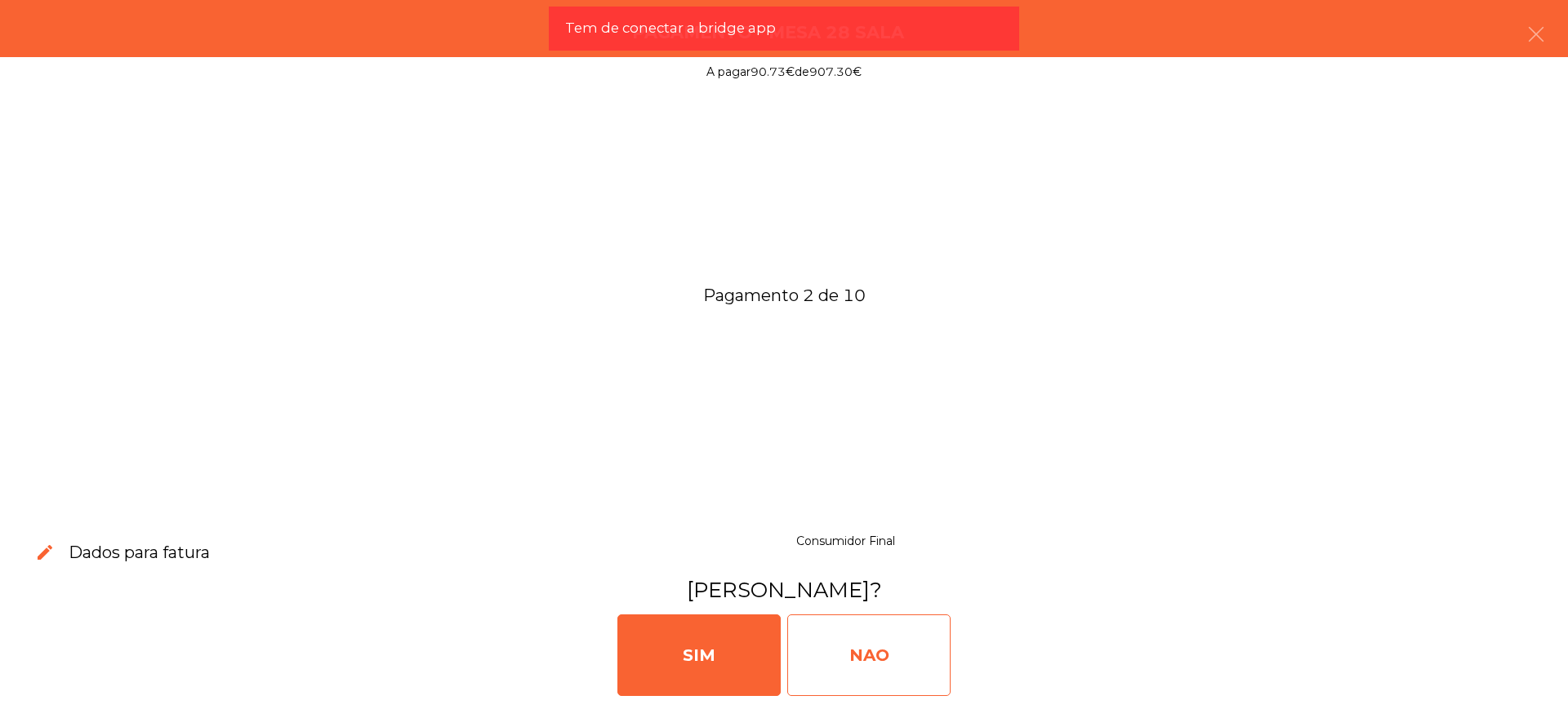
click at [891, 645] on div "NAO" at bounding box center [868, 655] width 164 height 81
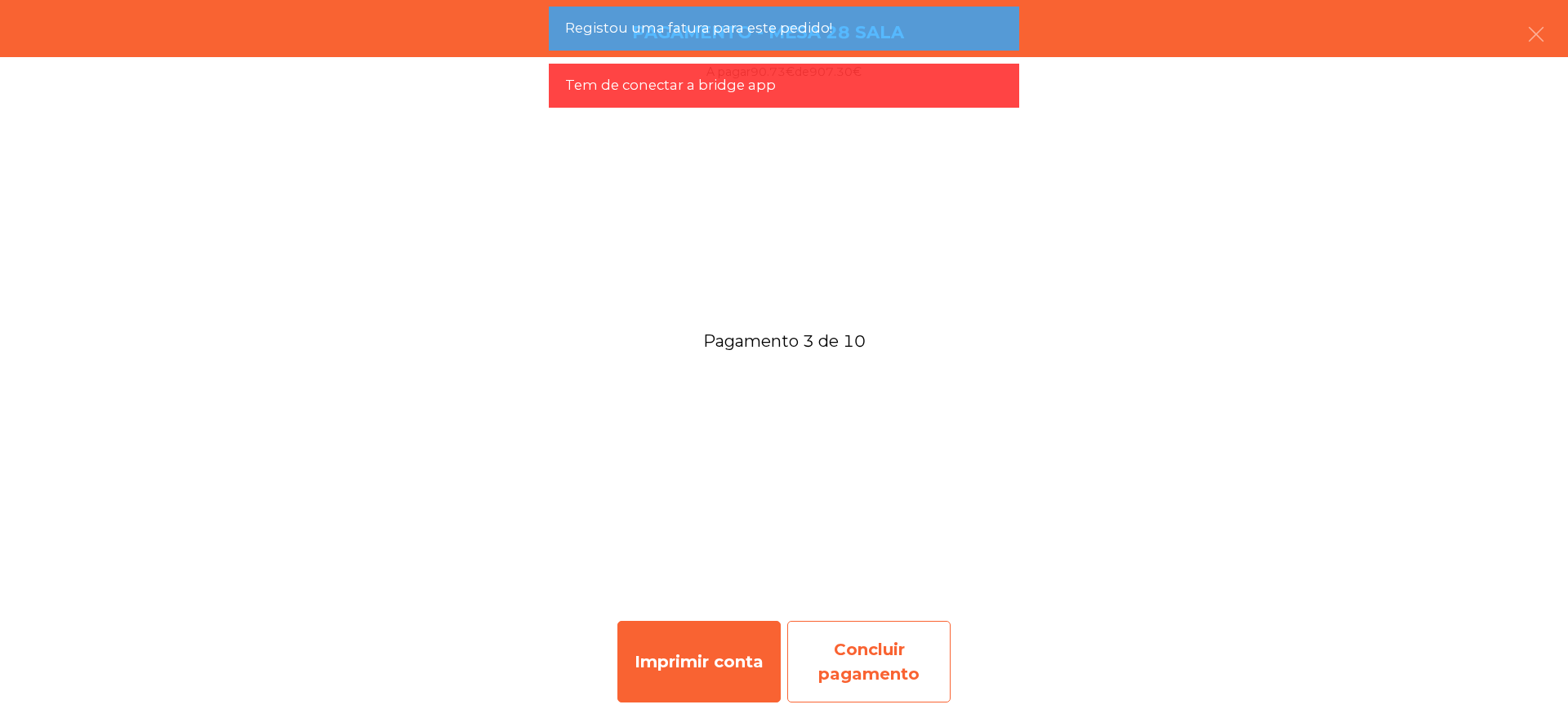
click at [896, 656] on div "Concluir pagamento" at bounding box center [868, 661] width 164 height 81
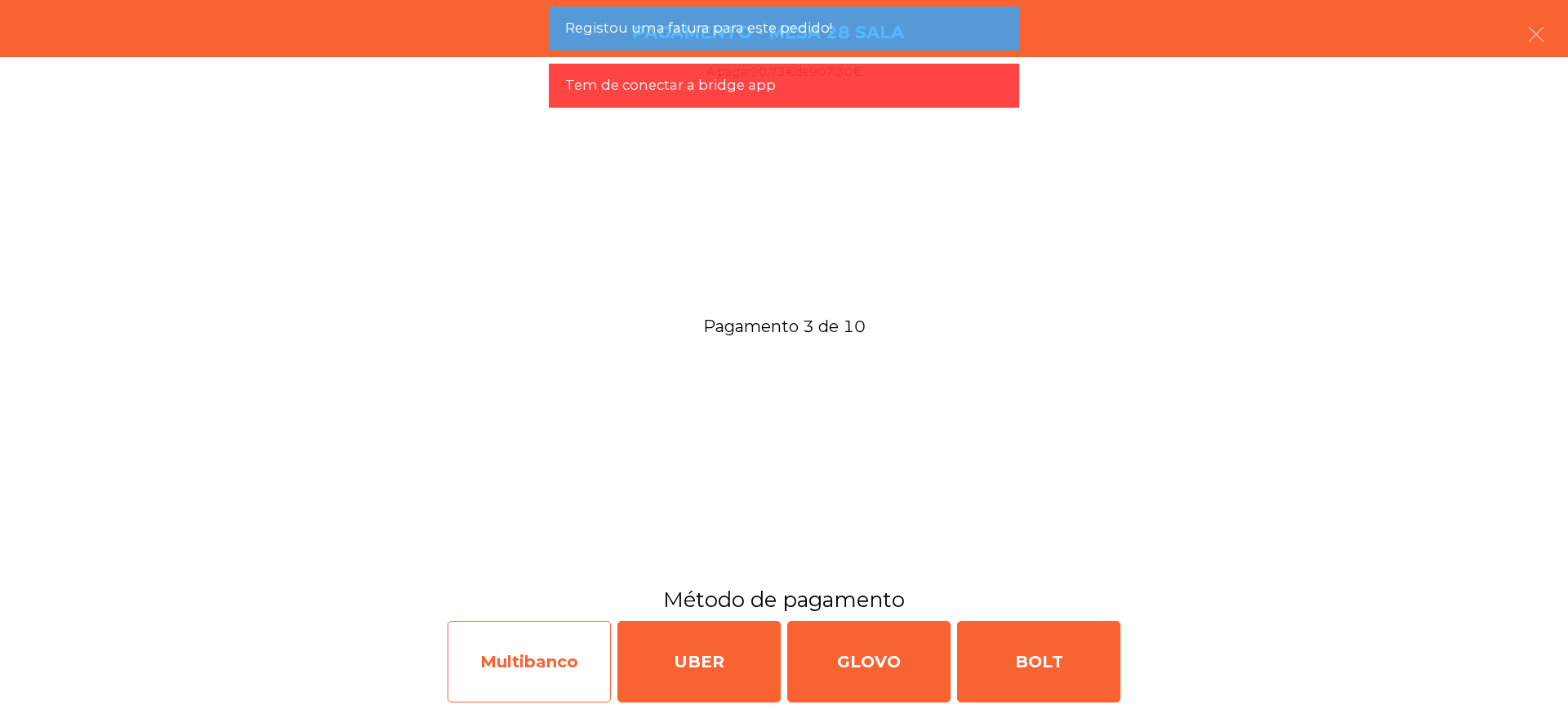
click at [555, 662] on div "Multibanco" at bounding box center [529, 661] width 164 height 81
select select "**"
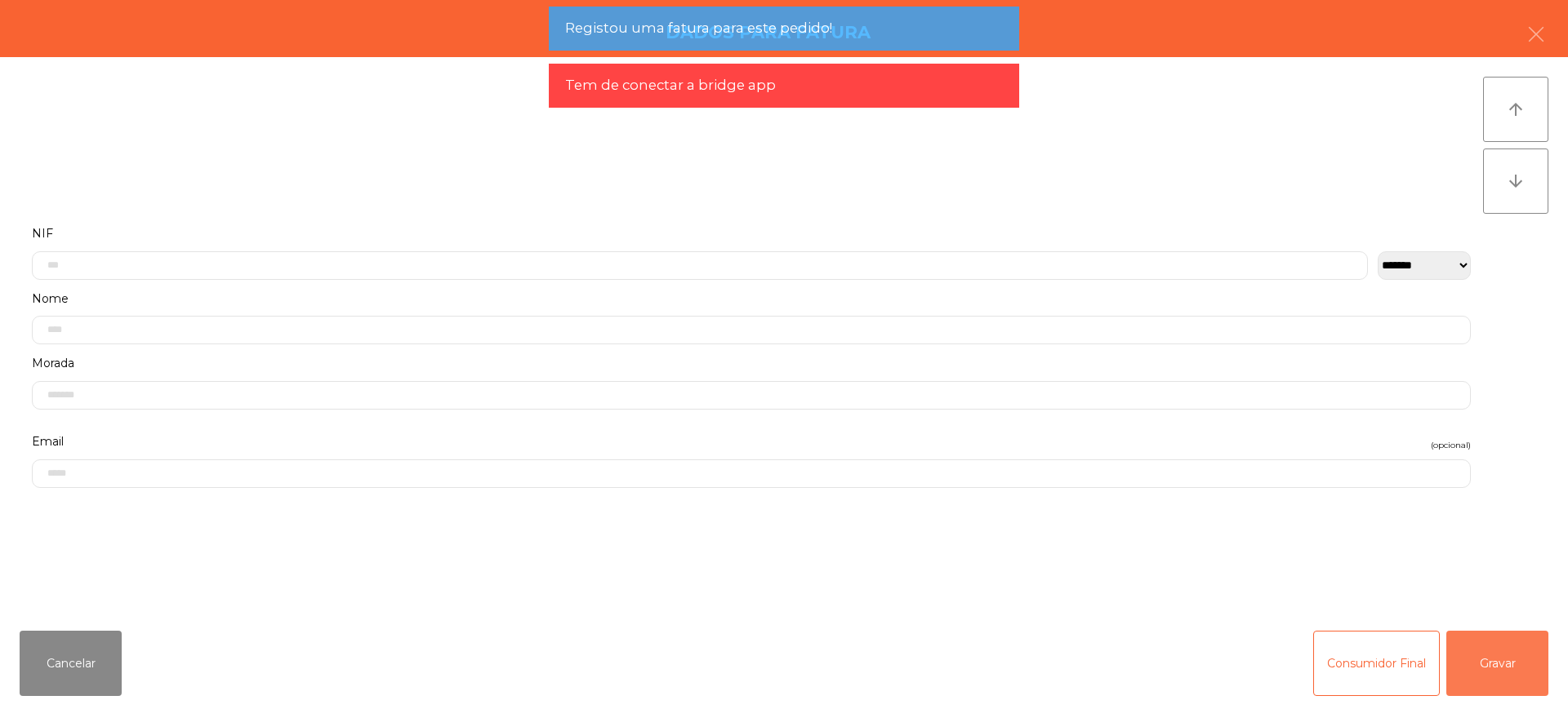
drag, startPoint x: 1504, startPoint y: 655, endPoint x: 1464, endPoint y: 650, distance: 40.3
click at [1503, 654] on button "Gravar" at bounding box center [1496, 663] width 102 height 65
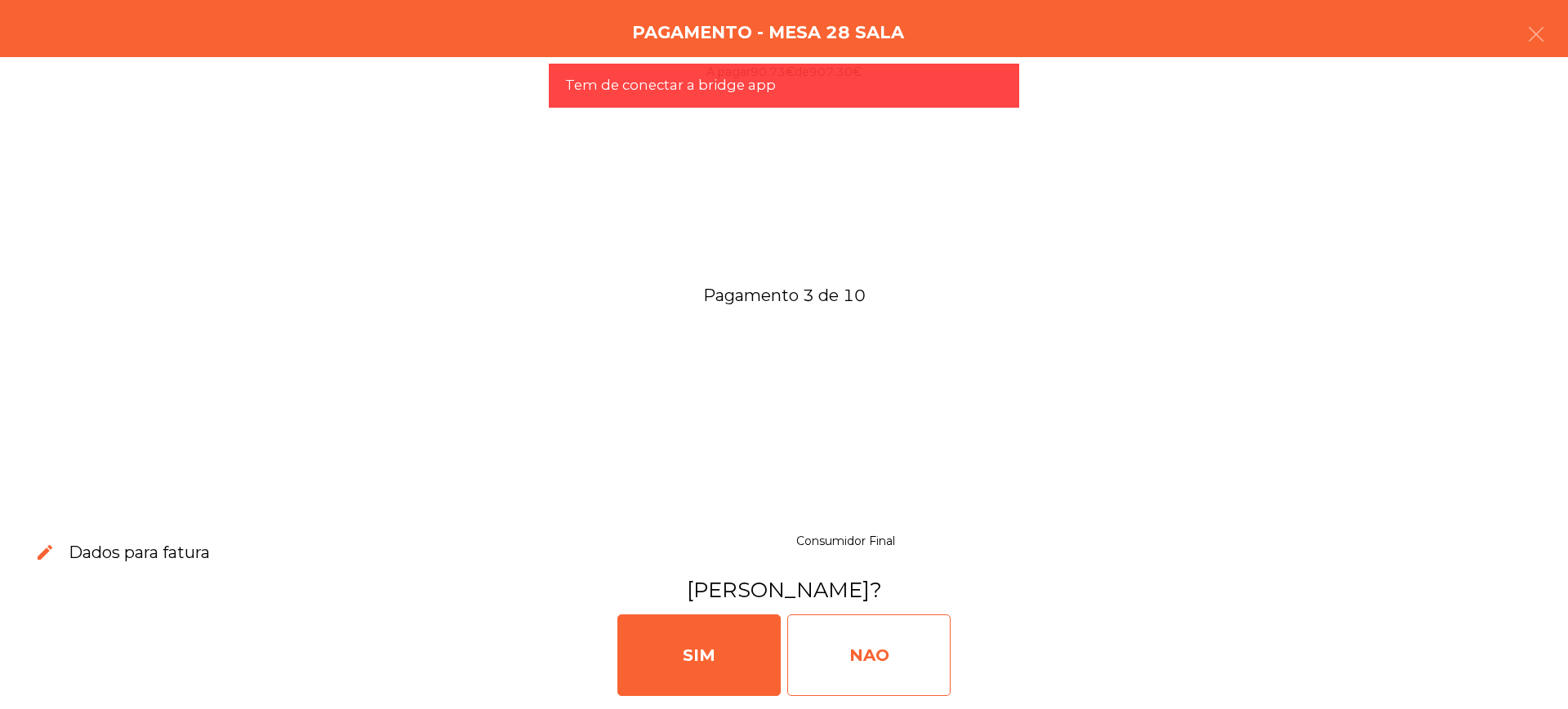
click at [889, 652] on div "NAO" at bounding box center [868, 655] width 164 height 81
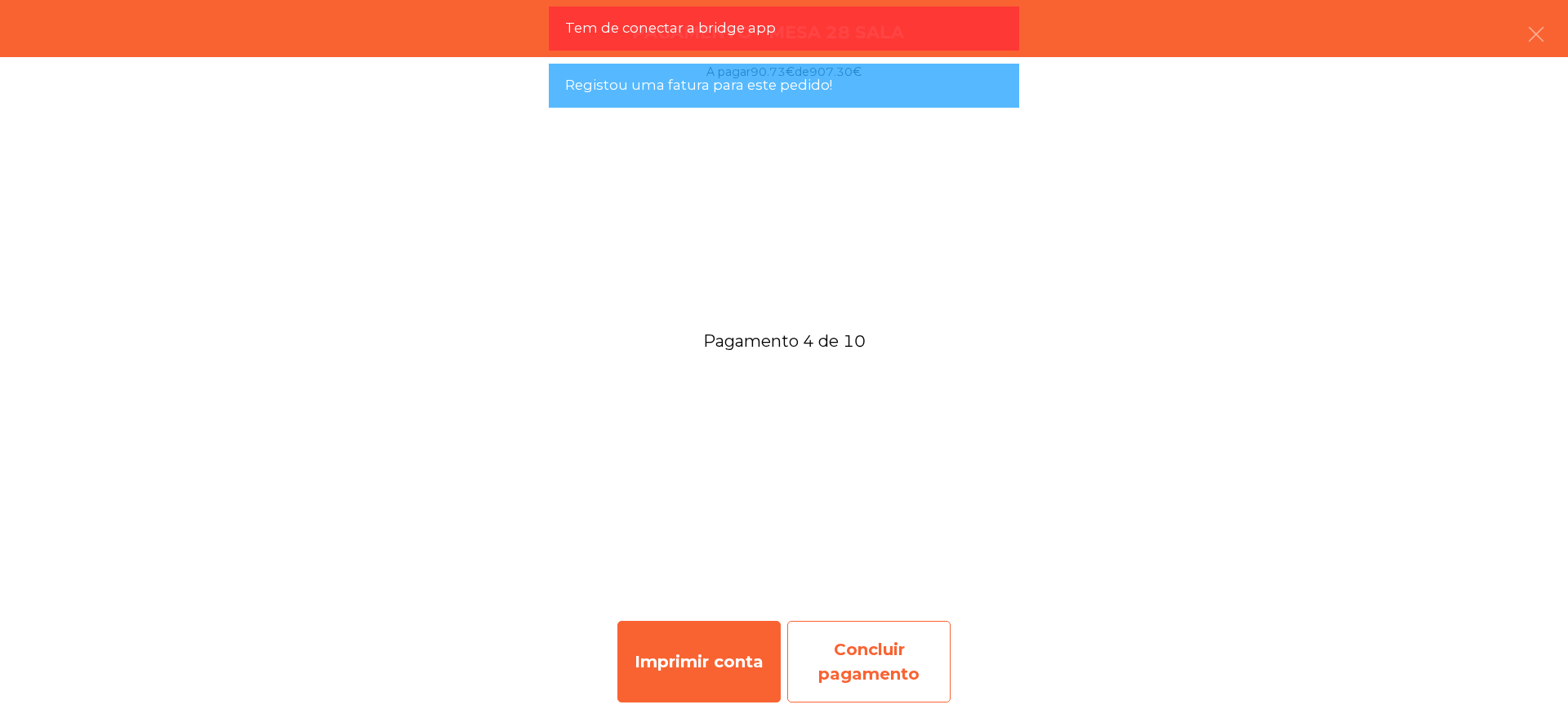
click at [834, 675] on div "Concluir pagamento" at bounding box center [868, 661] width 164 height 81
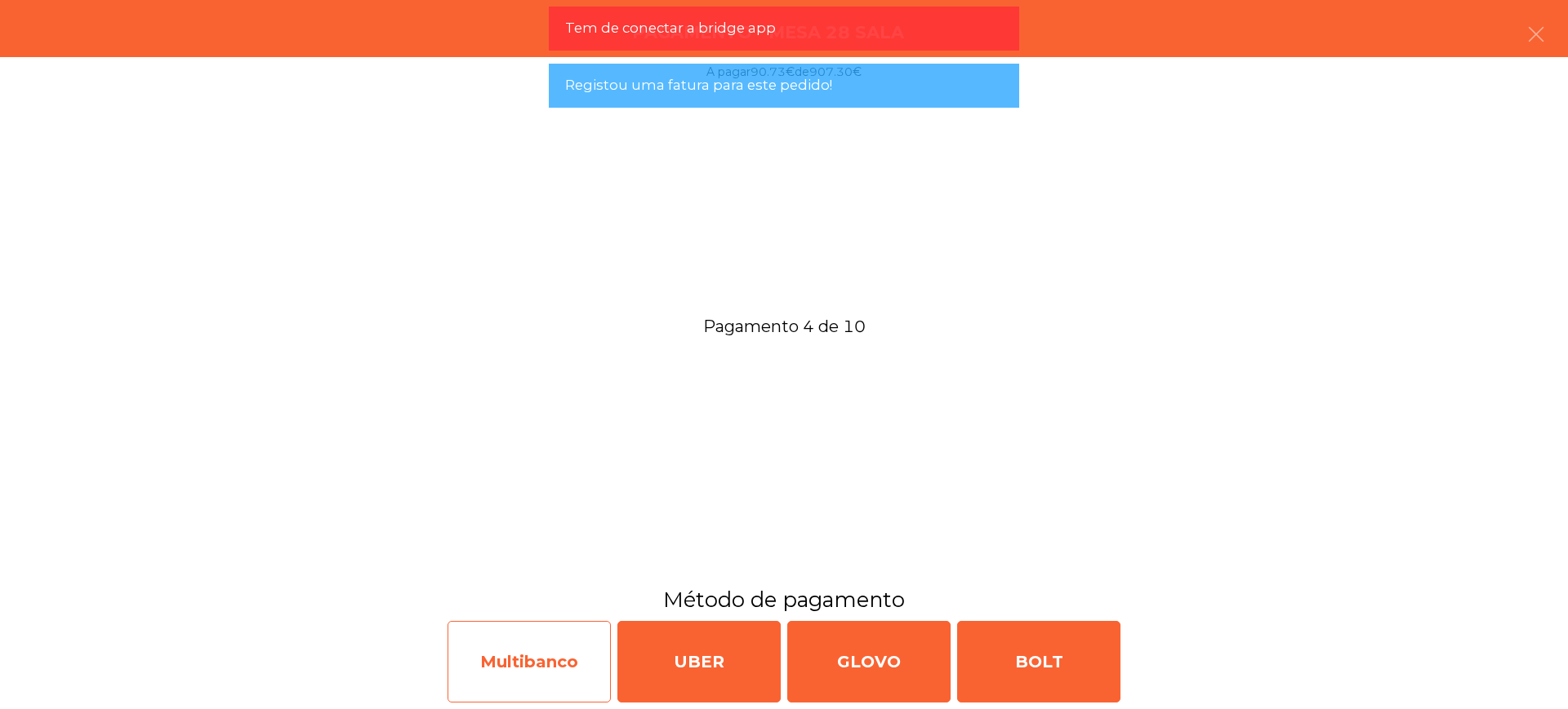
click at [562, 663] on div "Multibanco" at bounding box center [529, 661] width 164 height 81
select select "**"
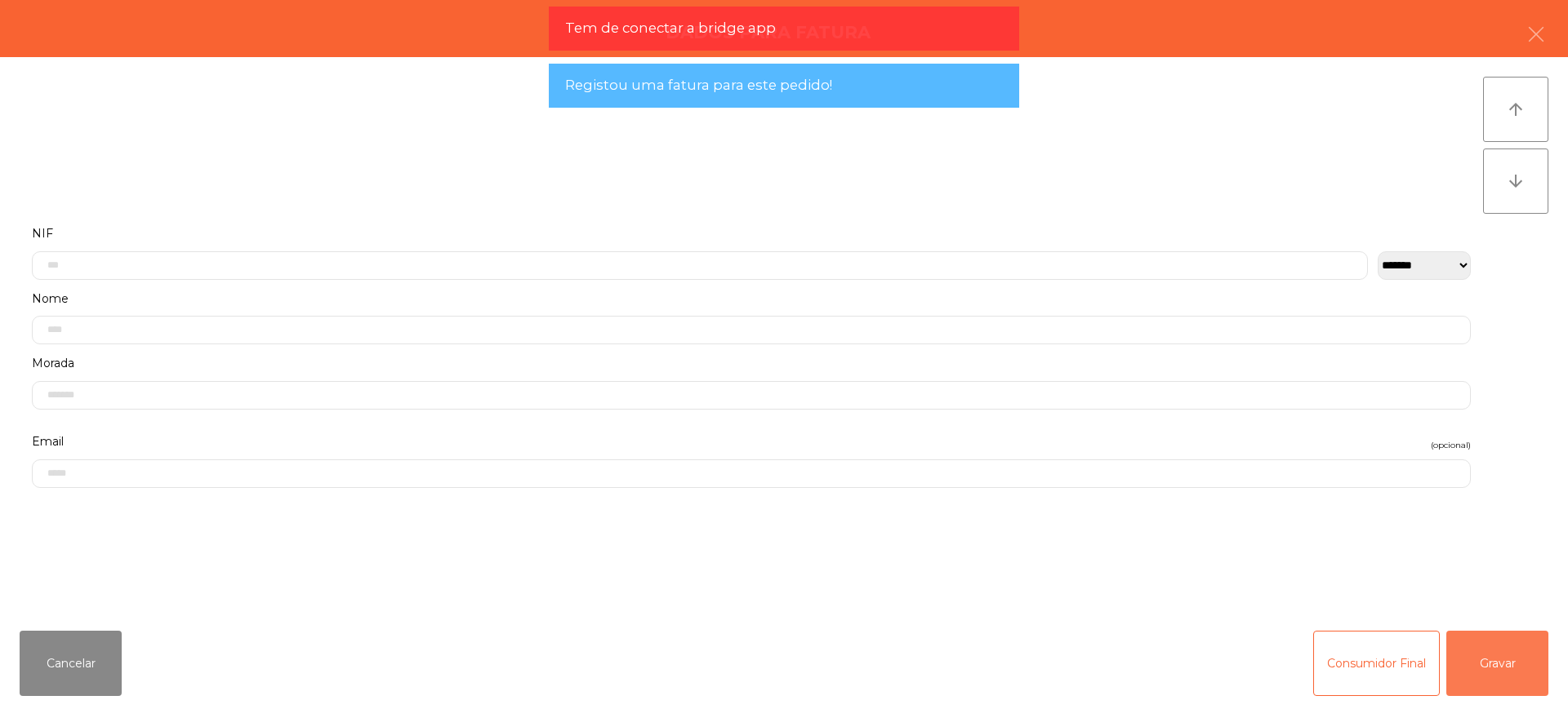
drag, startPoint x: 1490, startPoint y: 657, endPoint x: 1094, endPoint y: 658, distance: 396.0
click at [1487, 656] on button "Gravar" at bounding box center [1496, 663] width 102 height 65
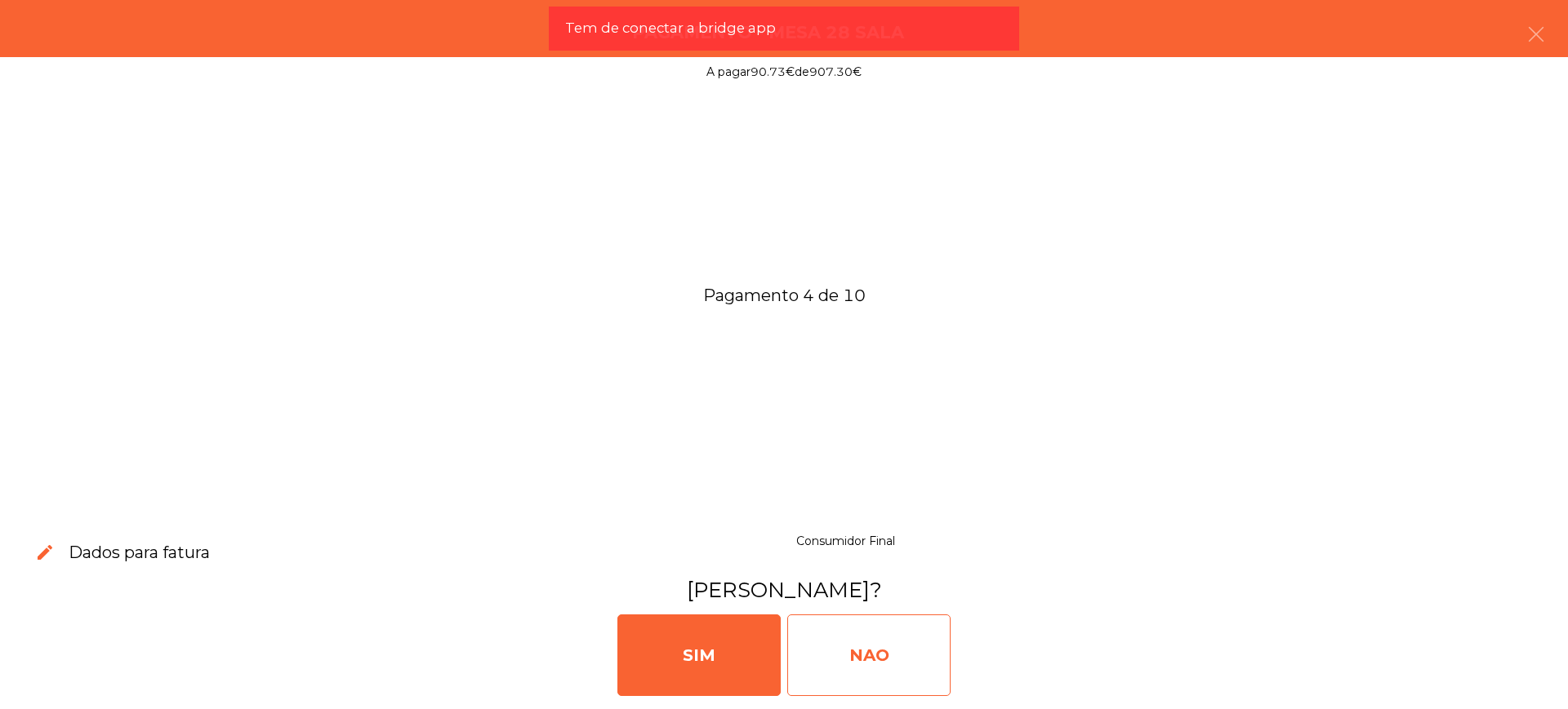
drag, startPoint x: 908, startPoint y: 654, endPoint x: 842, endPoint y: 624, distance: 72.5
click at [908, 655] on div "NAO" at bounding box center [868, 655] width 164 height 81
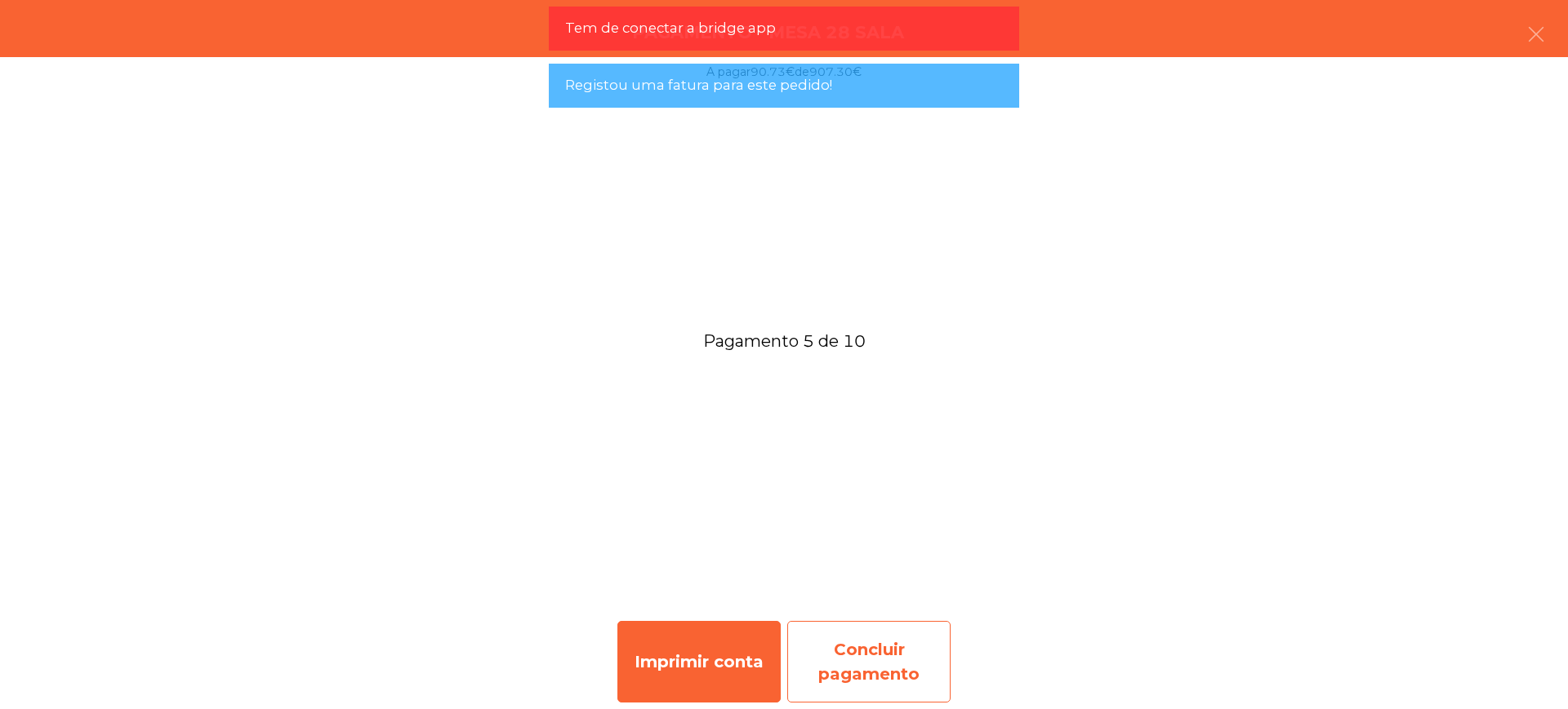
click at [879, 640] on div "Concluir pagamento" at bounding box center [868, 661] width 164 height 81
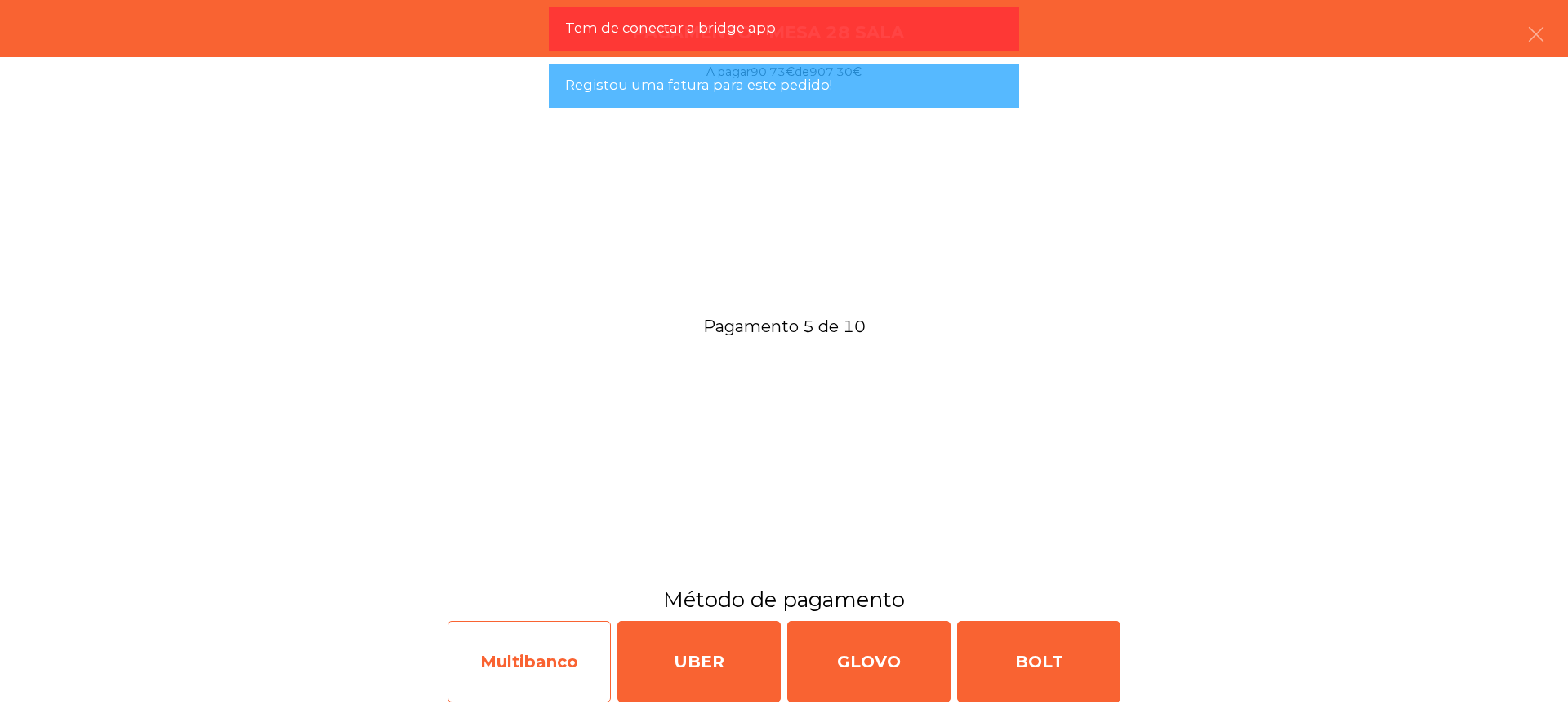
click at [558, 650] on div "Multibanco" at bounding box center [529, 661] width 164 height 81
select select "**"
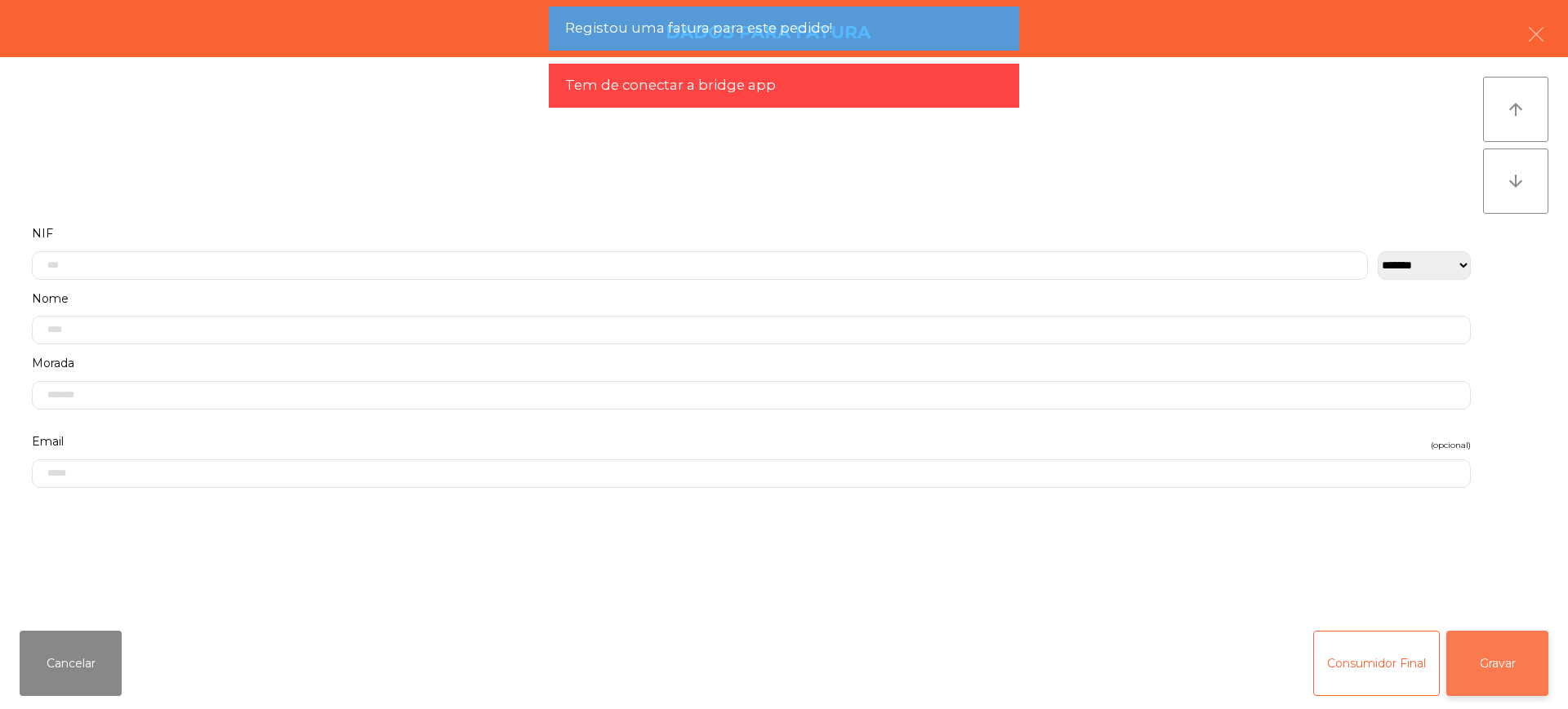
click at [1487, 663] on button "Gravar" at bounding box center [1496, 663] width 102 height 65
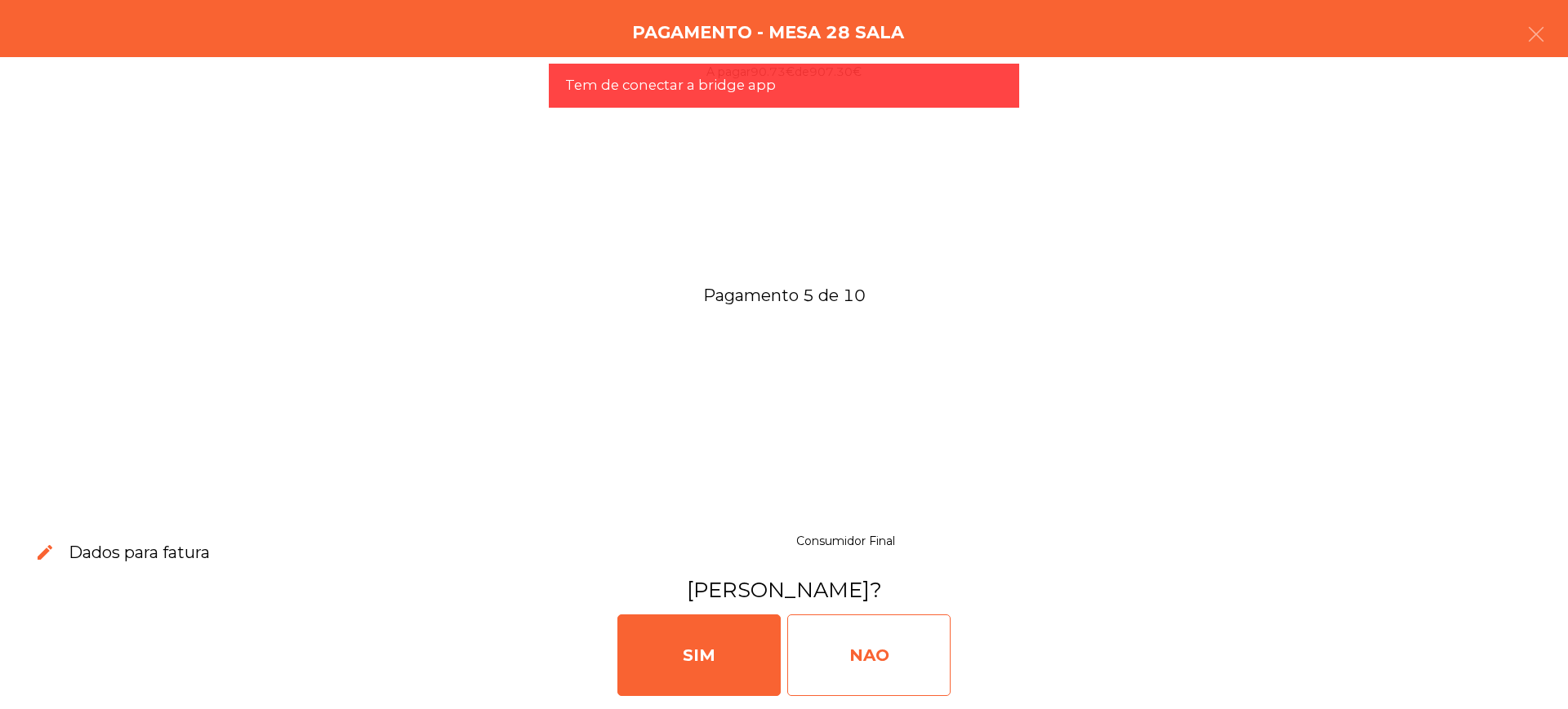
click at [875, 658] on div "NAO" at bounding box center [868, 655] width 164 height 81
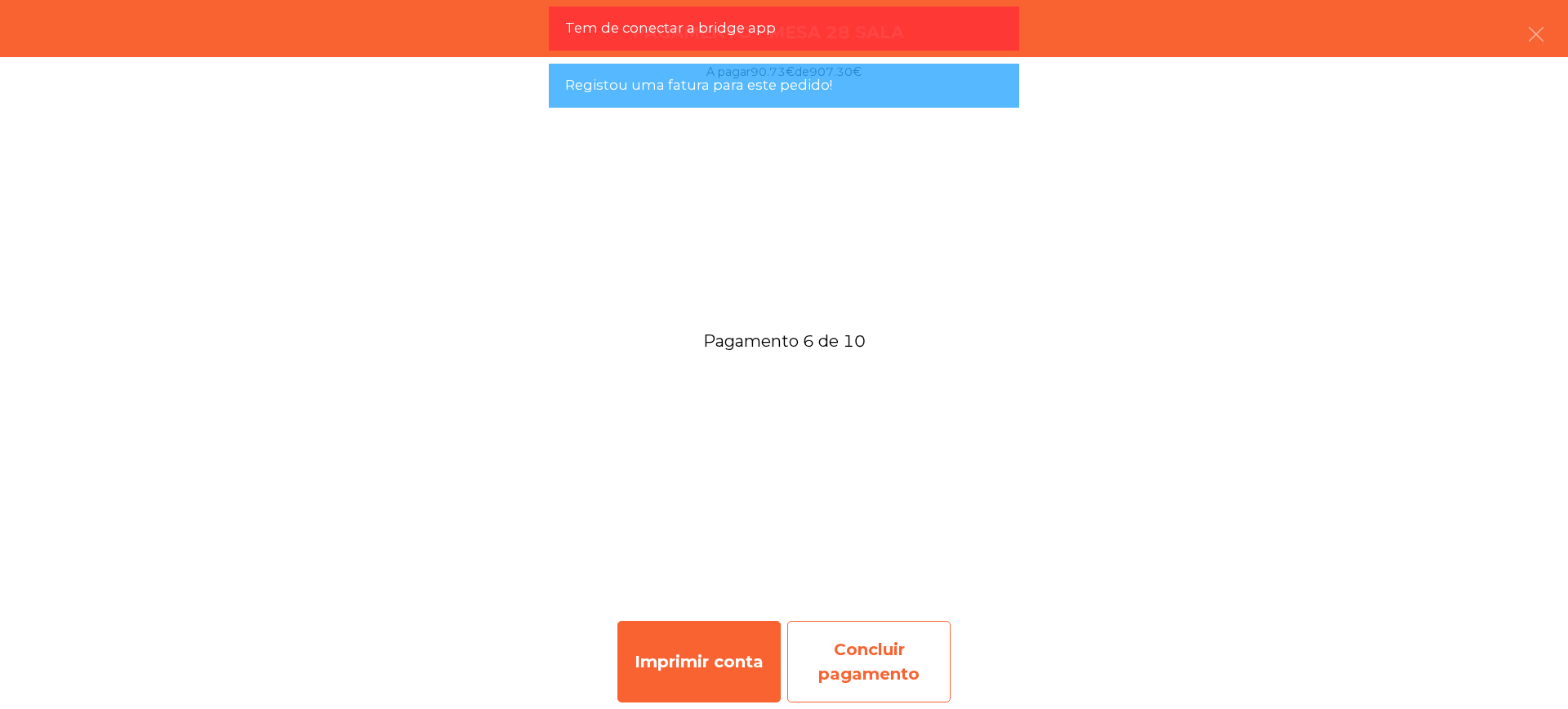
click at [886, 640] on div "Concluir pagamento" at bounding box center [868, 661] width 164 height 81
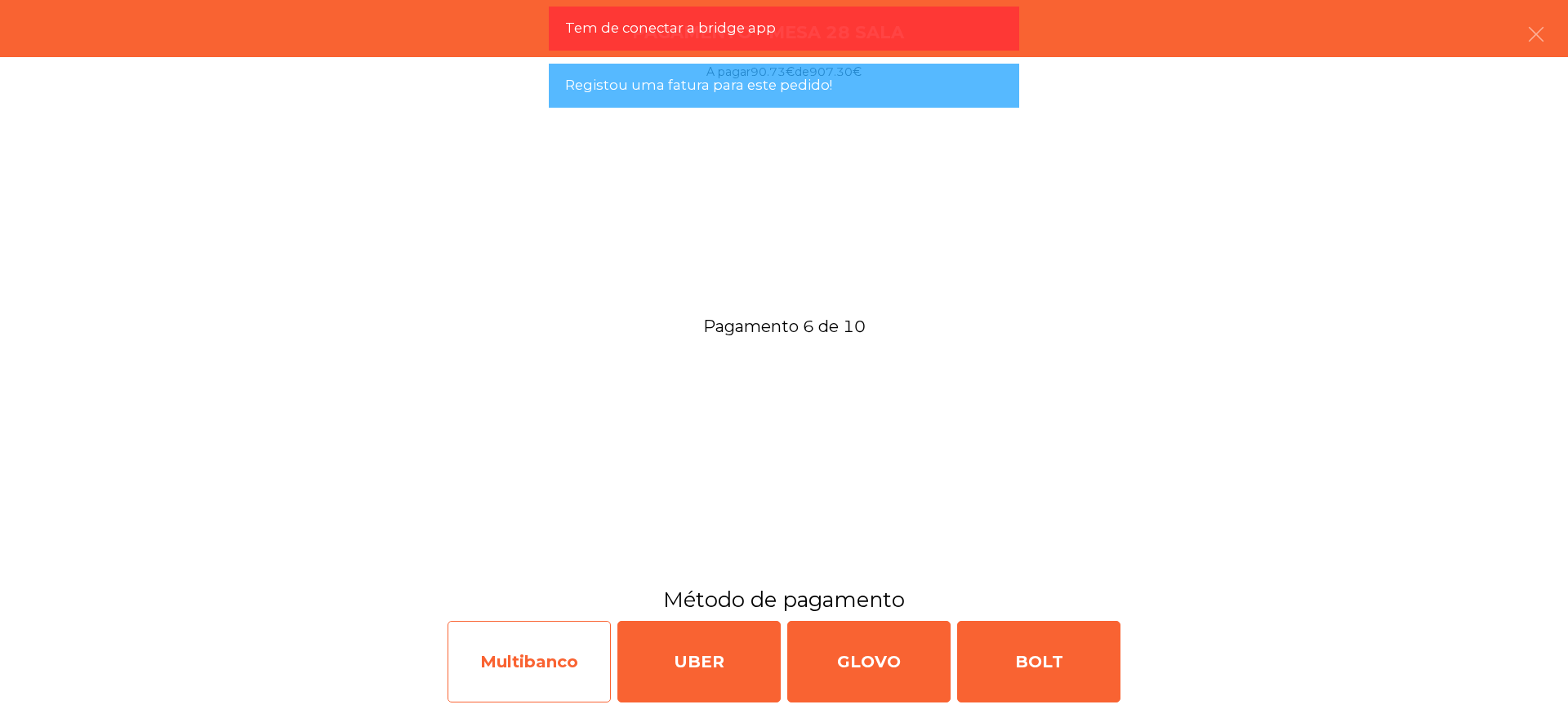
click at [543, 644] on div "Multibanco" at bounding box center [529, 661] width 164 height 81
select select "**"
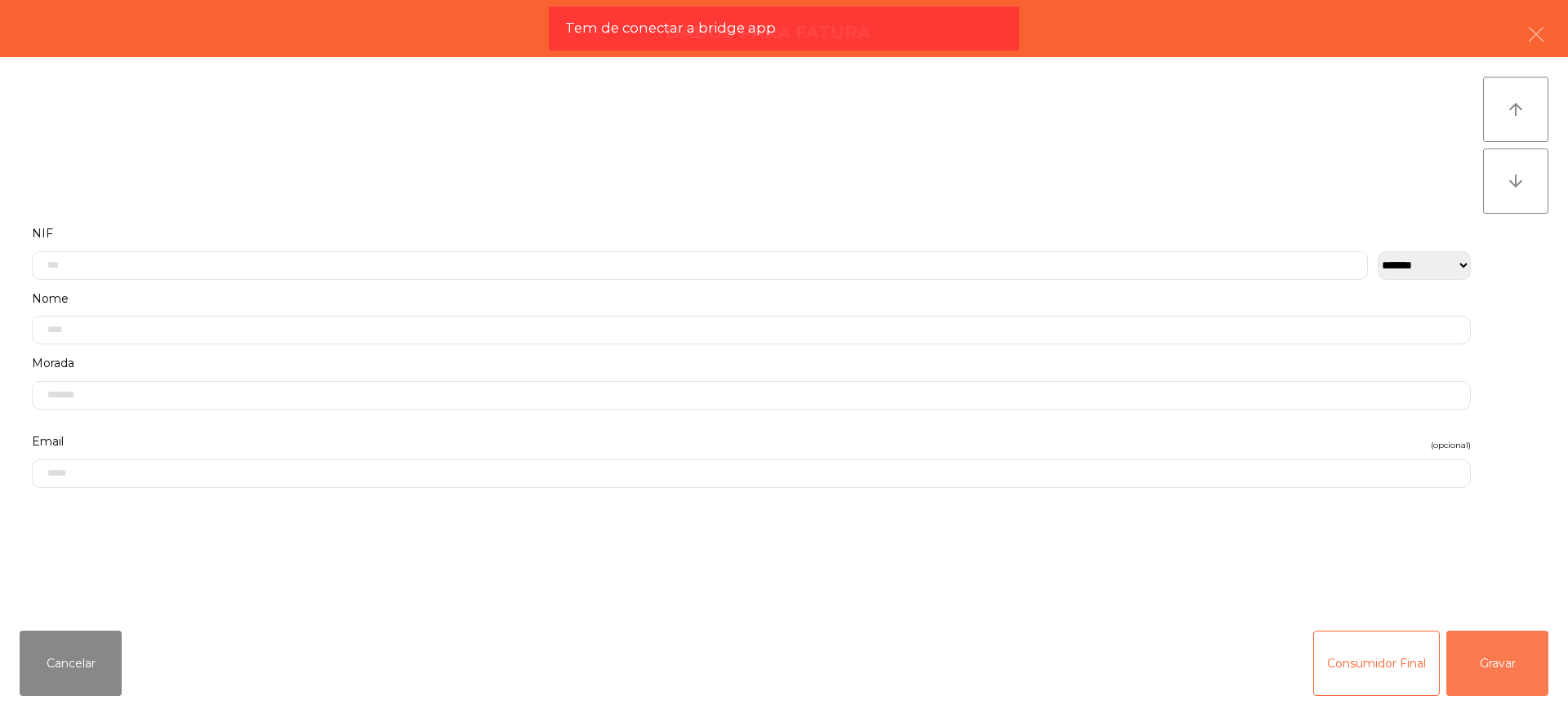
drag, startPoint x: 1489, startPoint y: 651, endPoint x: 1491, endPoint y: 663, distance: 12.2
click at [1491, 663] on button "Gravar" at bounding box center [1496, 663] width 102 height 65
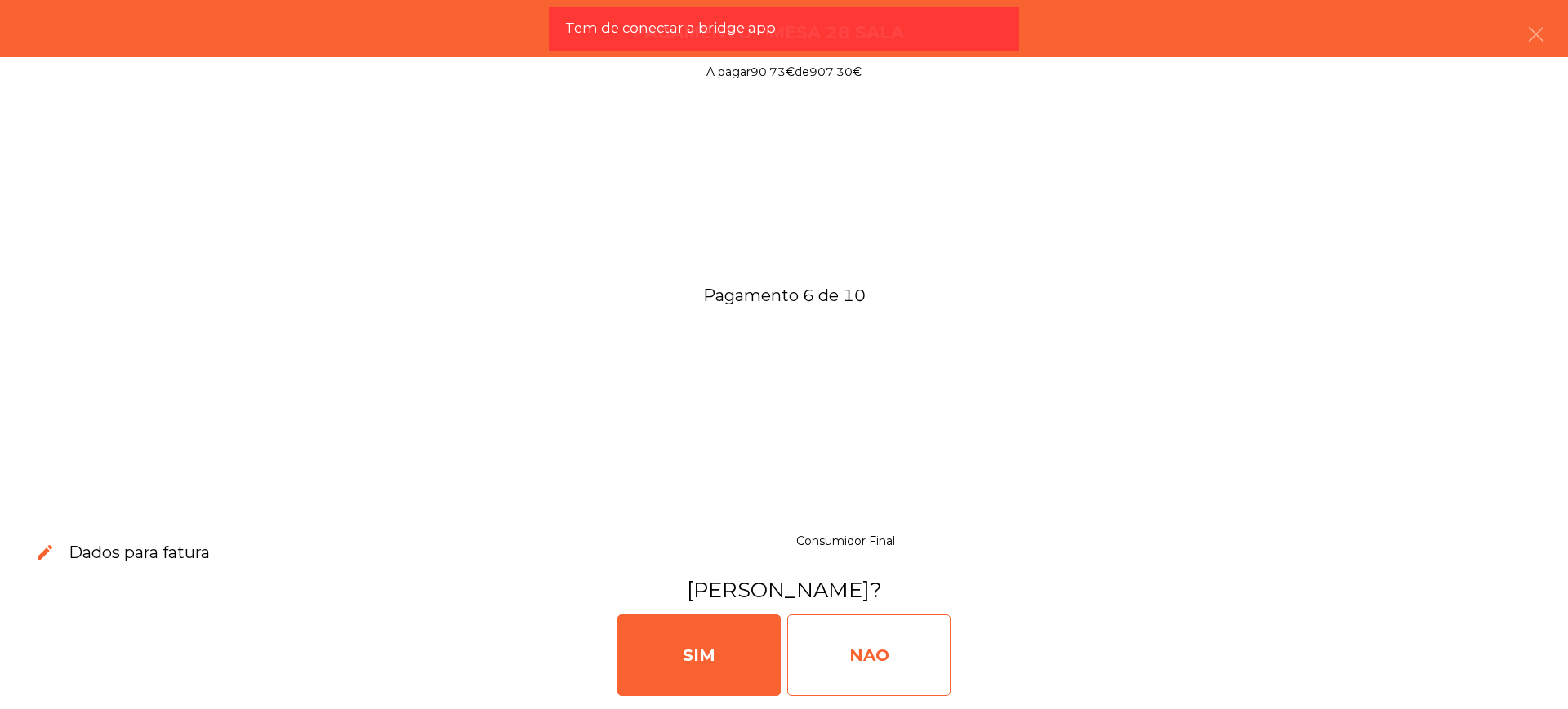
click at [892, 645] on div "NAO" at bounding box center [868, 655] width 164 height 81
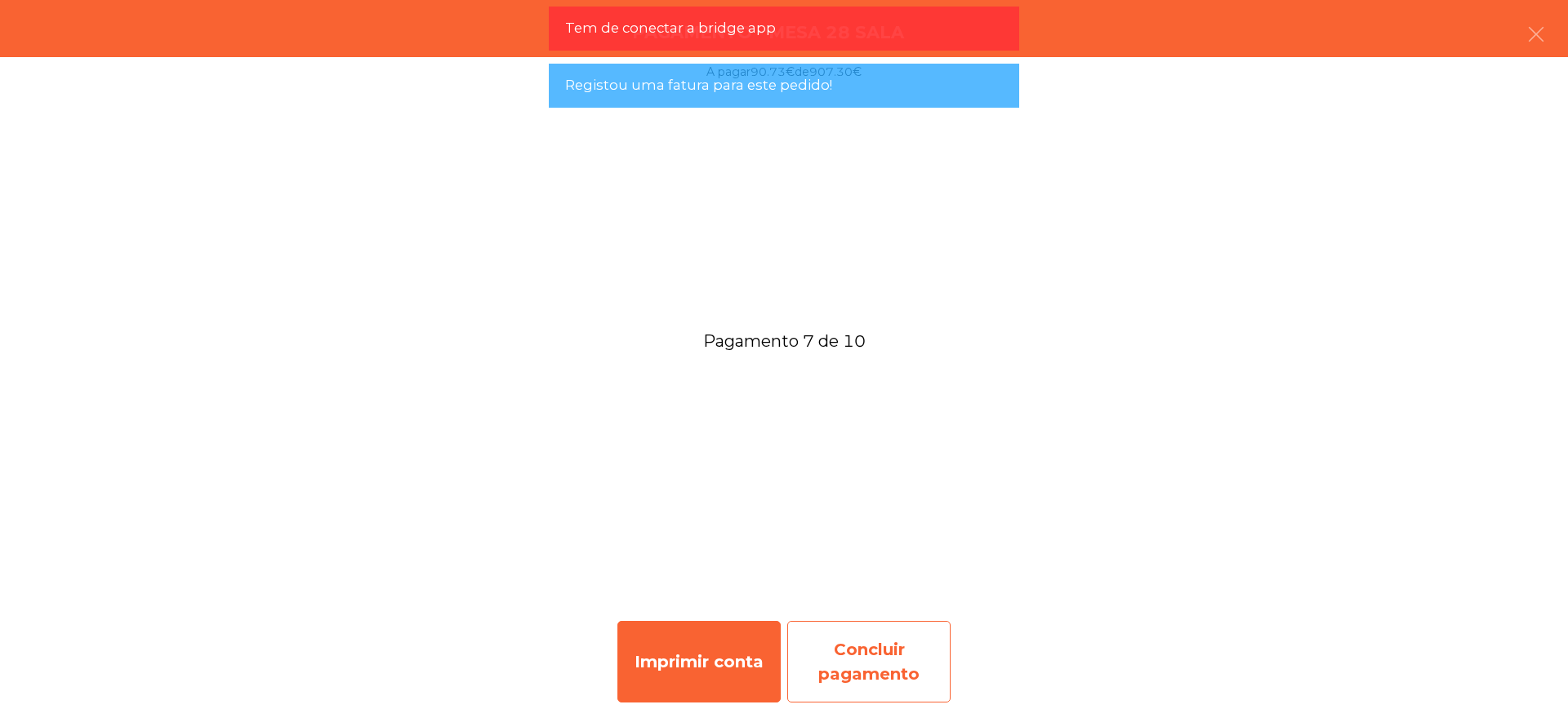
click at [895, 643] on div "Concluir pagamento" at bounding box center [868, 661] width 164 height 81
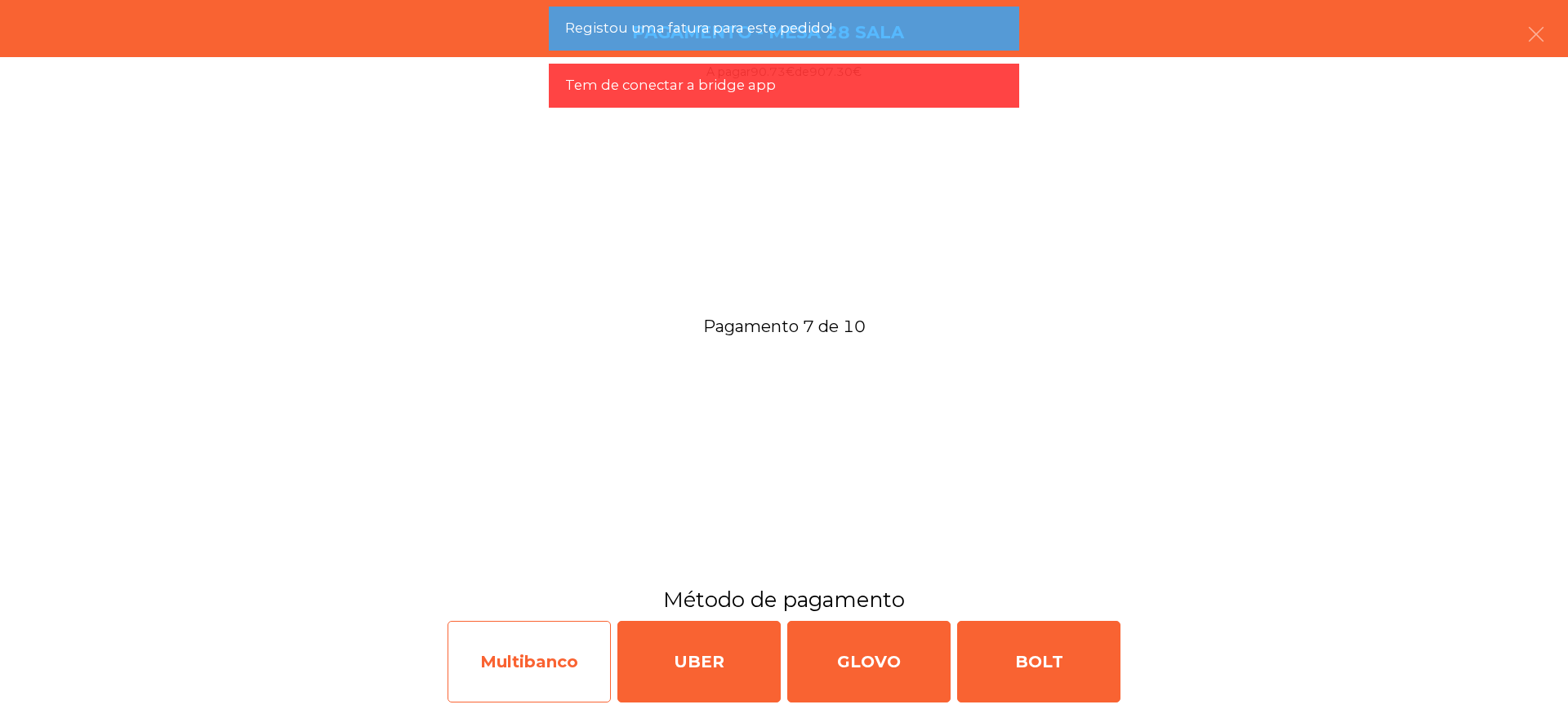
click at [555, 659] on div "Multibanco" at bounding box center [529, 661] width 164 height 81
select select "**"
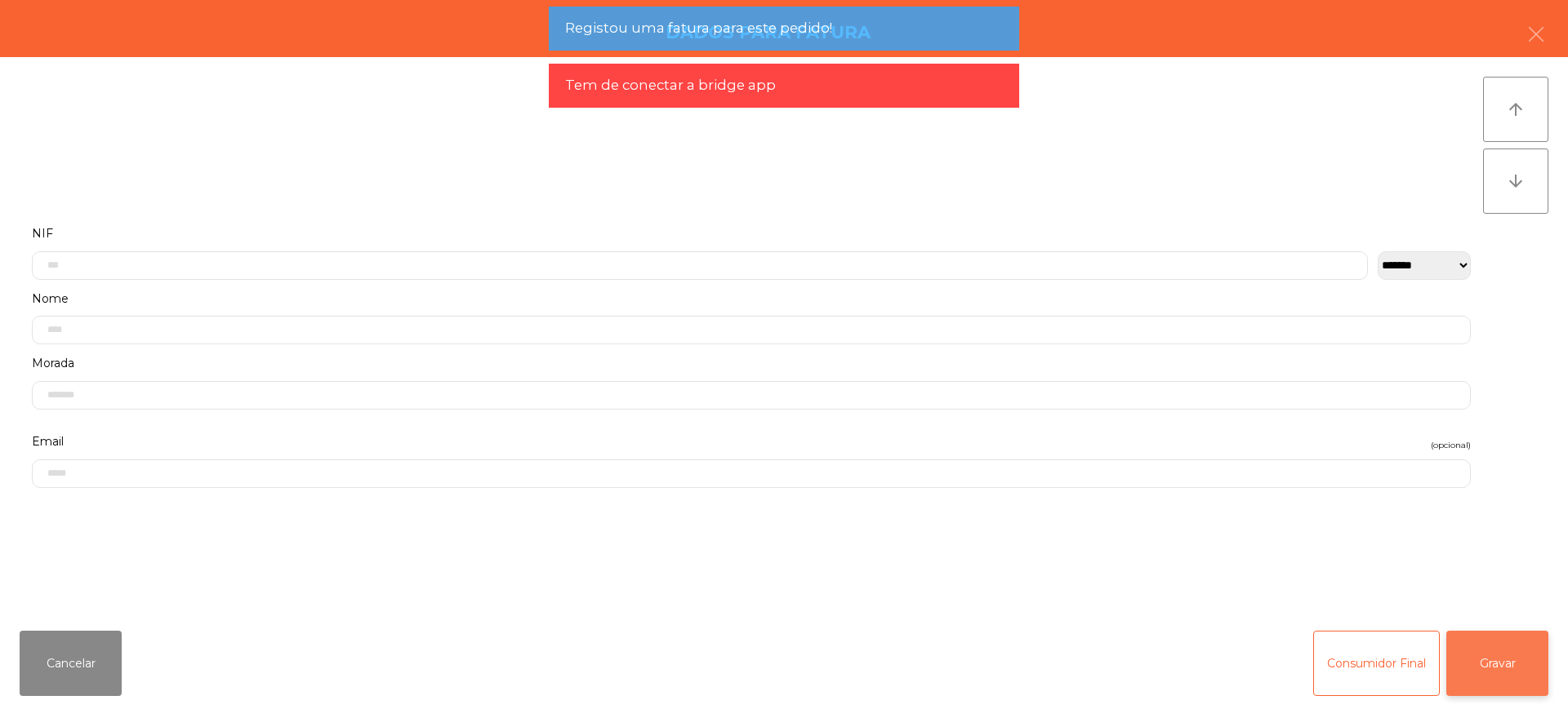
click at [1471, 661] on button "Gravar" at bounding box center [1496, 663] width 102 height 65
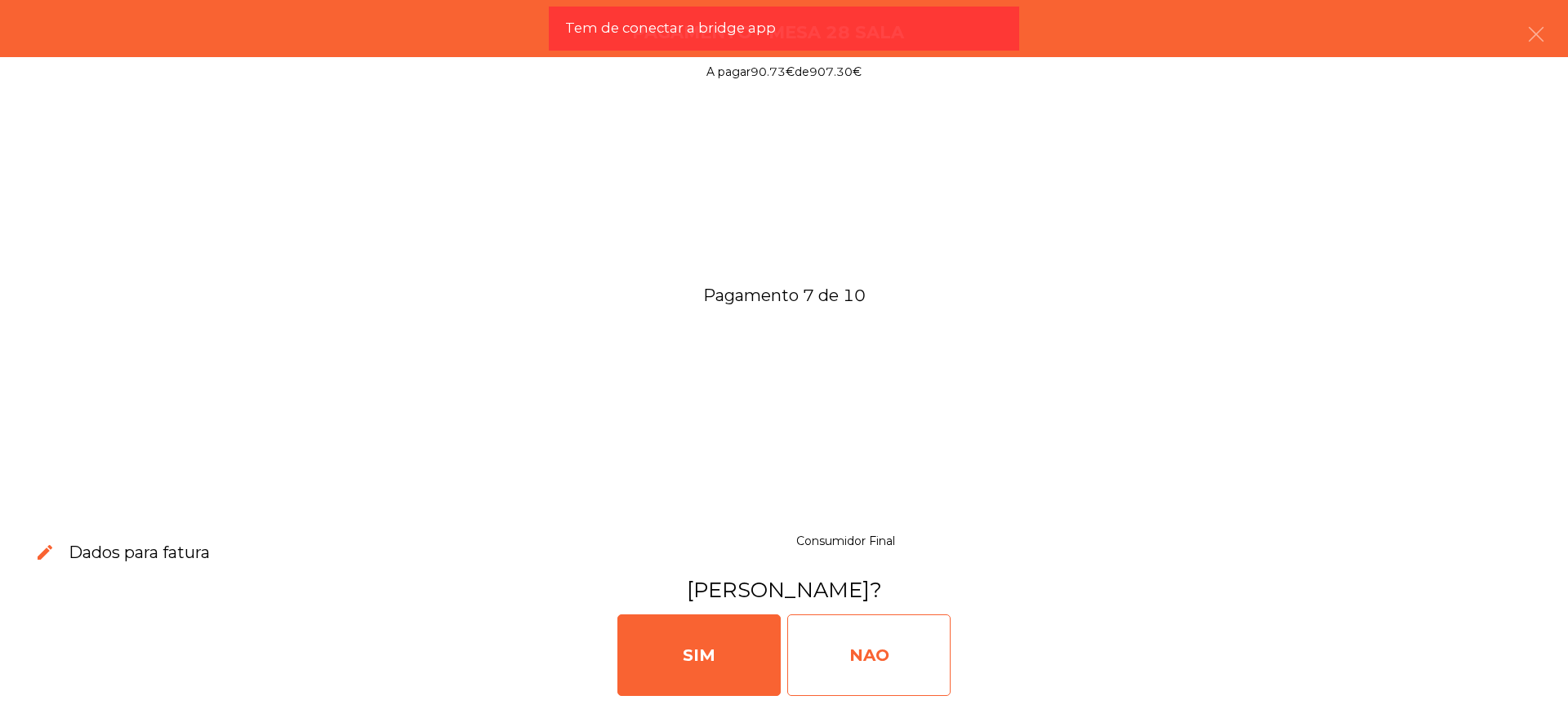
click at [938, 656] on div "NAO" at bounding box center [868, 655] width 164 height 81
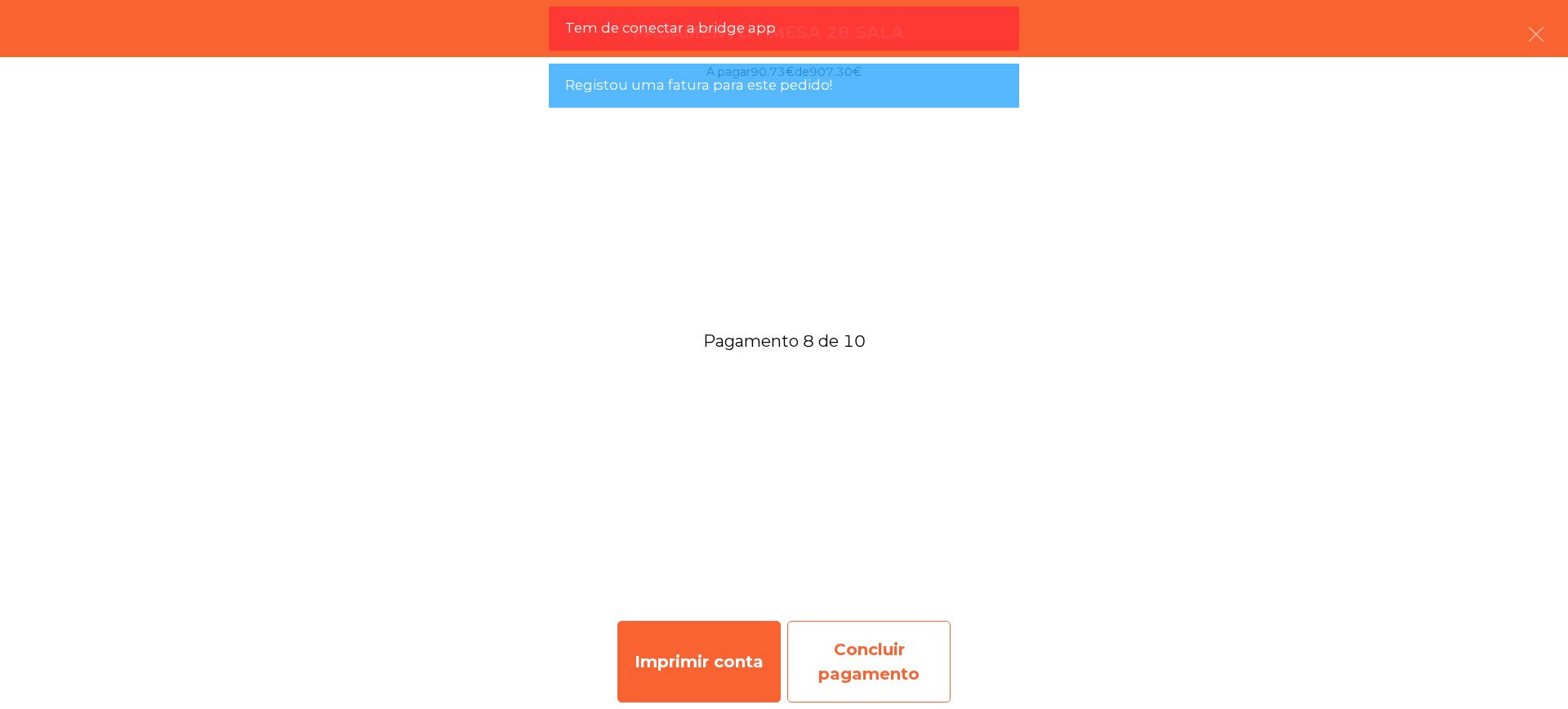
click at [885, 646] on div "Concluir pagamento" at bounding box center [868, 661] width 164 height 81
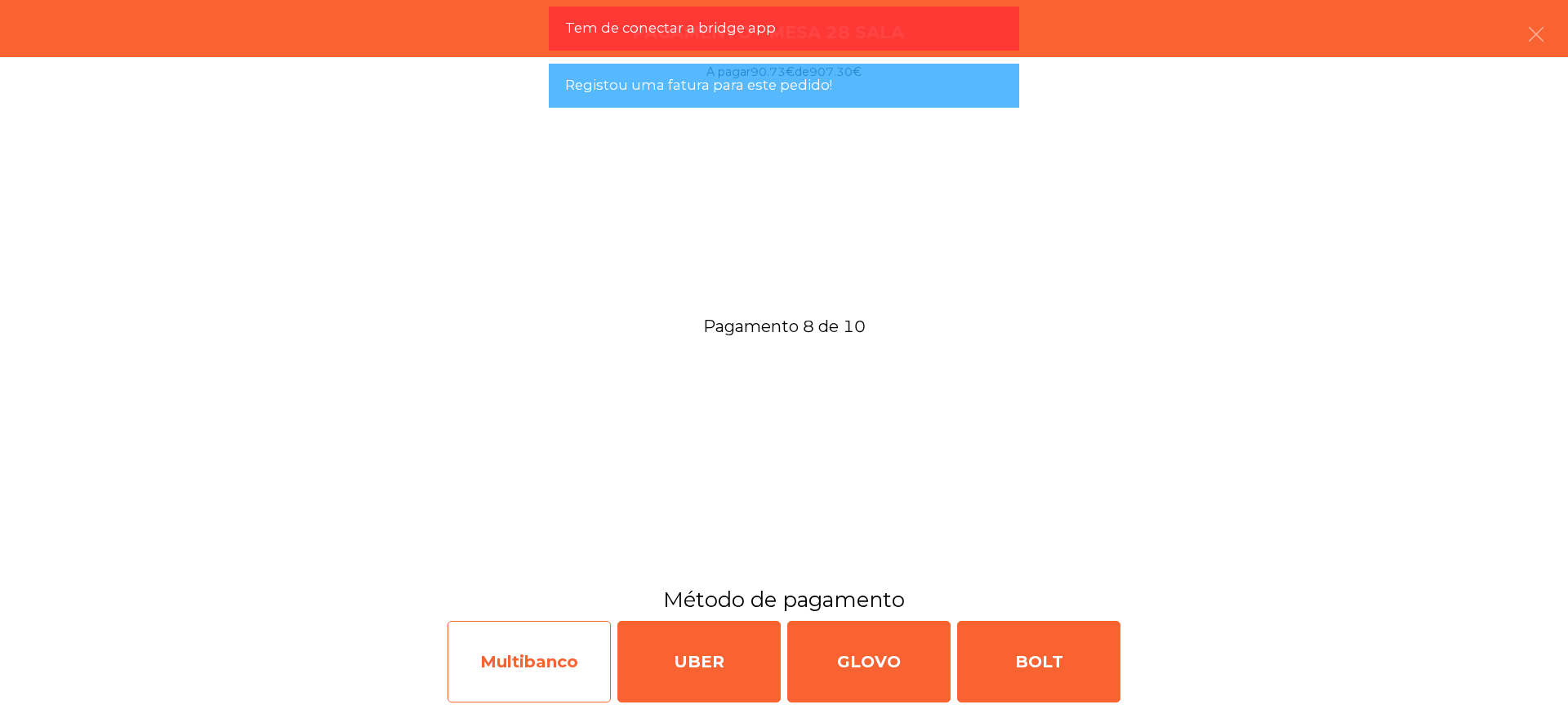
click at [549, 657] on div "Multibanco" at bounding box center [529, 661] width 164 height 81
select select "**"
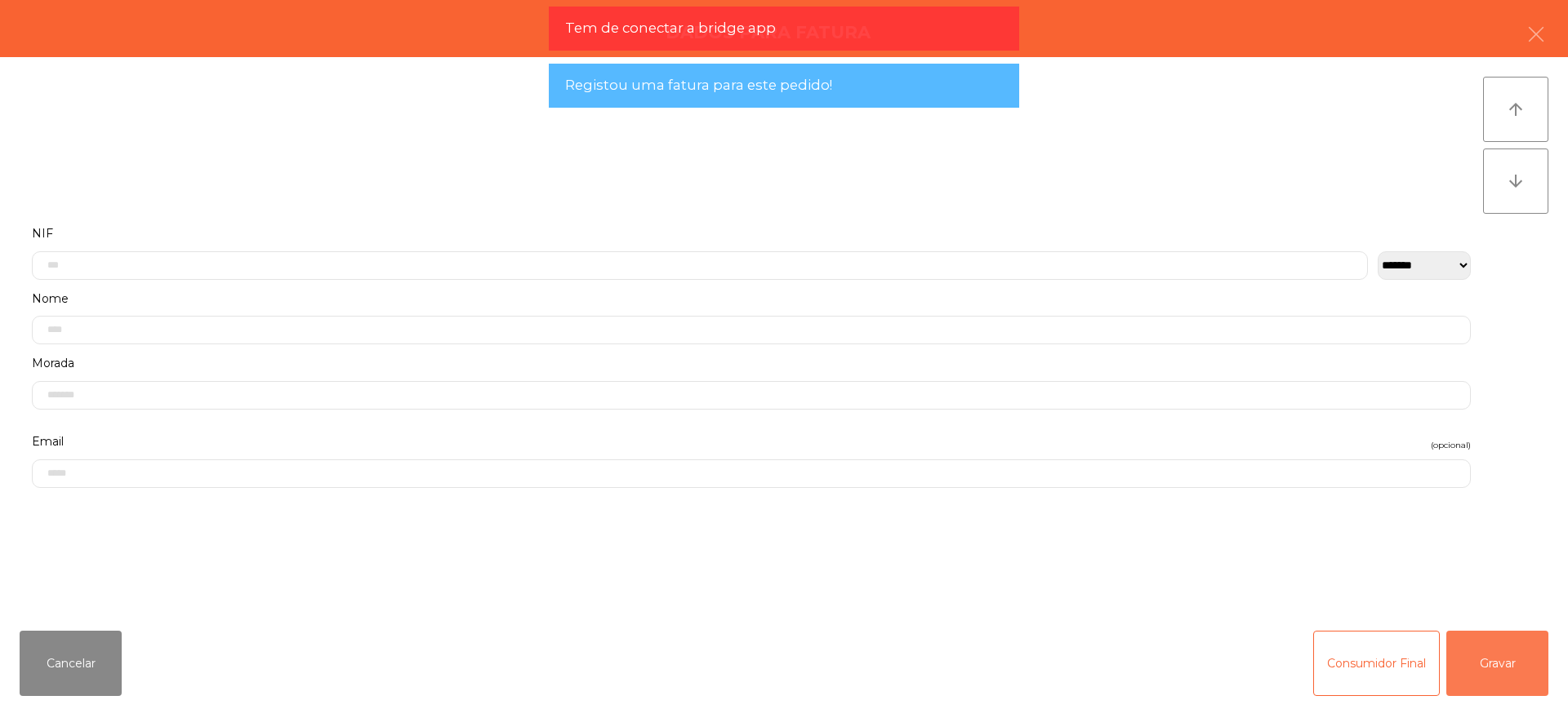
click at [1529, 651] on button "Gravar" at bounding box center [1496, 663] width 102 height 65
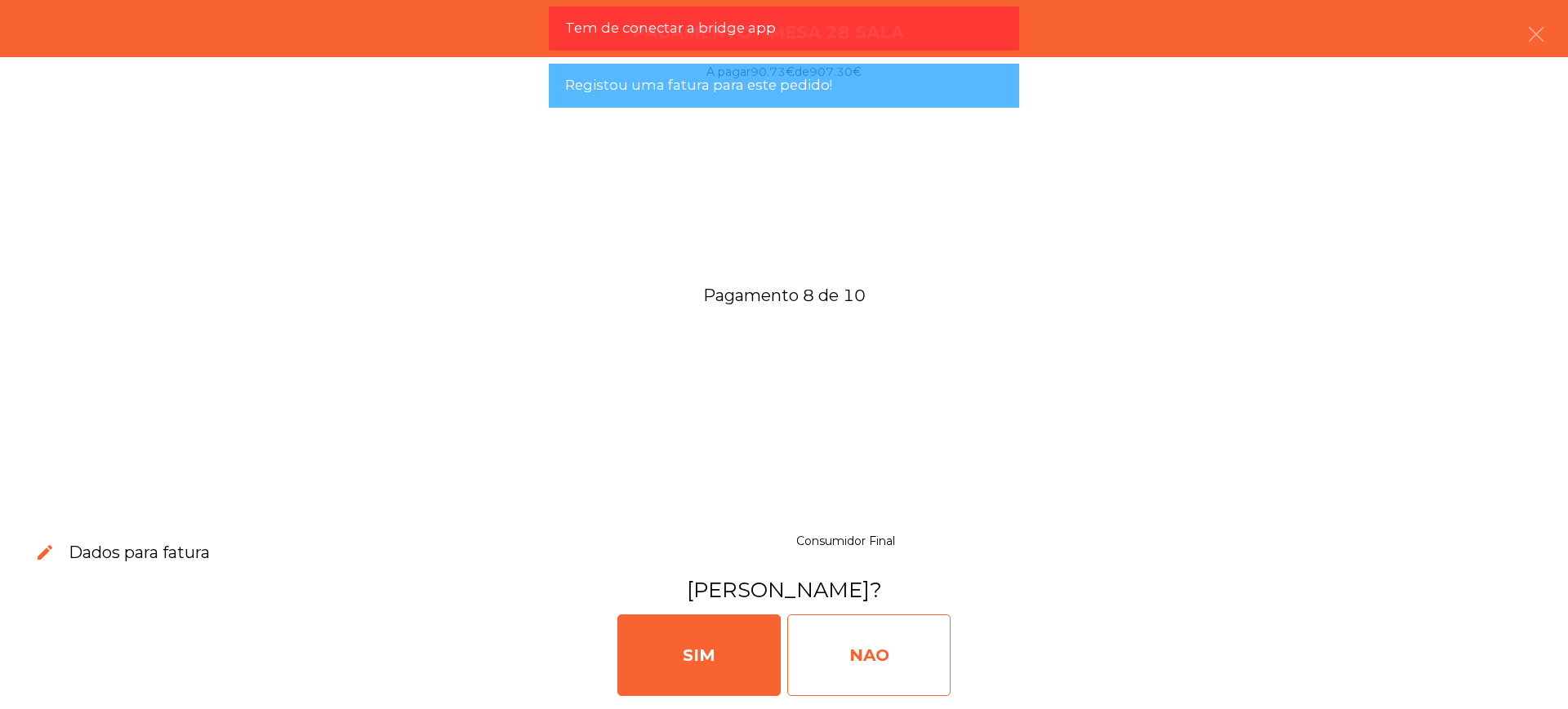
click at [903, 640] on div "NAO" at bounding box center [868, 655] width 164 height 81
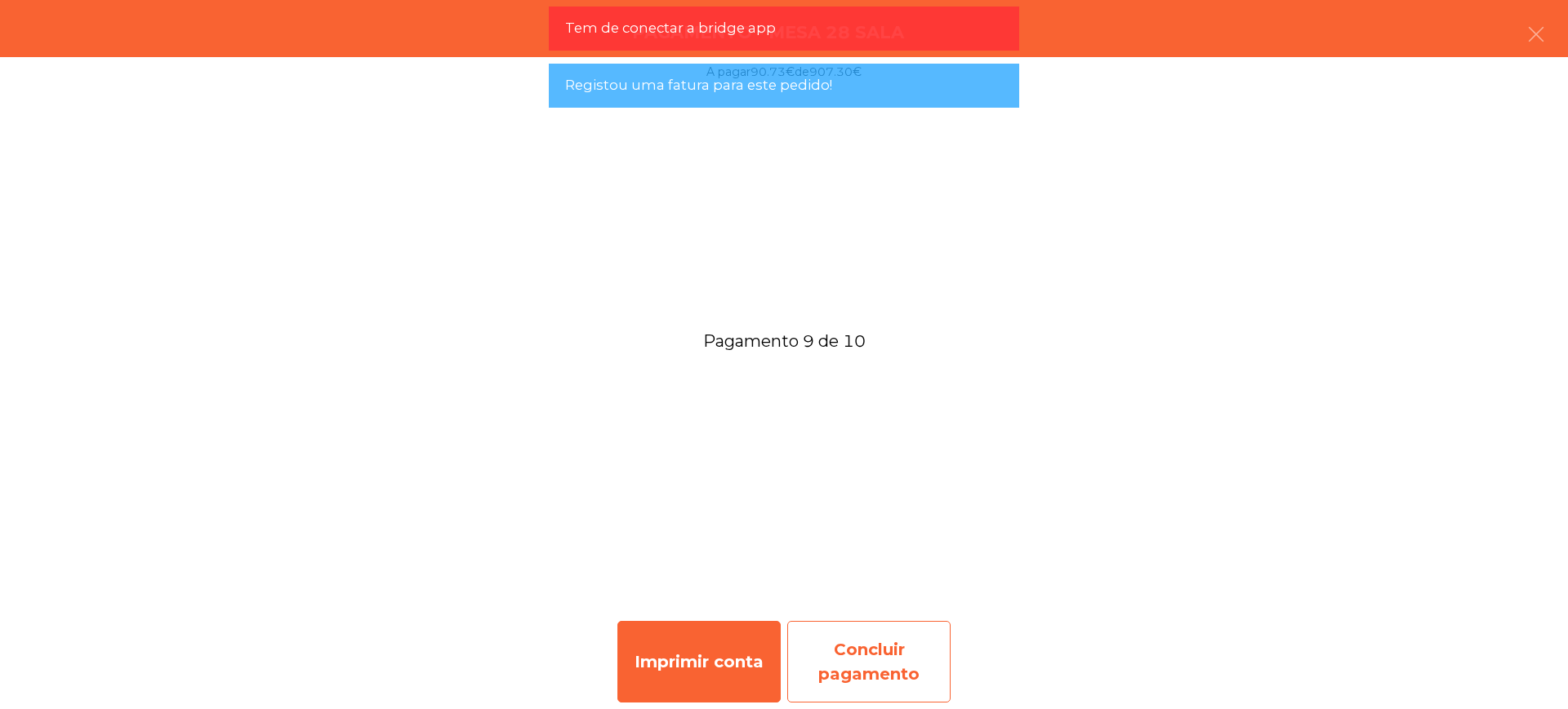
click at [921, 645] on div "Concluir pagamento" at bounding box center [868, 661] width 164 height 81
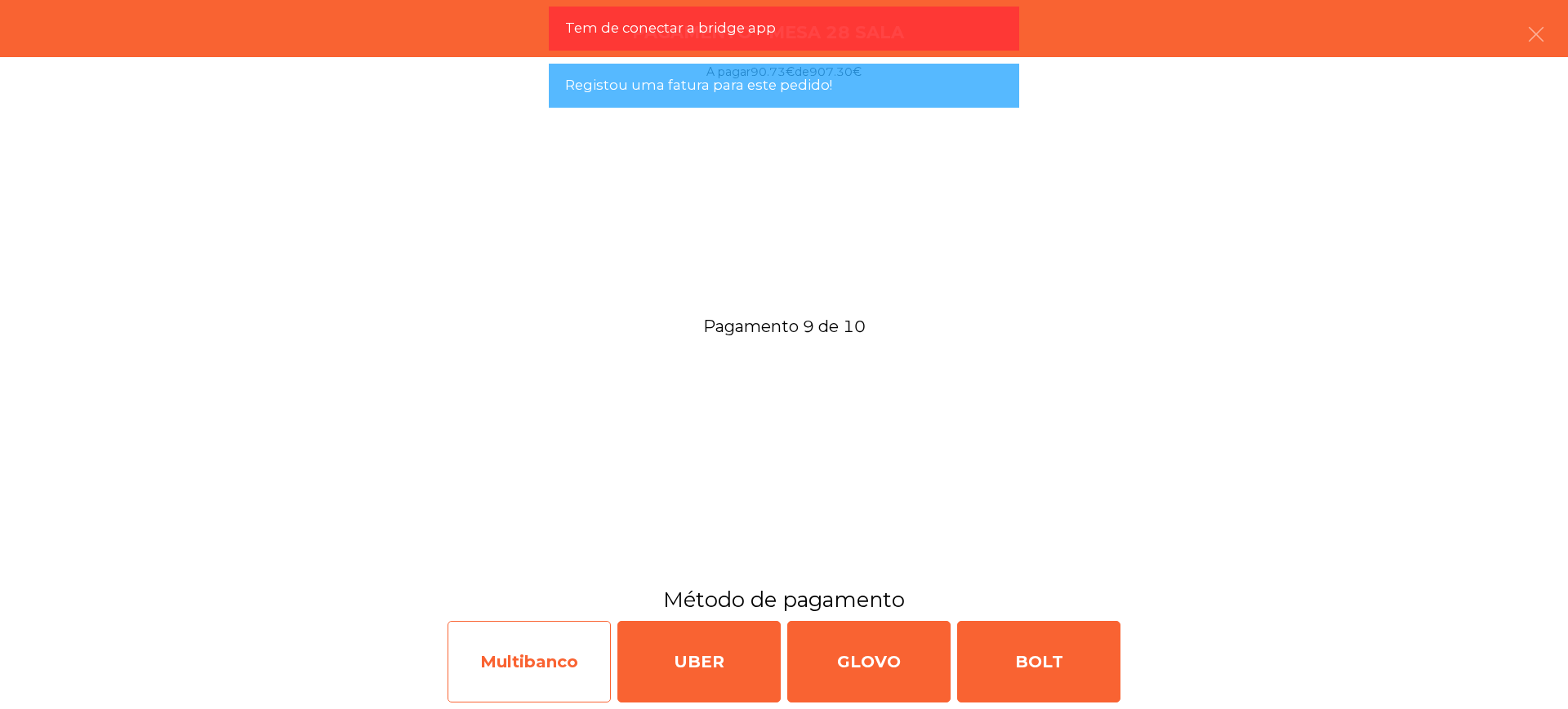
click at [509, 647] on div "Multibanco" at bounding box center [529, 661] width 164 height 81
select select "**"
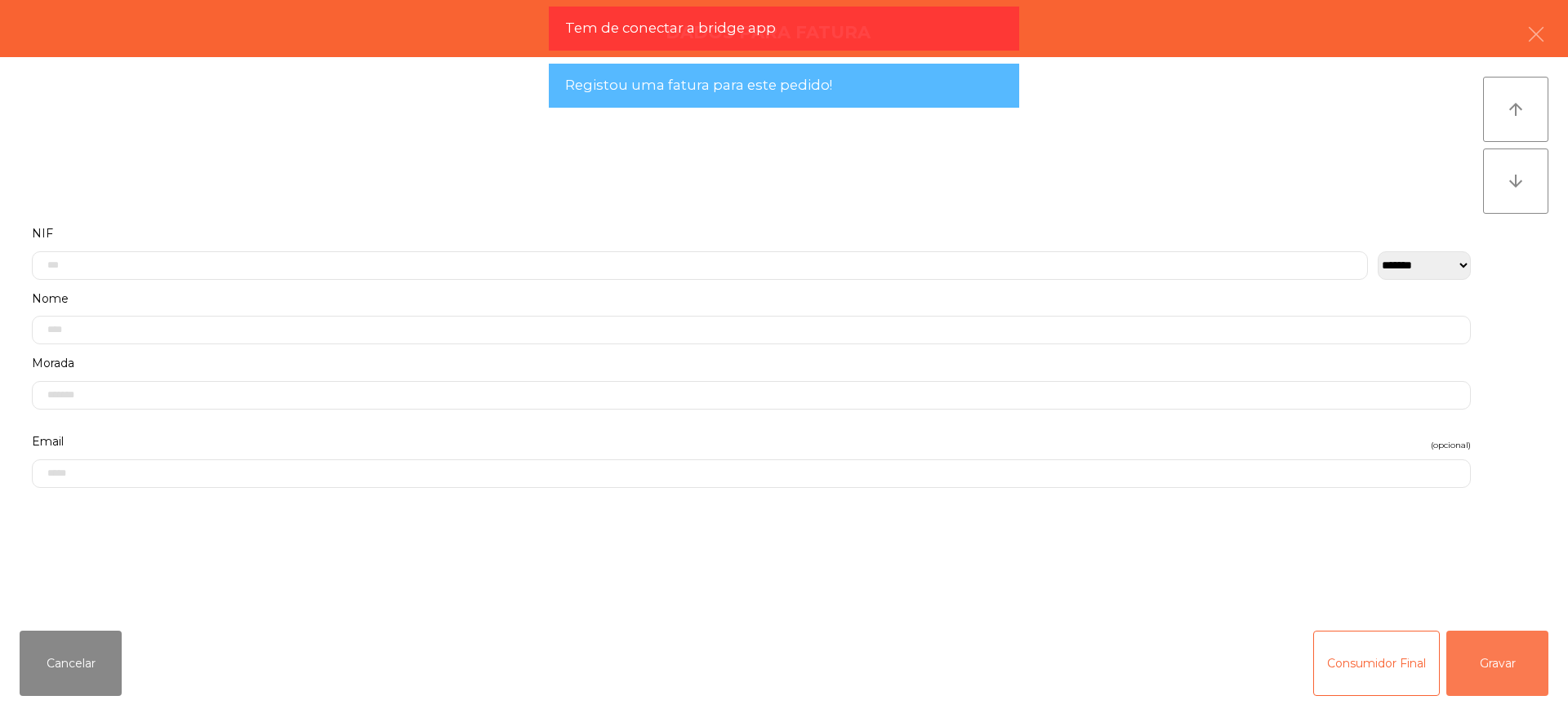
click at [1511, 660] on button "Gravar" at bounding box center [1496, 663] width 102 height 65
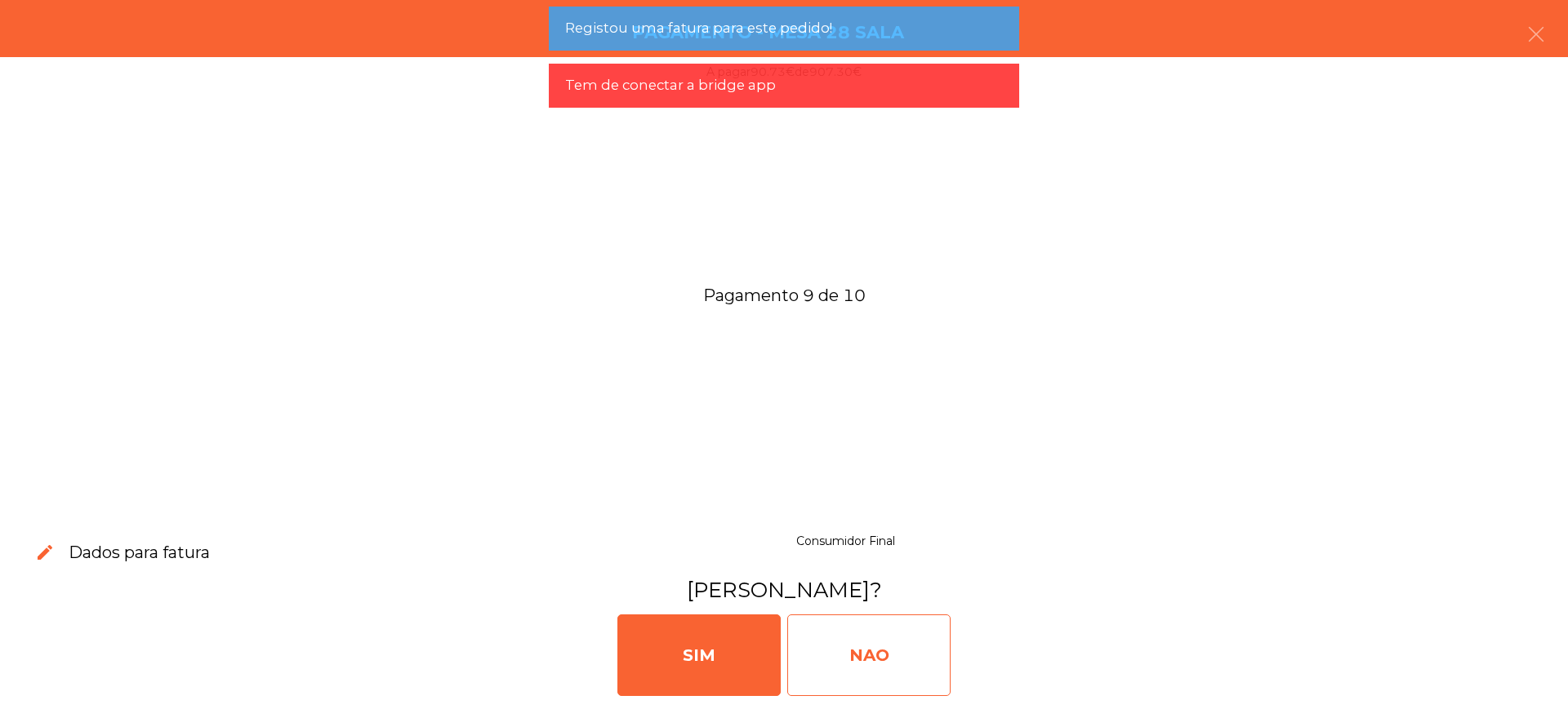
click at [896, 651] on div "NAO" at bounding box center [868, 655] width 164 height 81
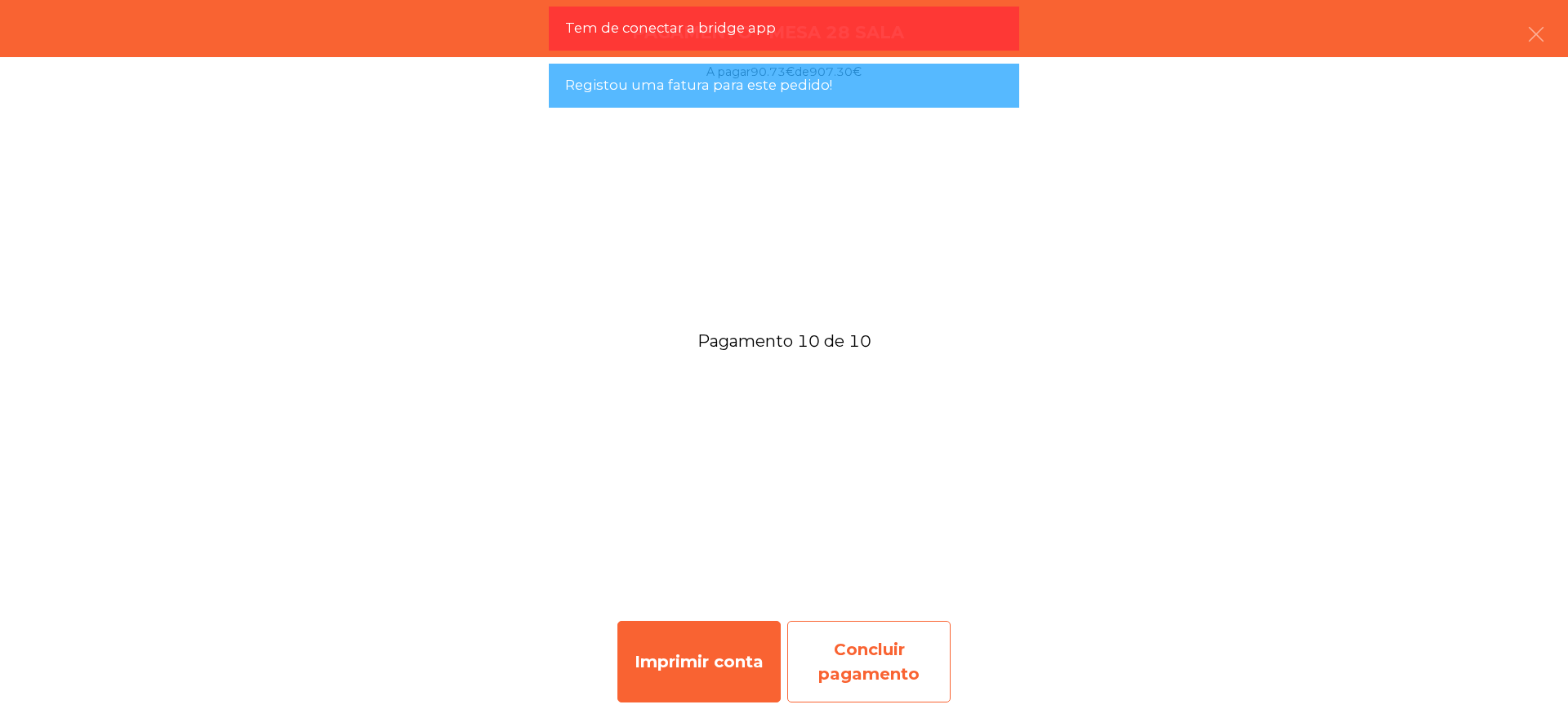
click at [877, 650] on div "Concluir pagamento" at bounding box center [868, 661] width 164 height 81
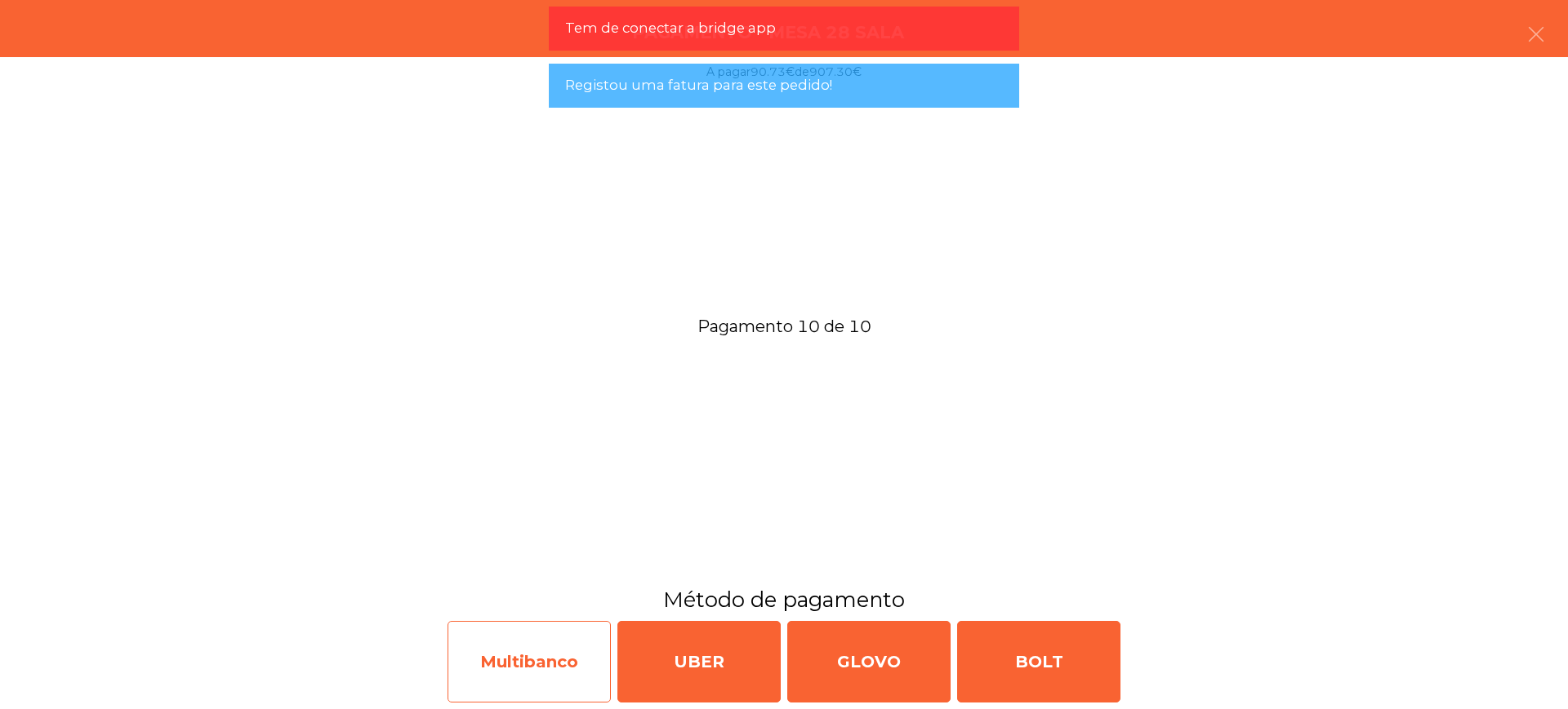
click at [564, 649] on div "Multibanco" at bounding box center [529, 661] width 164 height 81
select select "**"
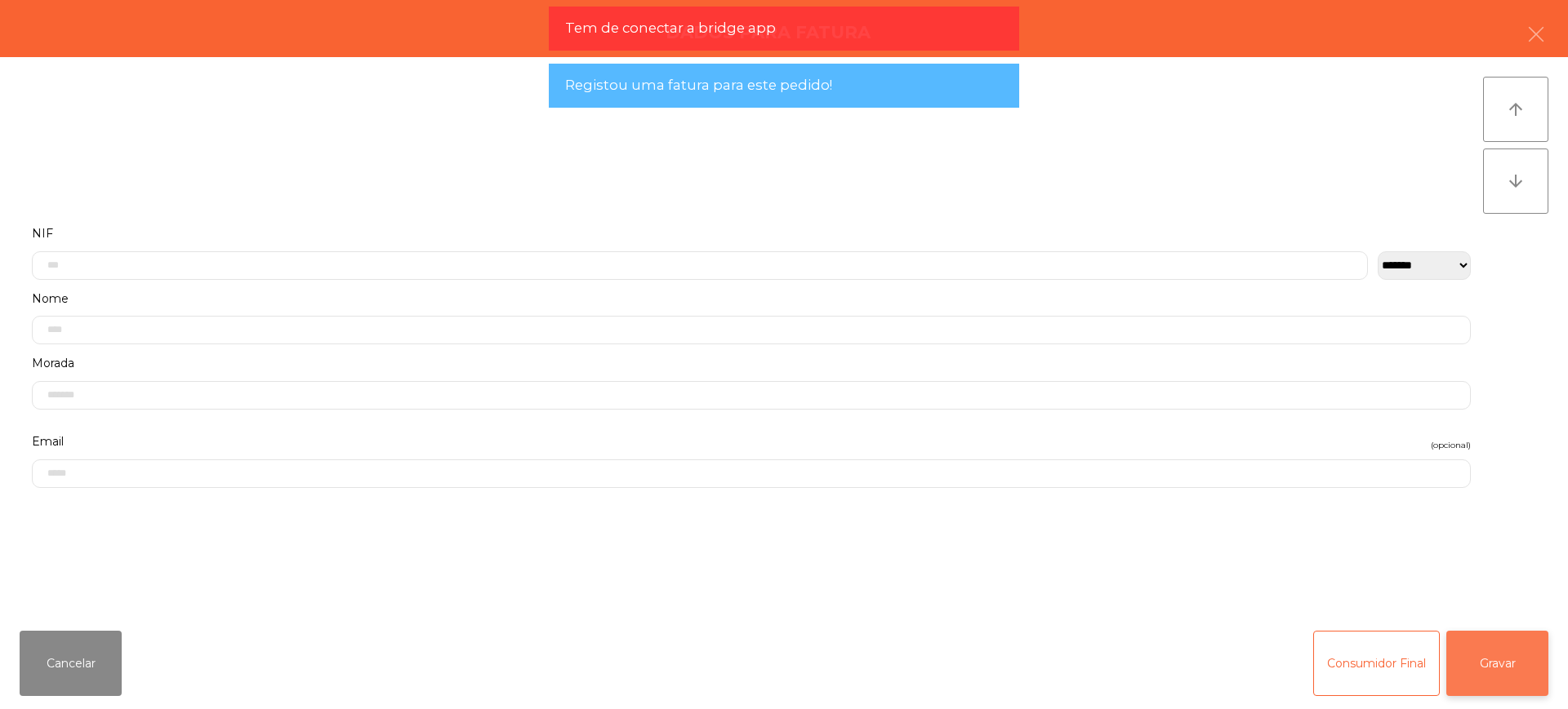
click at [1488, 662] on button "Gravar" at bounding box center [1496, 663] width 102 height 65
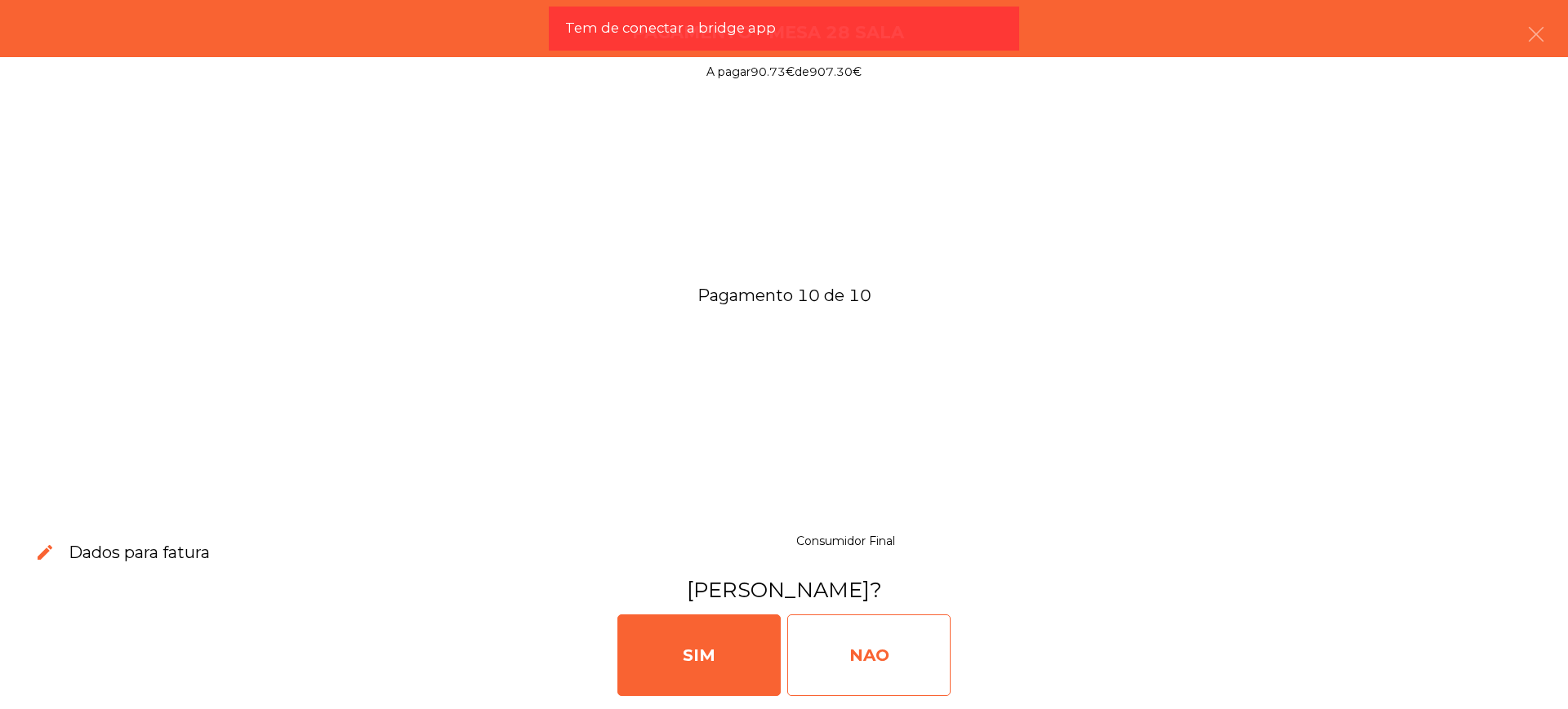
click at [891, 648] on div "NAO" at bounding box center [868, 655] width 164 height 81
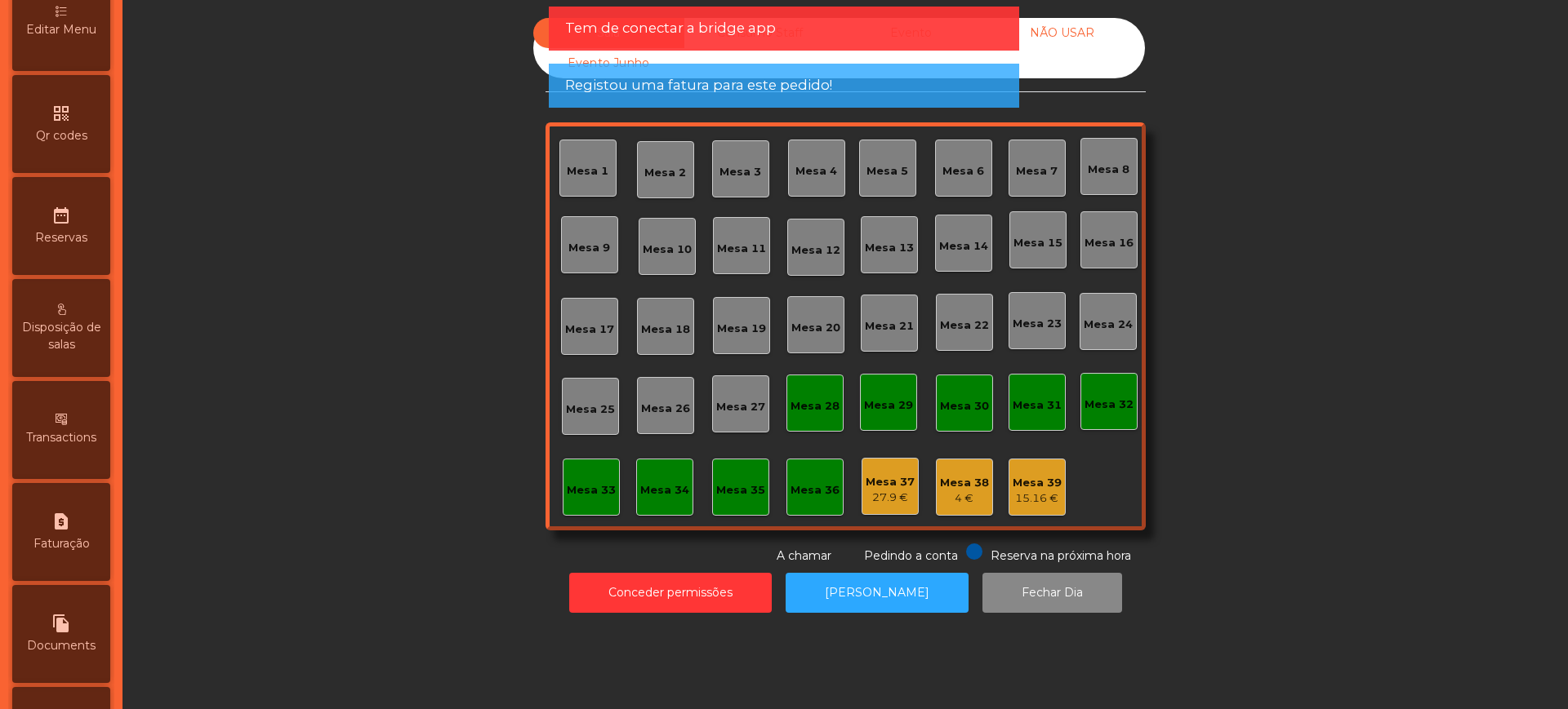
scroll to position [690, 0]
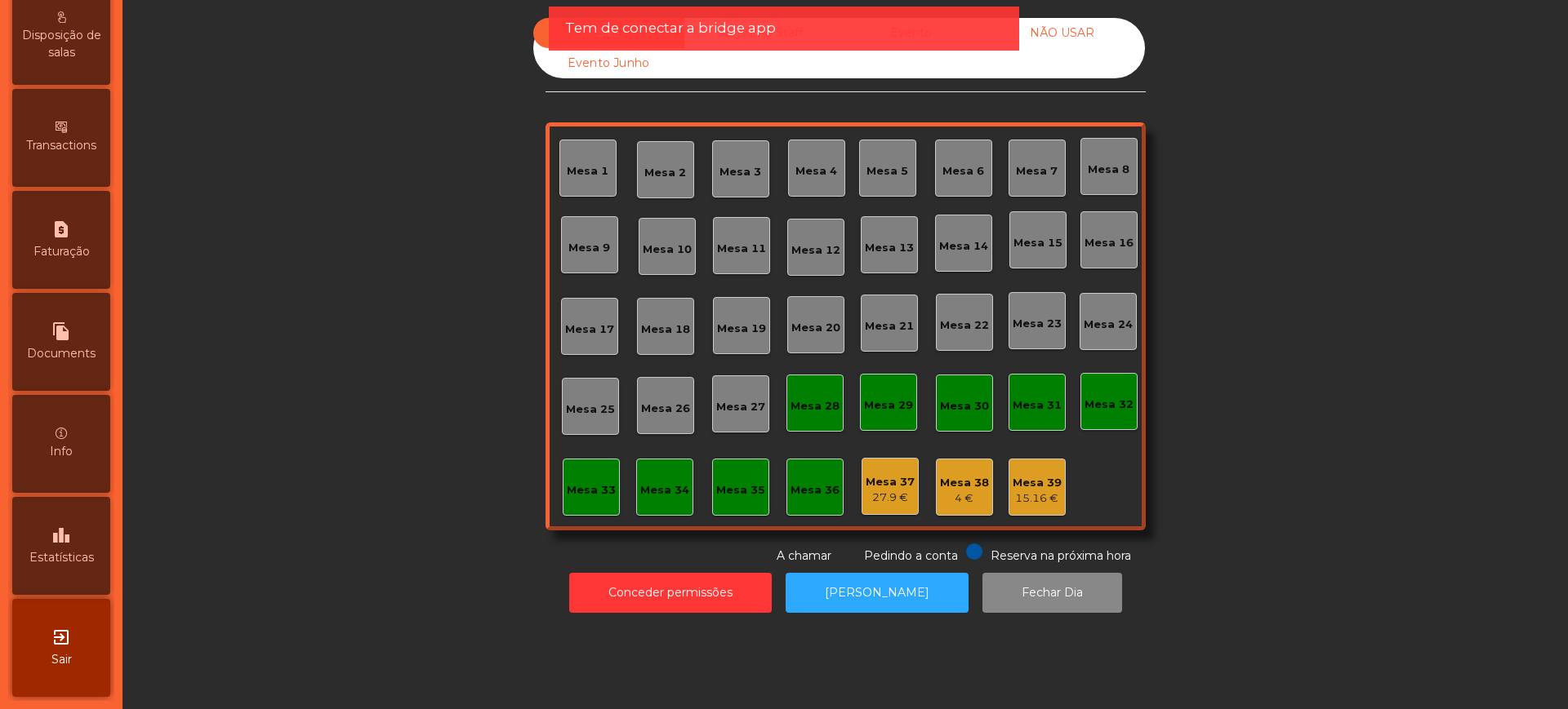
click at [69, 520] on div "leaderboard Estatísticas" at bounding box center [61, 546] width 98 height 98
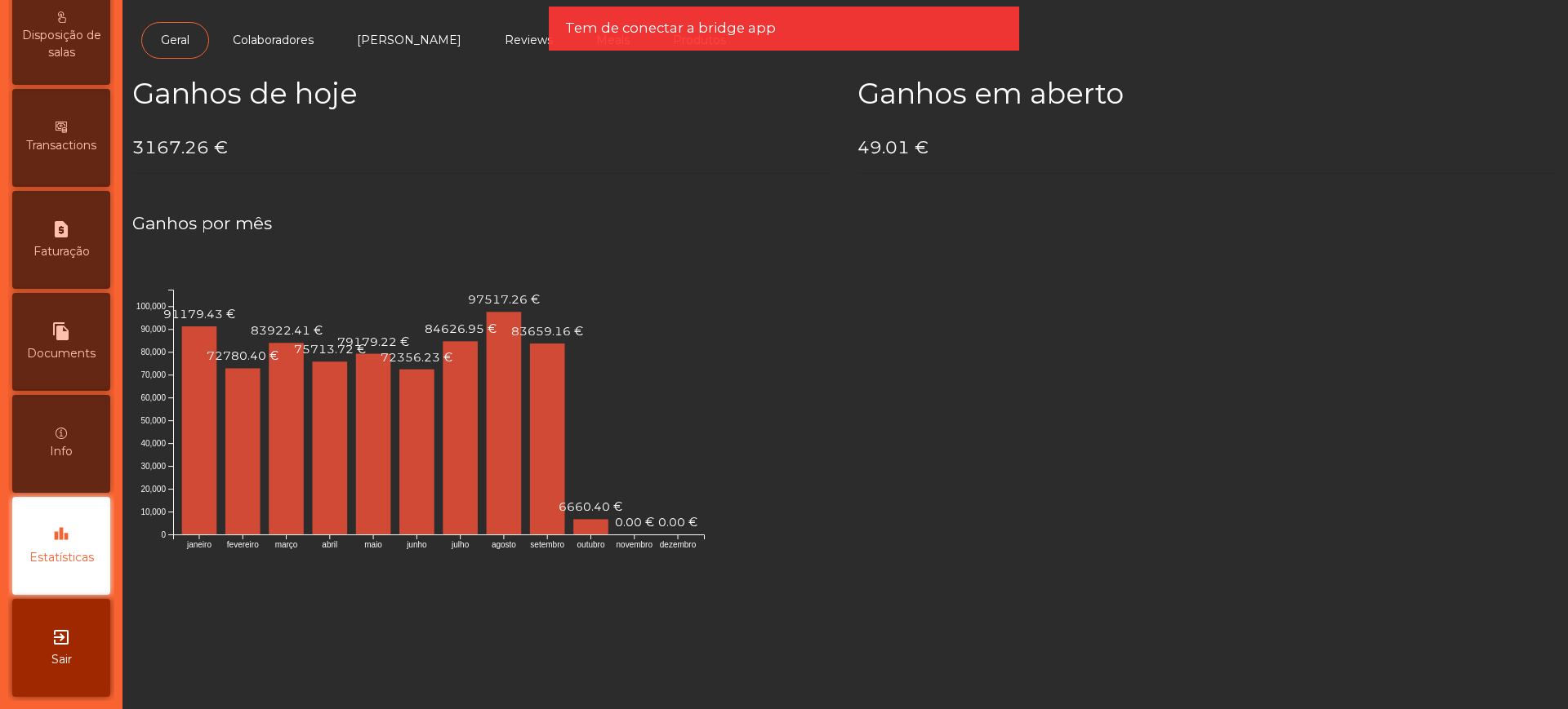
click at [144, 152] on h4 "3167.26 €" at bounding box center [483, 148] width 701 height 24
drag, startPoint x: 137, startPoint y: 150, endPoint x: 206, endPoint y: 146, distance: 69.1
click at [206, 146] on h4 "3167.26 €" at bounding box center [483, 148] width 701 height 24
copy h4 "3167.26"
